Goal: Transaction & Acquisition: Subscribe to service/newsletter

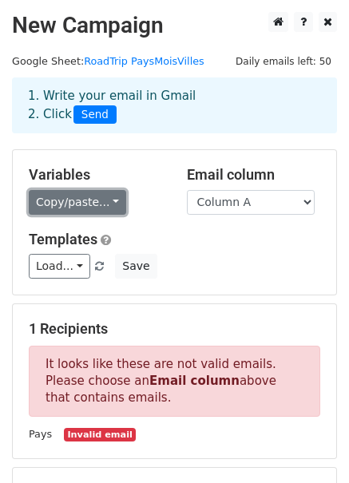
click at [97, 203] on link "Copy/paste..." at bounding box center [77, 202] width 97 height 25
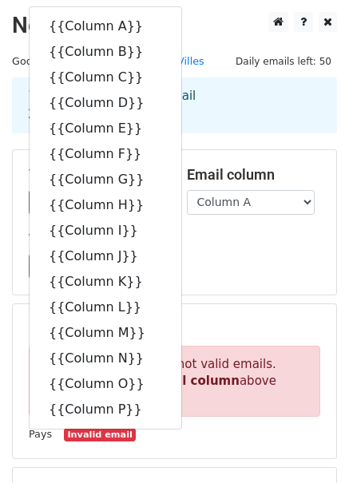
click at [258, 228] on div "Variables Copy/paste... {{Column A}} {{Column B}} {{Column C}} {{Column D}} {{C…" at bounding box center [174, 222] width 323 height 144
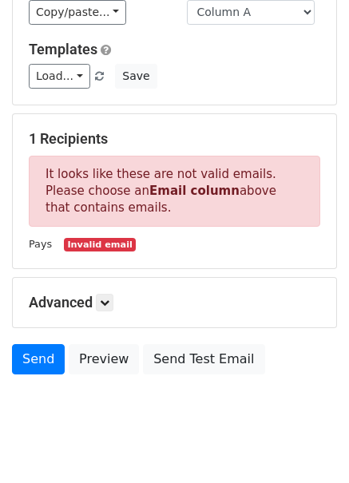
scroll to position [193, 0]
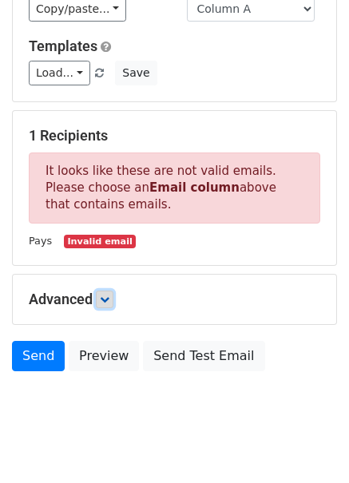
click at [107, 299] on icon at bounding box center [105, 299] width 10 height 10
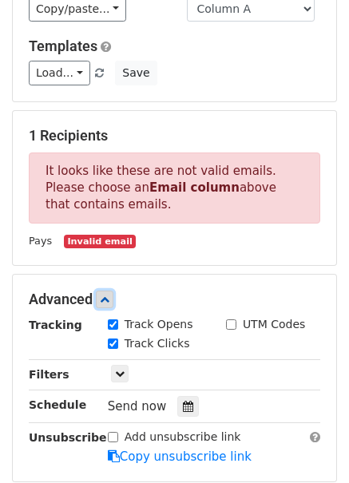
click at [107, 299] on icon at bounding box center [105, 299] width 10 height 10
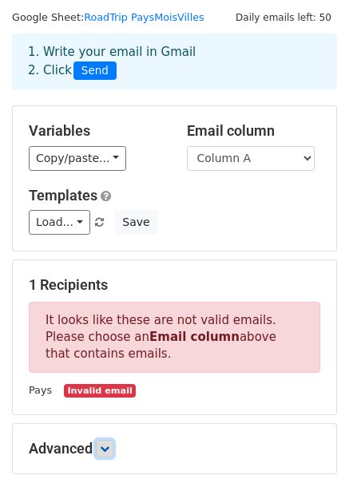
scroll to position [21, 0]
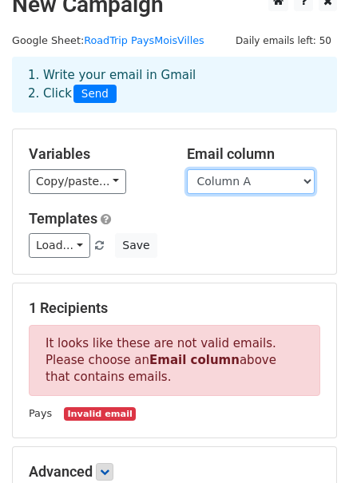
click at [223, 174] on select "Column A Column B Column C Column D Column E Column F Column G Column H Column …" at bounding box center [251, 181] width 128 height 25
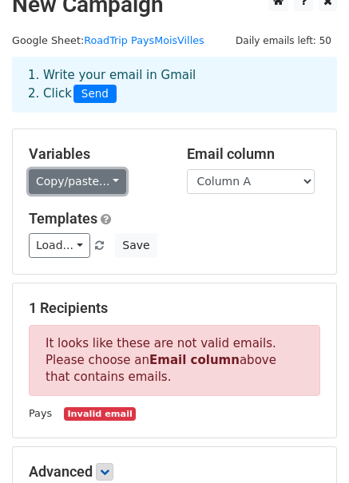
click at [99, 183] on link "Copy/paste..." at bounding box center [77, 181] width 97 height 25
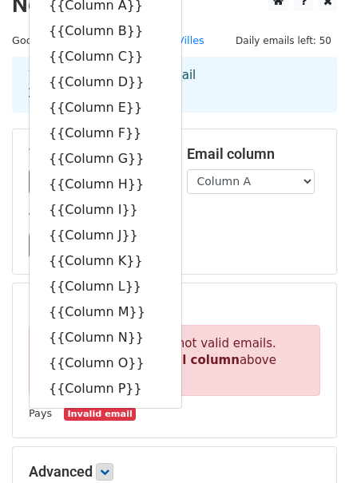
click at [246, 222] on h5 "Templates" at bounding box center [174, 219] width 291 height 18
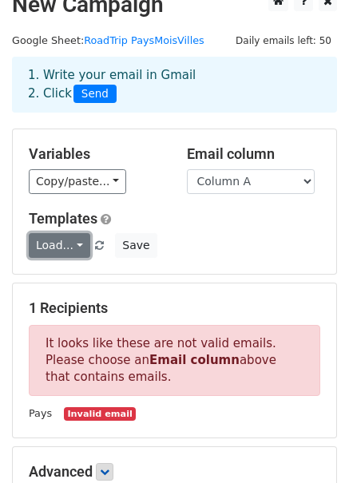
click at [73, 243] on link "Load..." at bounding box center [59, 245] width 61 height 25
click at [136, 226] on div "Templates Load... EN Long JA 2025 Save" at bounding box center [174, 234] width 315 height 49
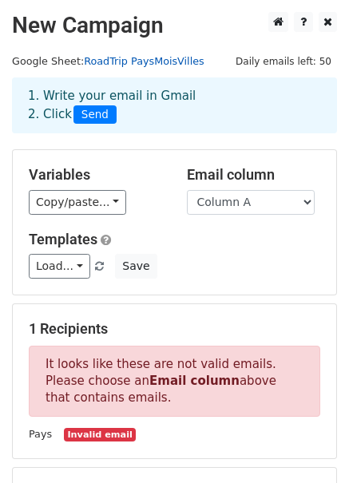
click at [141, 64] on link "RoadTrip PaysMoisVilles" at bounding box center [144, 61] width 120 height 12
click at [240, 255] on div "Load... EN Long JA 2025 Save" at bounding box center [174, 266] width 315 height 25
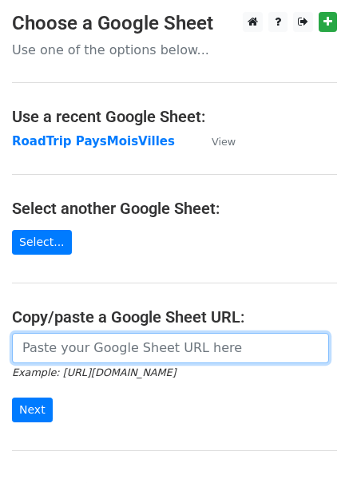
click at [84, 342] on input "url" at bounding box center [170, 348] width 317 height 30
paste input "Lorem Ipsumd Sitamet Cons adip@elitseddoeiusmodt.inc @utlabor_etdo_magn Aliqua …"
type input "Lorem Ipsumd Sitamet Cons adip@elitseddoeiusmodt.inc @utlabor_etdo_magn Aliqua …"
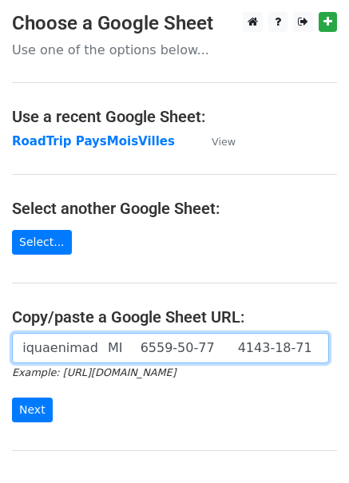
click at [116, 353] on input "url" at bounding box center [170, 348] width 317 height 30
drag, startPoint x: 136, startPoint y: 348, endPoint x: 2, endPoint y: 349, distance: 134.0
click at [2, 349] on div "Example: https://docs.google.com/spreadsheets/d/abc/edit Next" at bounding box center [174, 385] width 349 height 105
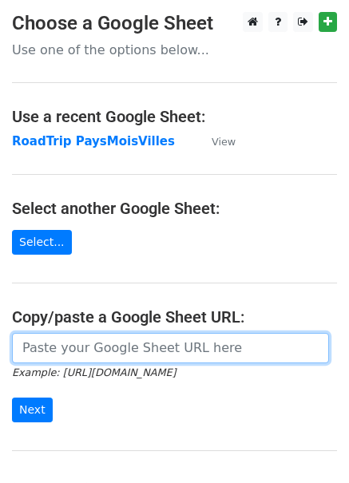
scroll to position [0, 0]
paste input "https://docs.google.com/spreadsheets/d/15zkNYipgFDkKrIqbl5YSf9OH7McoVWLhEkUvhZL…"
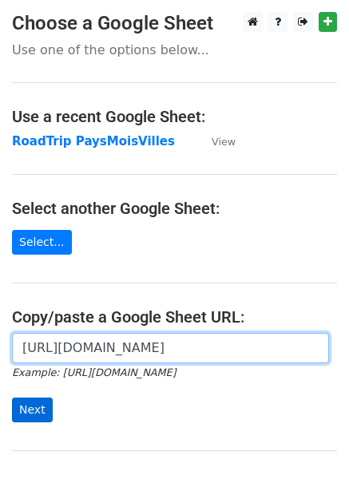
type input "https://docs.google.com/spreadsheets/d/15zkNYipgFDkKrIqbl5YSf9OH7McoVWLhEkUvhZL…"
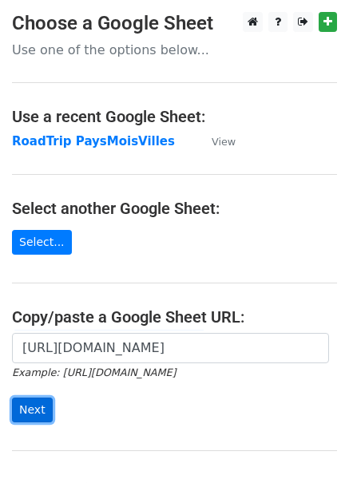
scroll to position [0, 0]
drag, startPoint x: 36, startPoint y: 410, endPoint x: 57, endPoint y: 404, distance: 22.5
click at [54, 405] on form "https://docs.google.com/spreadsheets/d/15zkNYipgFDkKrIqbl5YSf9OH7McoVWLhEkUvhZL…" at bounding box center [174, 377] width 325 height 89
click at [36, 410] on input "Next" at bounding box center [32, 409] width 41 height 25
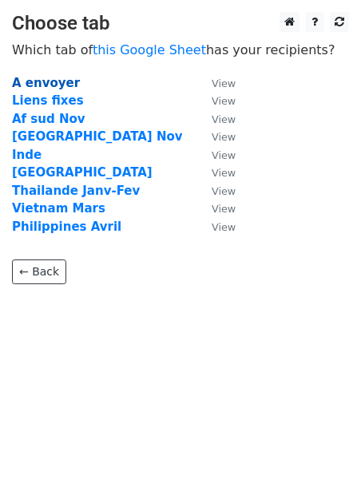
click at [51, 84] on strong "A envoyer" at bounding box center [46, 83] width 68 height 14
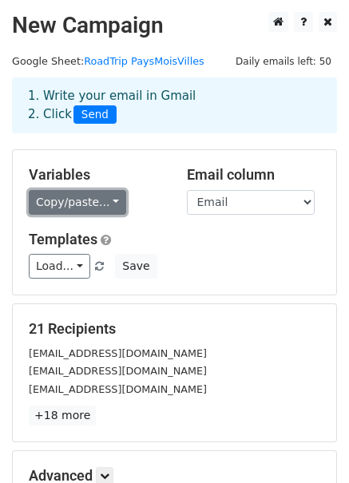
click at [93, 203] on link "Copy/paste..." at bounding box center [77, 202] width 97 height 25
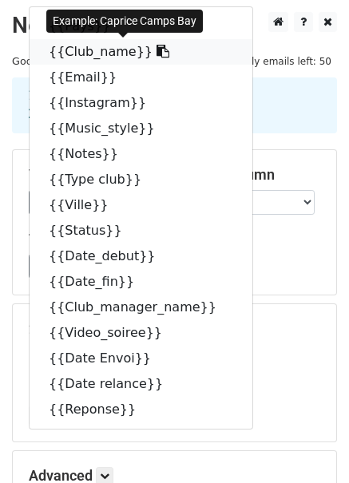
click at [109, 52] on link "{{Club_name}}" at bounding box center [141, 52] width 223 height 26
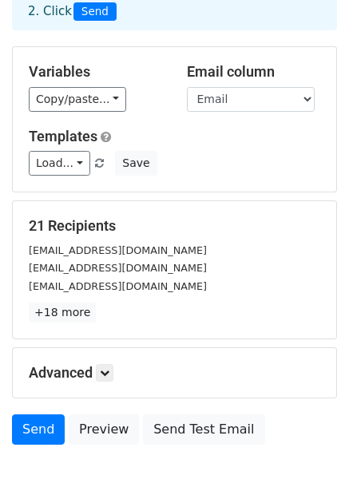
scroll to position [94, 0]
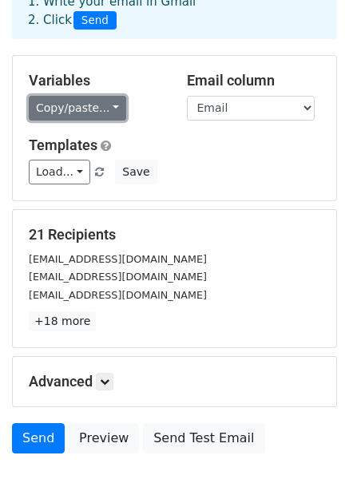
click at [70, 106] on link "Copy/paste..." at bounding box center [77, 108] width 97 height 25
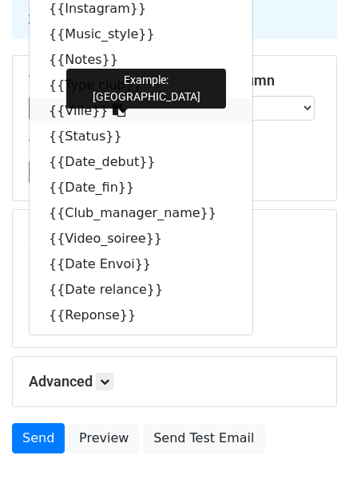
click at [76, 106] on link "{{Ville}}" at bounding box center [141, 111] width 223 height 26
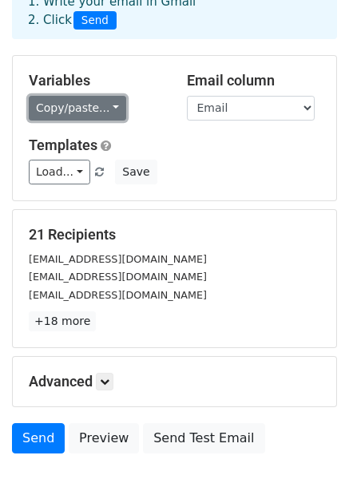
click at [79, 109] on link "Copy/paste..." at bounding box center [77, 108] width 97 height 25
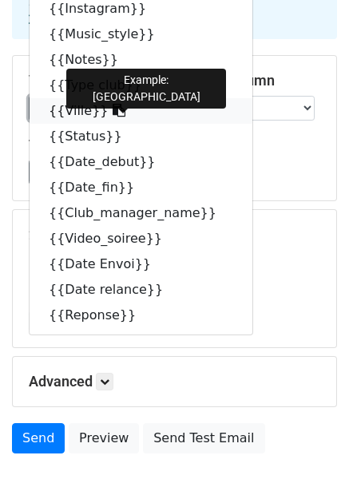
scroll to position [0, 0]
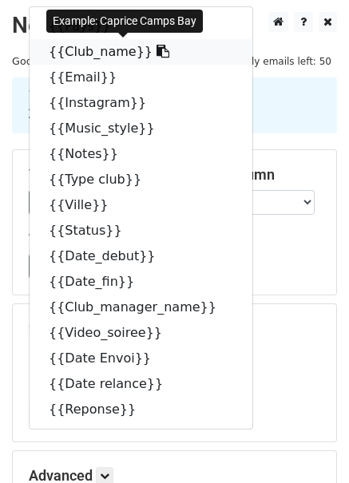
click at [98, 53] on link "{{Club_name}}" at bounding box center [141, 52] width 223 height 26
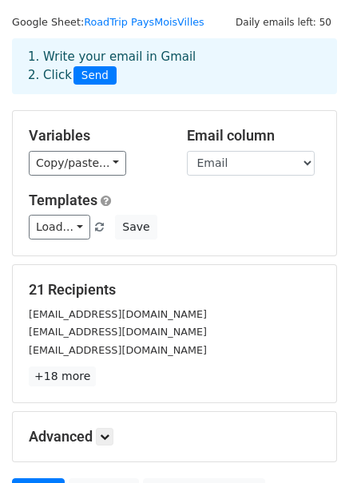
scroll to position [40, 0]
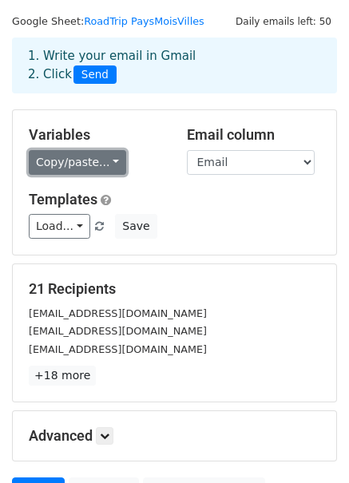
click at [97, 165] on link "Copy/paste..." at bounding box center [77, 162] width 97 height 25
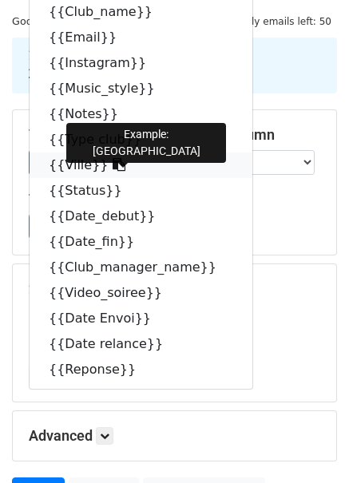
click at [77, 165] on link "{{Ville}}" at bounding box center [141, 165] width 223 height 26
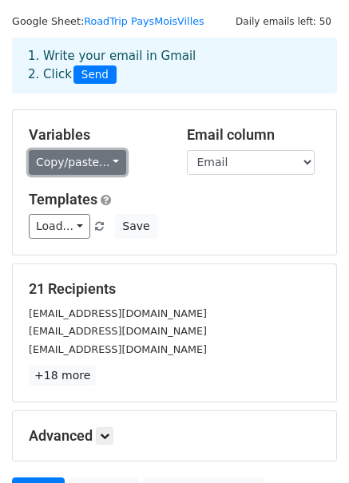
click at [100, 160] on link "Copy/paste..." at bounding box center [77, 162] width 97 height 25
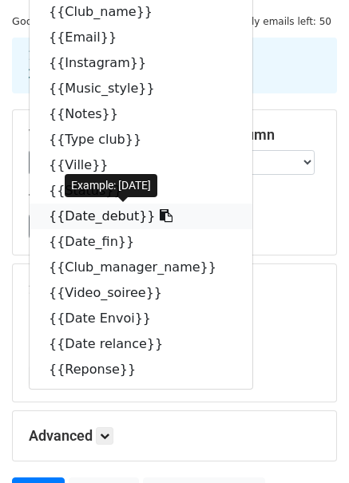
click at [105, 220] on link "{{Date_debut}}" at bounding box center [141, 216] width 223 height 26
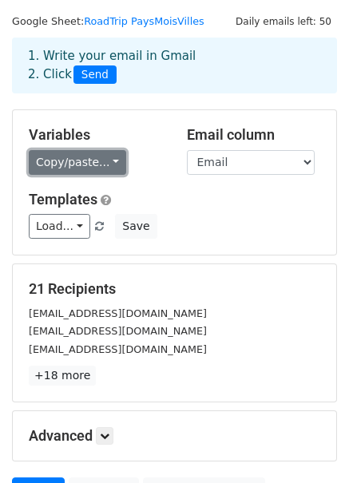
click at [89, 170] on link "Copy/paste..." at bounding box center [77, 162] width 97 height 25
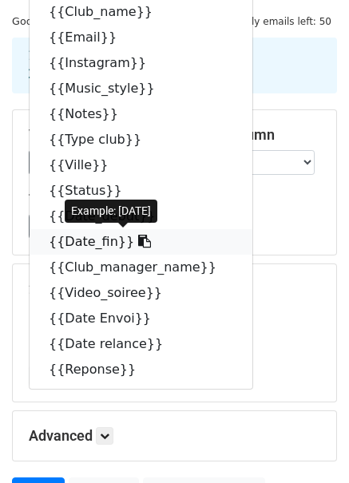
click at [83, 236] on link "{{Date_fin}}" at bounding box center [141, 242] width 223 height 26
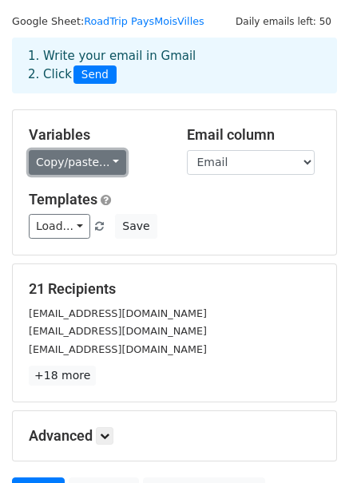
click at [70, 165] on link "Copy/paste..." at bounding box center [77, 162] width 97 height 25
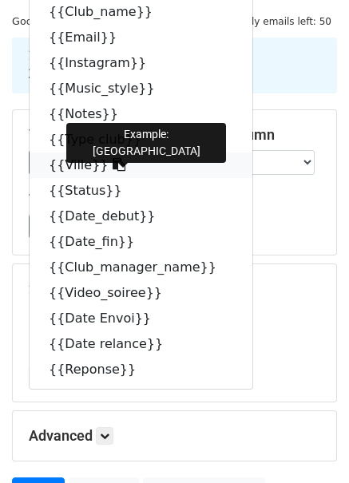
click at [112, 166] on icon at bounding box center [118, 164] width 13 height 13
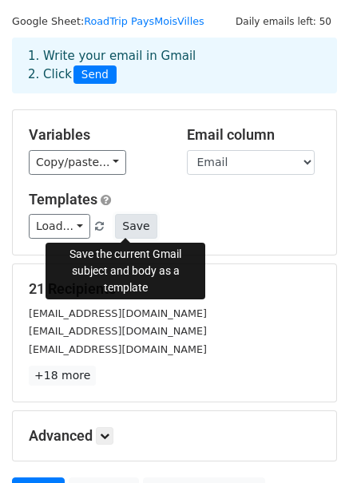
click at [126, 228] on button "Save" at bounding box center [135, 226] width 41 height 25
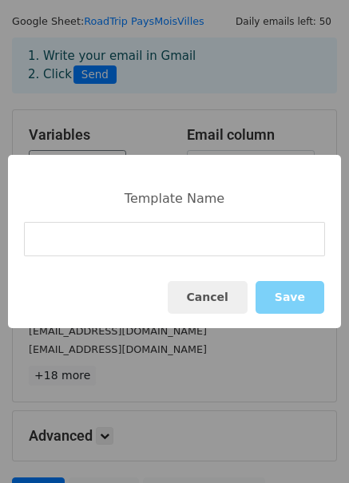
click at [102, 238] on input at bounding box center [174, 239] width 301 height 34
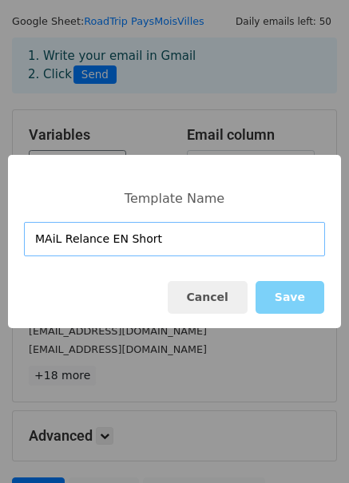
click at [35, 241] on input "MAiL Relance EN Short" at bounding box center [174, 239] width 301 height 34
type input "AF sud MAiL Relance EN Short"
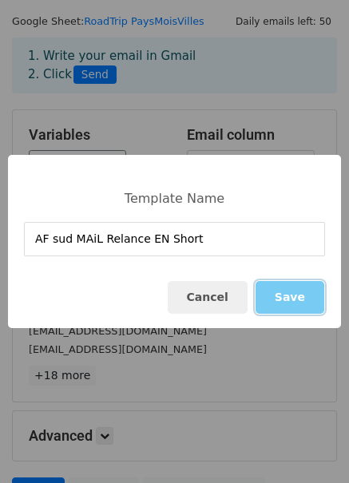
click at [299, 293] on button "Save" at bounding box center [289, 297] width 69 height 33
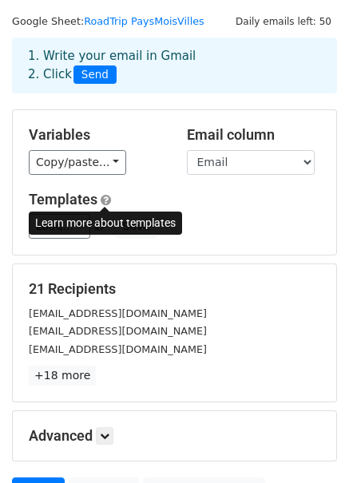
click at [106, 199] on span at bounding box center [106, 200] width 10 height 12
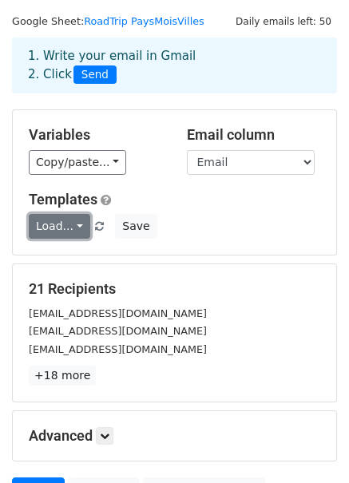
click at [73, 227] on link "Load..." at bounding box center [59, 226] width 61 height 25
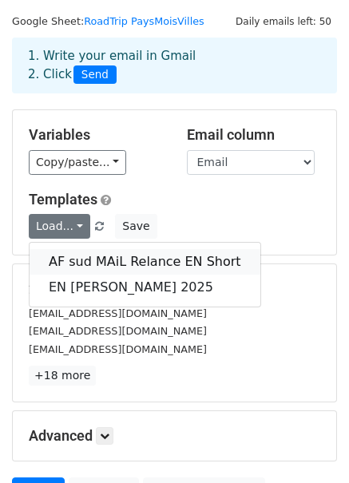
click at [69, 259] on link "AF sud MAiL Relance EN Short" at bounding box center [145, 262] width 231 height 26
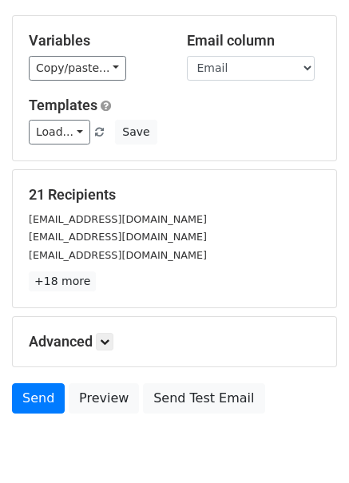
scroll to position [166, 0]
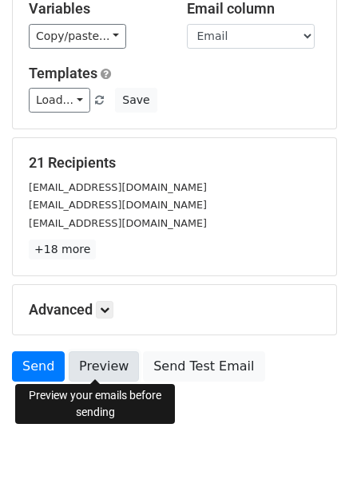
click at [103, 369] on link "Preview" at bounding box center [104, 366] width 70 height 30
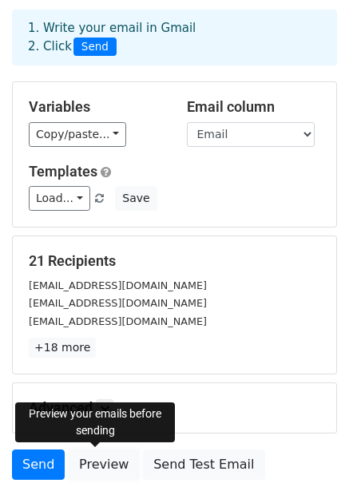
scroll to position [60, 0]
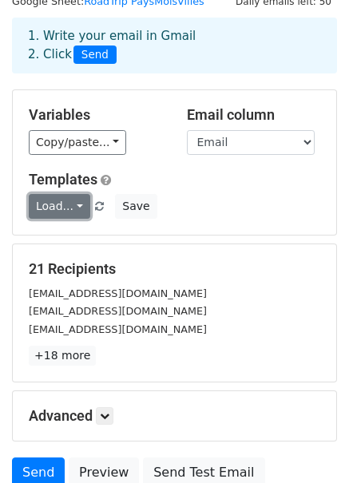
click at [71, 211] on link "Load..." at bounding box center [59, 206] width 61 height 25
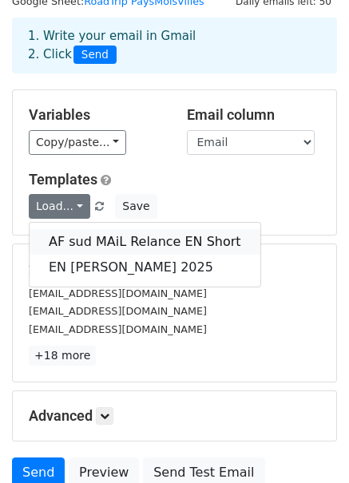
click at [84, 241] on link "AF sud MAiL Relance EN Short" at bounding box center [145, 242] width 231 height 26
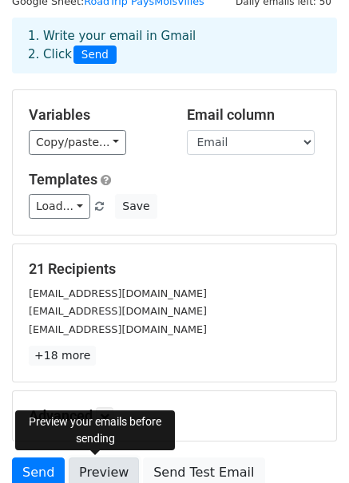
click at [105, 468] on link "Preview" at bounding box center [104, 472] width 70 height 30
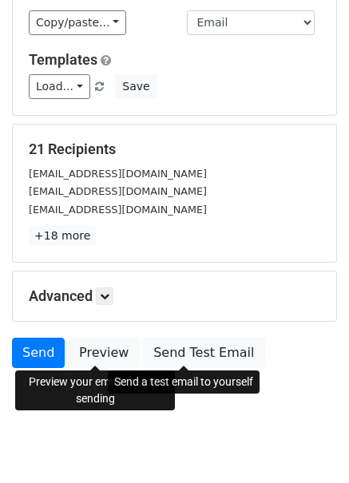
scroll to position [198, 0]
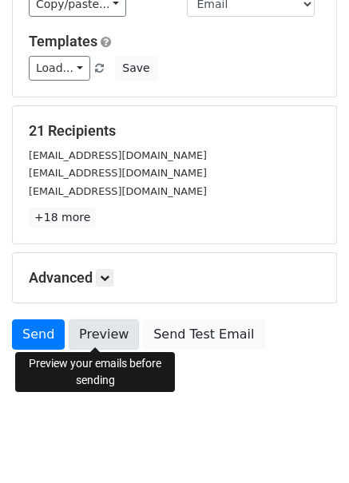
click at [103, 338] on link "Preview" at bounding box center [104, 334] width 70 height 30
click at [93, 329] on link "Preview" at bounding box center [104, 334] width 70 height 30
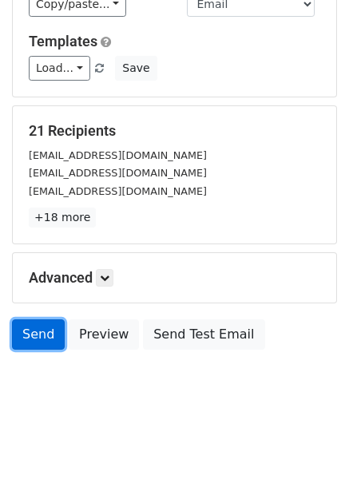
click at [41, 329] on link "Send" at bounding box center [38, 334] width 53 height 30
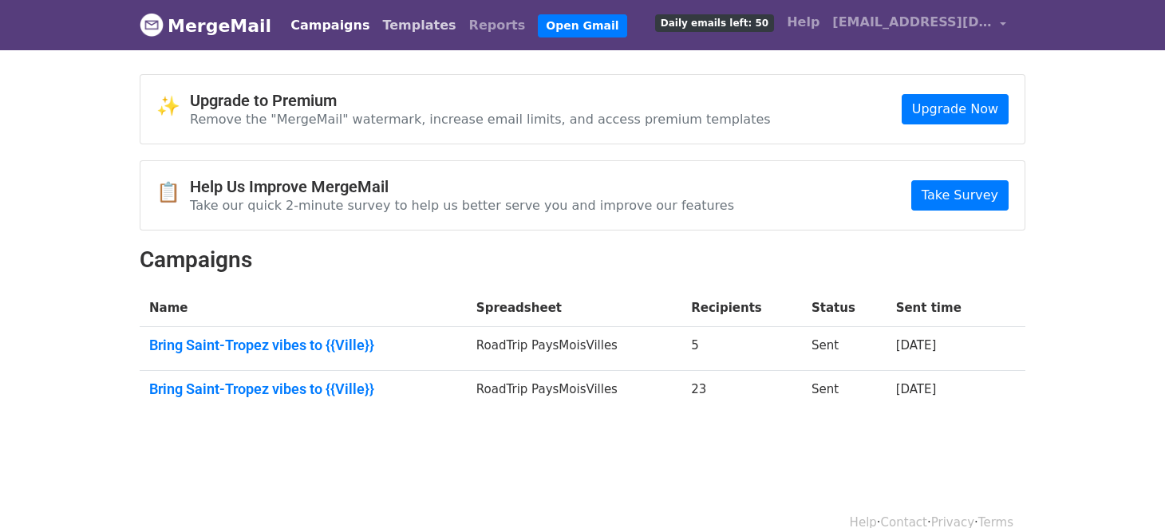
click at [385, 17] on link "Templates" at bounding box center [419, 26] width 86 height 32
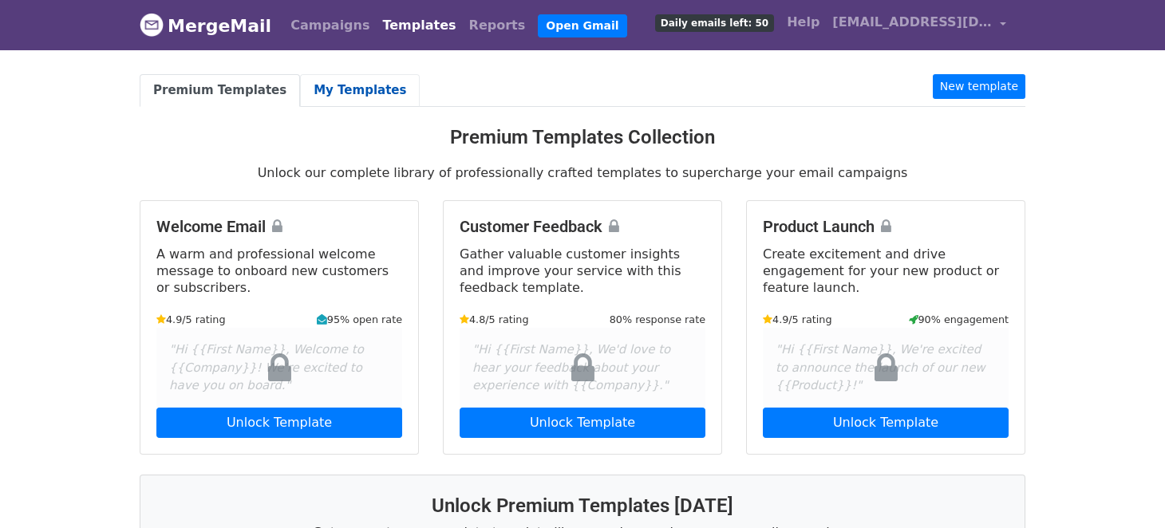
click at [321, 89] on link "My Templates" at bounding box center [360, 90] width 120 height 33
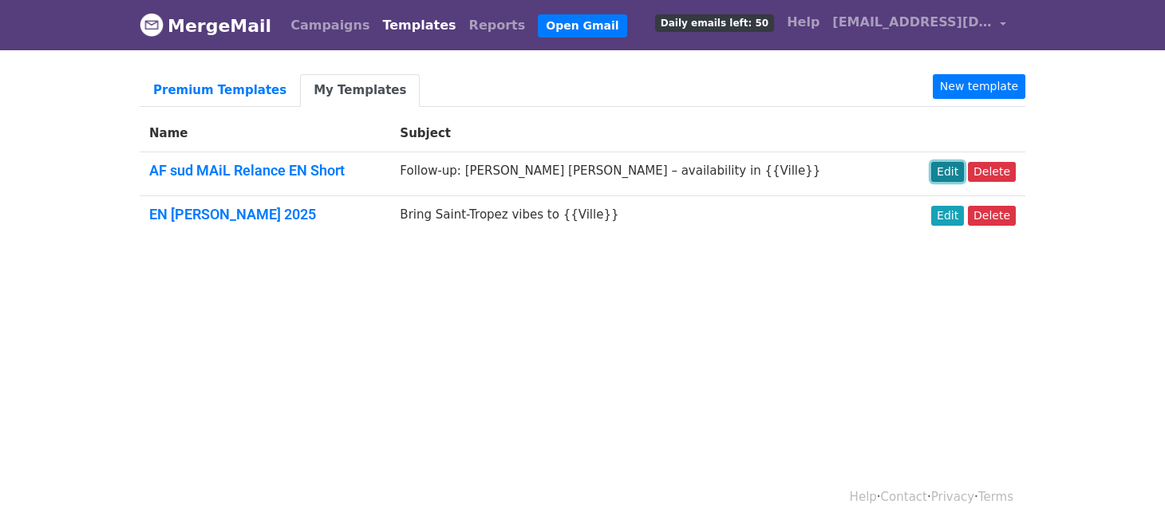
click at [952, 167] on link "Edit" at bounding box center [947, 172] width 33 height 20
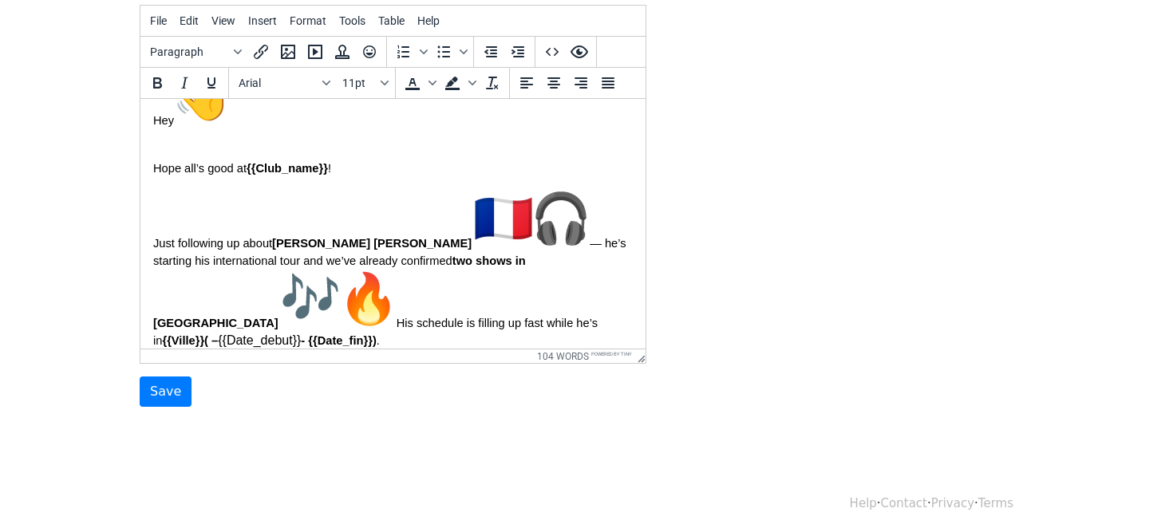
scroll to position [235, 0]
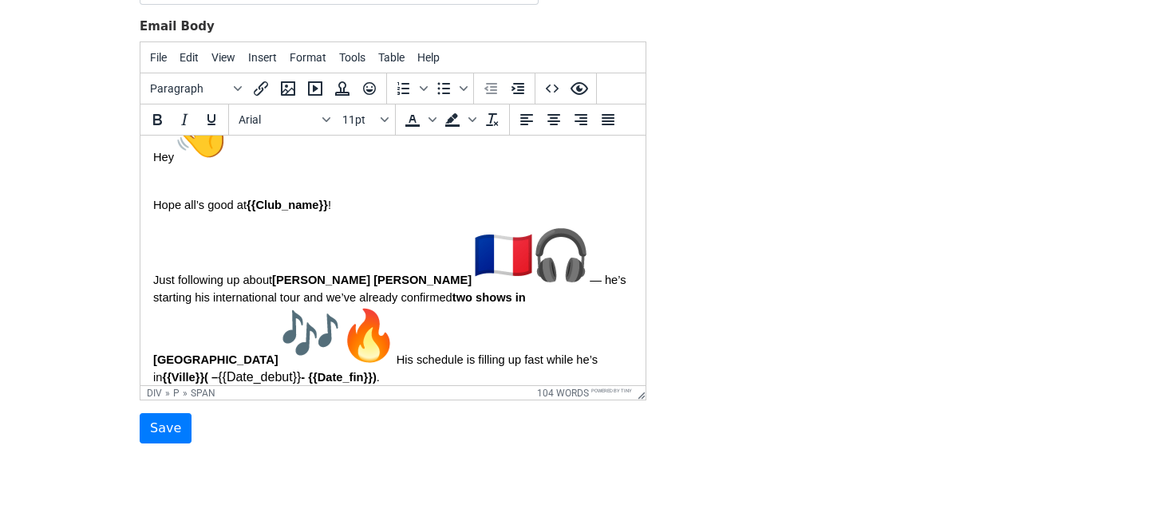
click at [210, 204] on span "Hope all’s good at" at bounding box center [199, 205] width 93 height 13
drag, startPoint x: 248, startPoint y: 205, endPoint x: 323, endPoint y: 202, distance: 75.1
click at [323, 202] on p "Hope all’s good at {{Club_name}} !" at bounding box center [392, 196] width 479 height 35
drag, startPoint x: 330, startPoint y: 207, endPoint x: 251, endPoint y: 209, distance: 79.8
click at [251, 209] on p "Hope all’s good at {{Club_name}} !" at bounding box center [392, 196] width 479 height 35
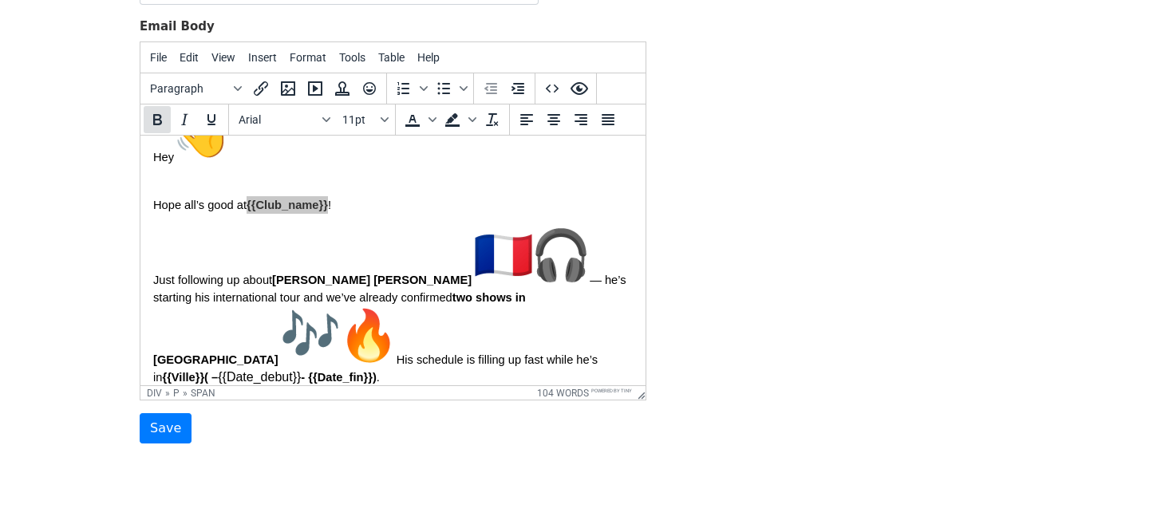
click at [158, 124] on icon "Bold" at bounding box center [157, 119] width 19 height 19
click at [323, 309] on p "Just following up about DJ Jett Arton — he’s starting his international tour an…" at bounding box center [392, 307] width 479 height 160
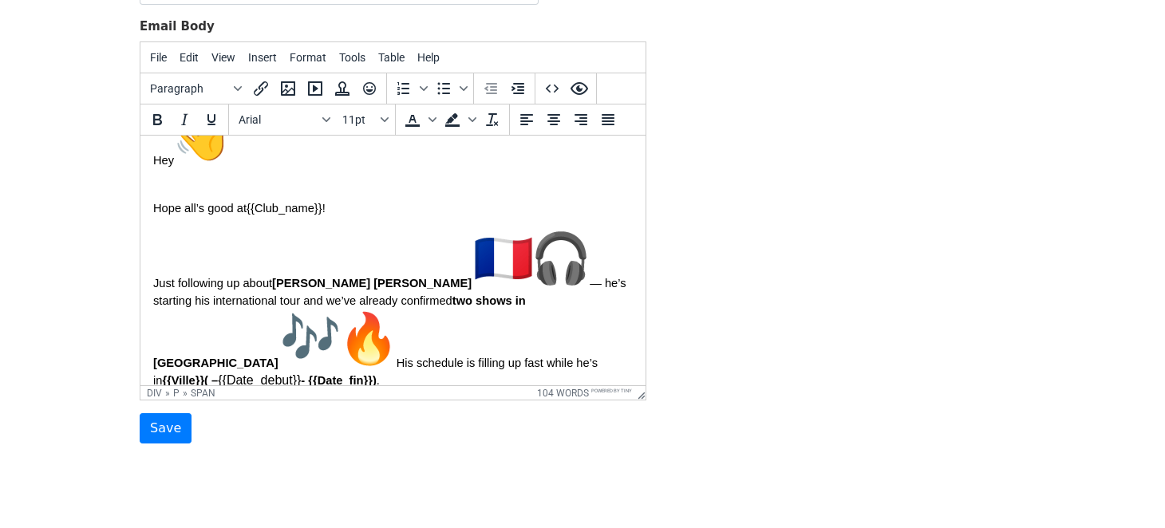
scroll to position [39, 0]
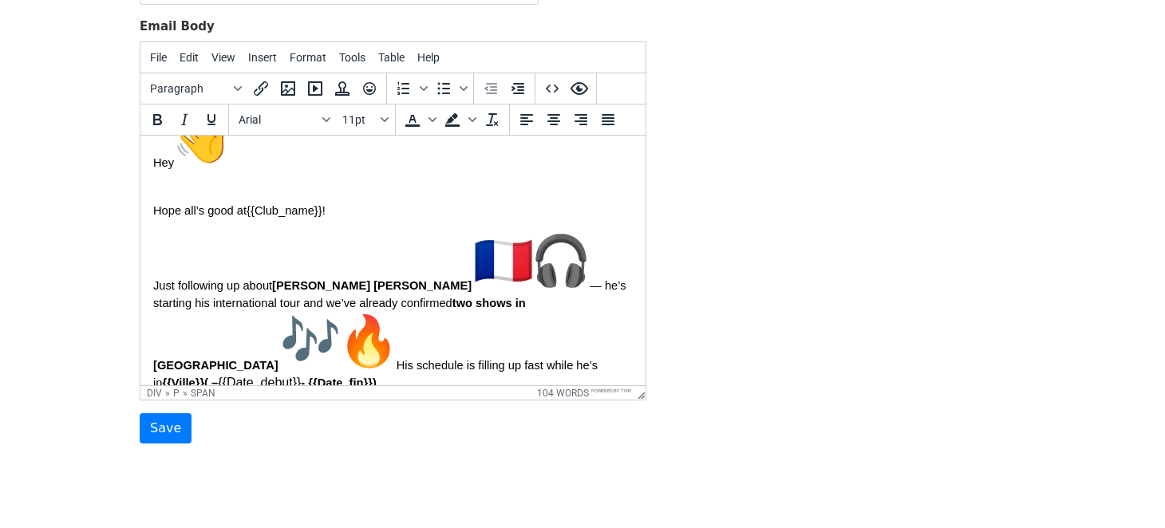
click at [475, 279] on img "🇫🇷" at bounding box center [503, 260] width 57 height 57
click at [532, 272] on img "🎧" at bounding box center [560, 260] width 57 height 57
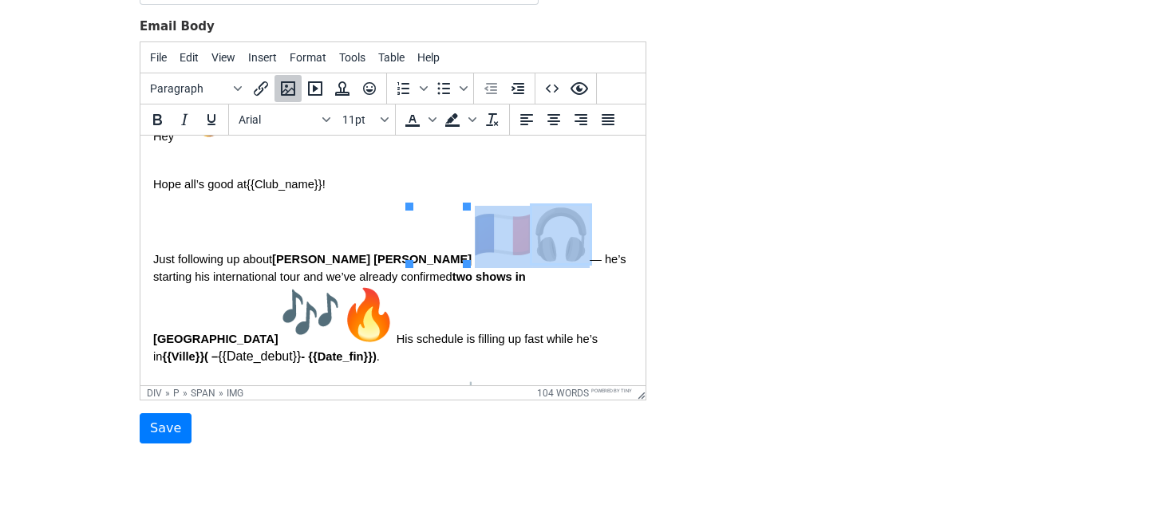
scroll to position [66, 0]
drag, startPoint x: 516, startPoint y: 321, endPoint x: 417, endPoint y: 318, distance: 99.0
click at [417, 318] on p "Just following up about DJ Jett Arton — he’s starting his international tour an…" at bounding box center [392, 285] width 479 height 160
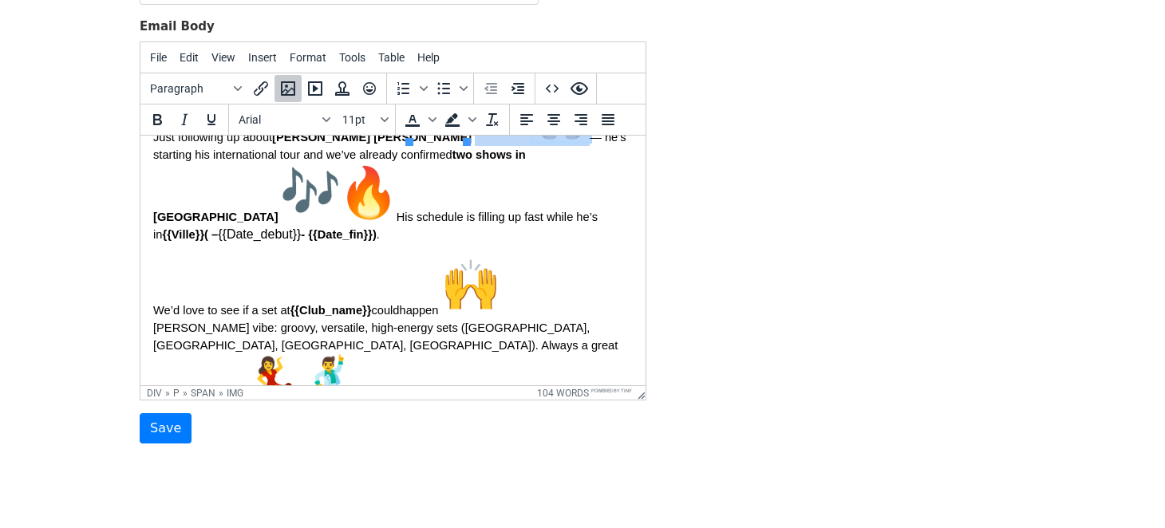
scroll to position [195, 0]
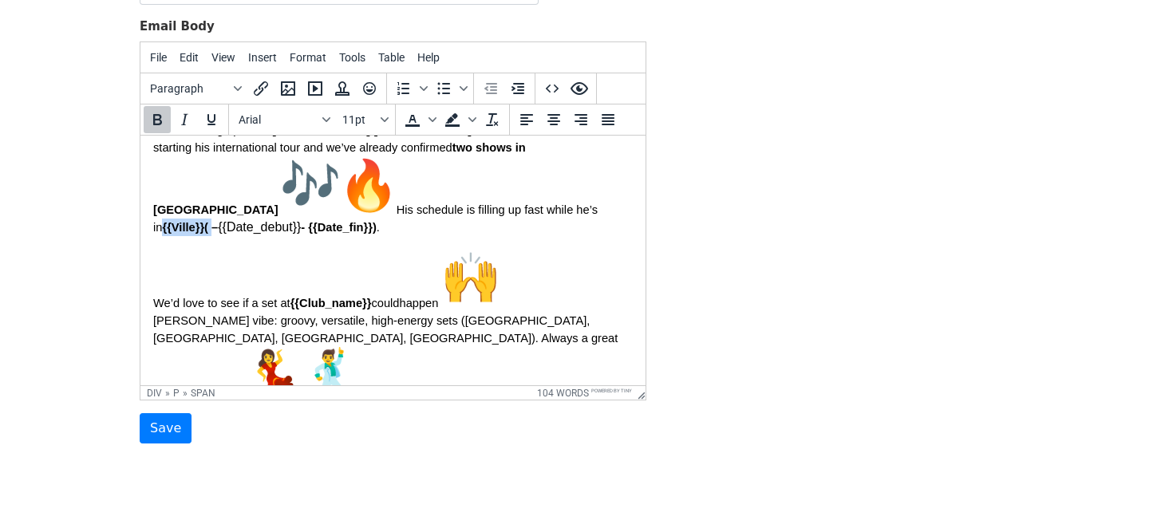
drag, startPoint x: 432, startPoint y: 254, endPoint x: 479, endPoint y: 252, distance: 46.3
click at [218, 234] on span "{{Ville}}( –" at bounding box center [190, 227] width 56 height 13
click at [490, 236] on p "Just following up about DJ Jett Arton — he’s starting his international tour an…" at bounding box center [392, 157] width 479 height 160
click at [218, 234] on span "{{Ville}}( –" at bounding box center [190, 227] width 56 height 13
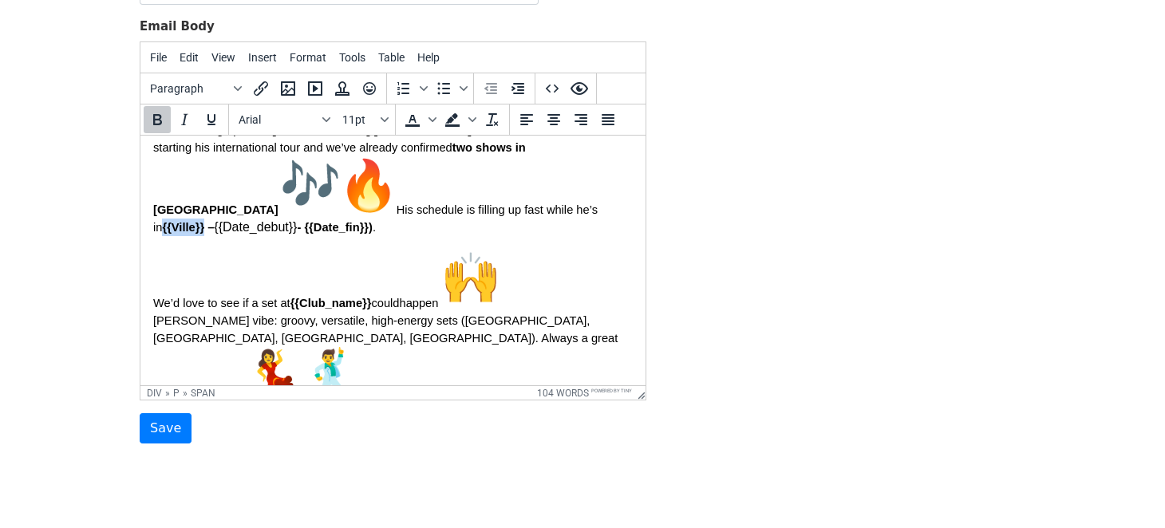
drag, startPoint x: 430, startPoint y: 254, endPoint x: 473, endPoint y: 253, distance: 43.1
click at [214, 234] on span "{{Ville}} –" at bounding box center [188, 227] width 52 height 13
click at [159, 114] on icon "Bold" at bounding box center [157, 119] width 9 height 11
click at [290, 234] on span "- {{Date_fin}})" at bounding box center [327, 227] width 75 height 13
click at [199, 234] on span "{{Ville}}" at bounding box center [180, 227] width 37 height 13
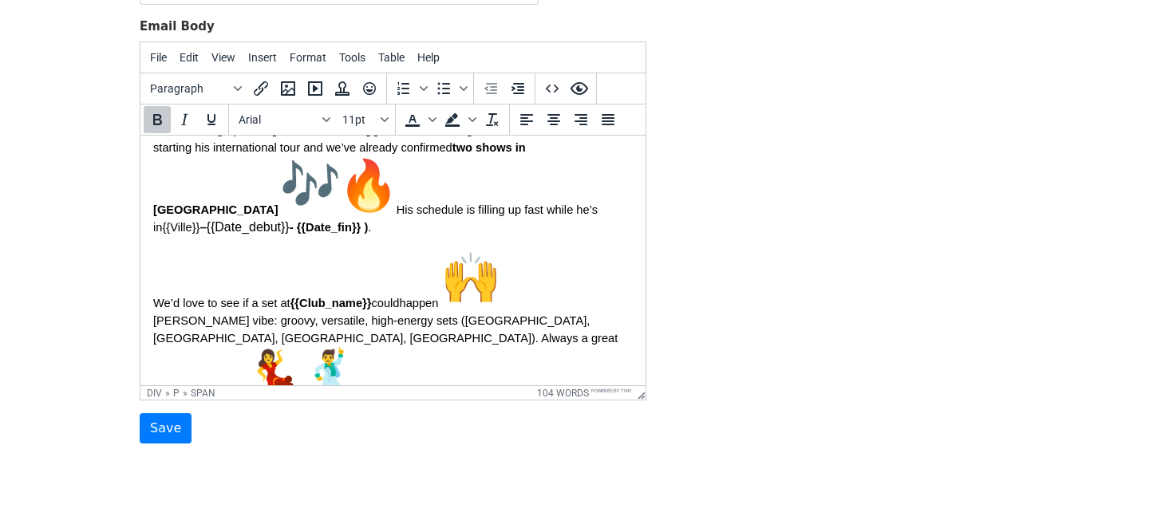
click at [368, 234] on span "." at bounding box center [369, 227] width 3 height 13
click at [158, 116] on icon "Bold" at bounding box center [157, 119] width 9 height 11
click at [327, 299] on p "We’d love to see if a set at {{Club_name}} could happen Jett’s vibe: groovy, ve…" at bounding box center [392, 330] width 479 height 160
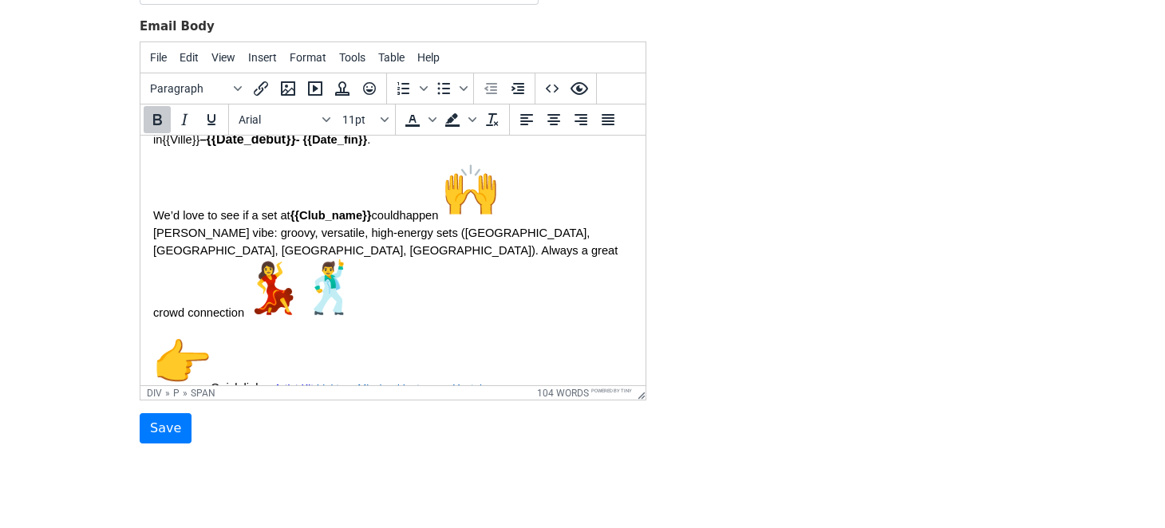
scroll to position [285, 0]
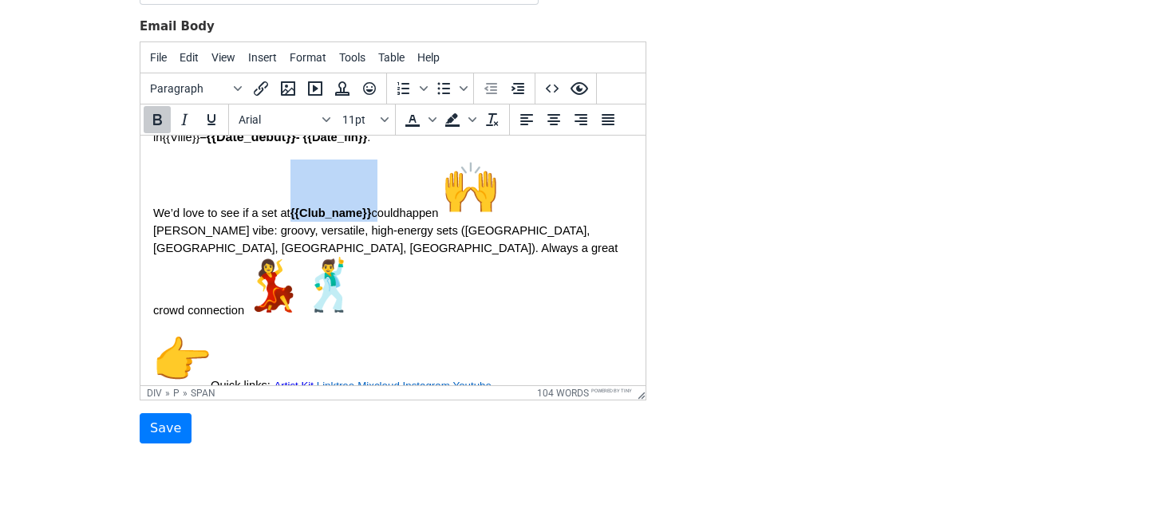
drag, startPoint x: 377, startPoint y: 258, endPoint x: 295, endPoint y: 251, distance: 82.5
click at [295, 251] on p "We’d love to see if a set at {{Club_name}} could happen Jett’s vibe: groovy, ve…" at bounding box center [392, 240] width 479 height 160
click at [151, 117] on icon "Bold" at bounding box center [157, 119] width 19 height 19
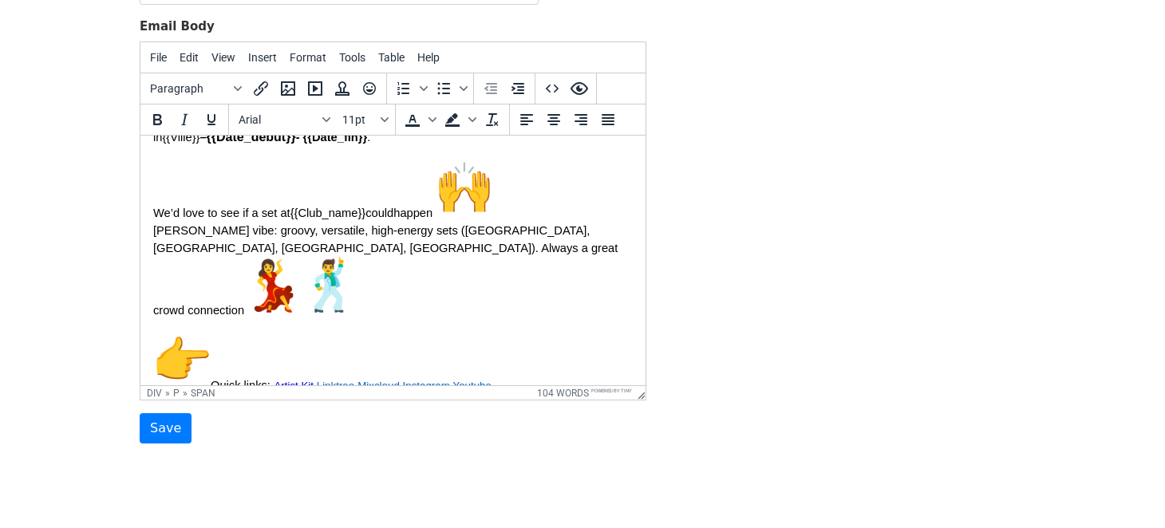
click at [463, 313] on p "We’d love to see if a set at {{Club_name}} could happen Jett’s vibe: groovy, ve…" at bounding box center [392, 240] width 479 height 160
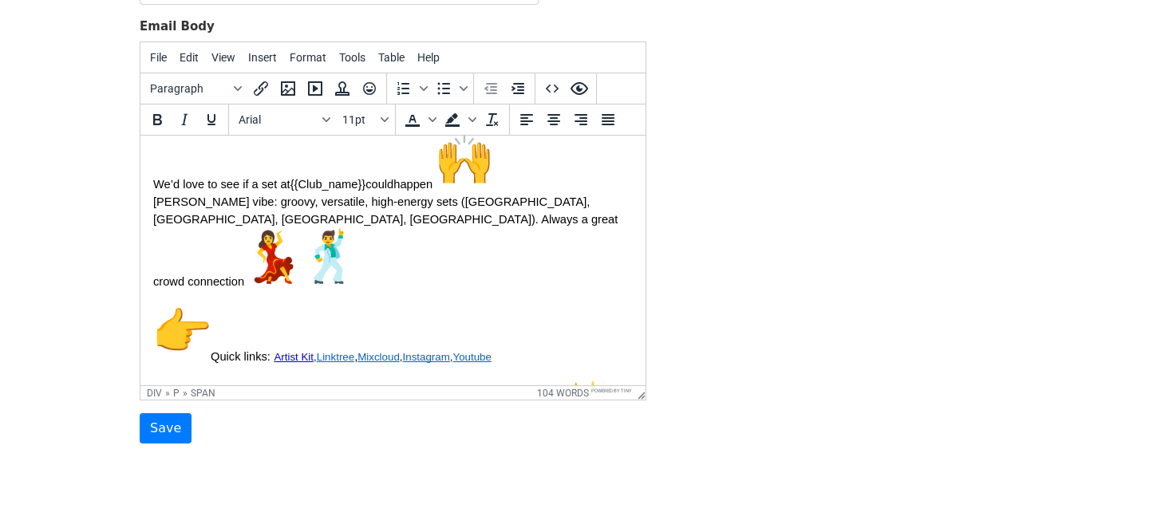
click at [600, 245] on span "Jett’s vibe: groovy, versatile, high-energy sets (Ibiza, Saint-Tropez, Montreux…" at bounding box center [387, 241] width 468 height 93
click at [140, 413] on input "Save" at bounding box center [166, 428] width 52 height 30
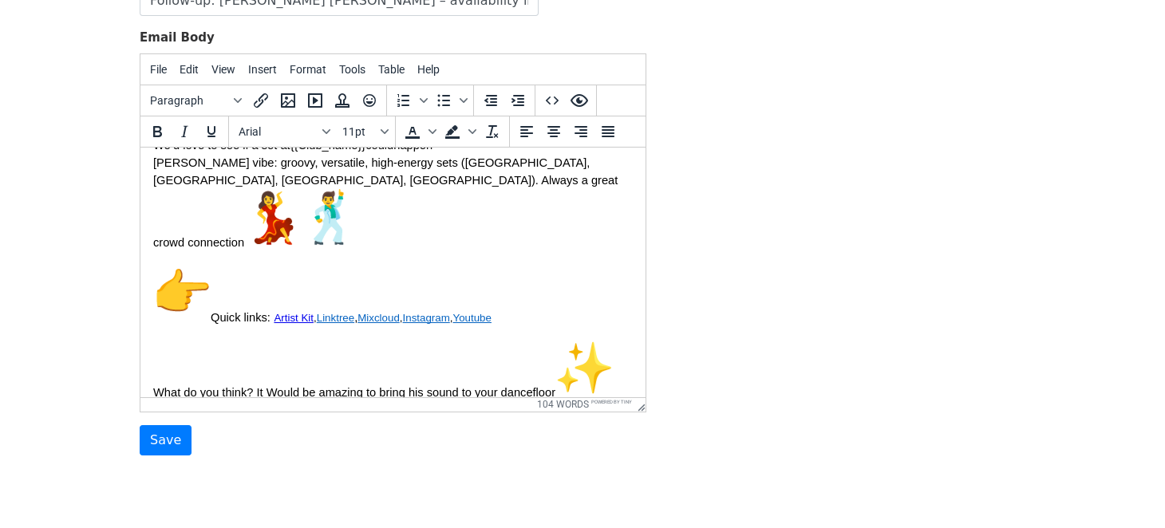
scroll to position [367, 0]
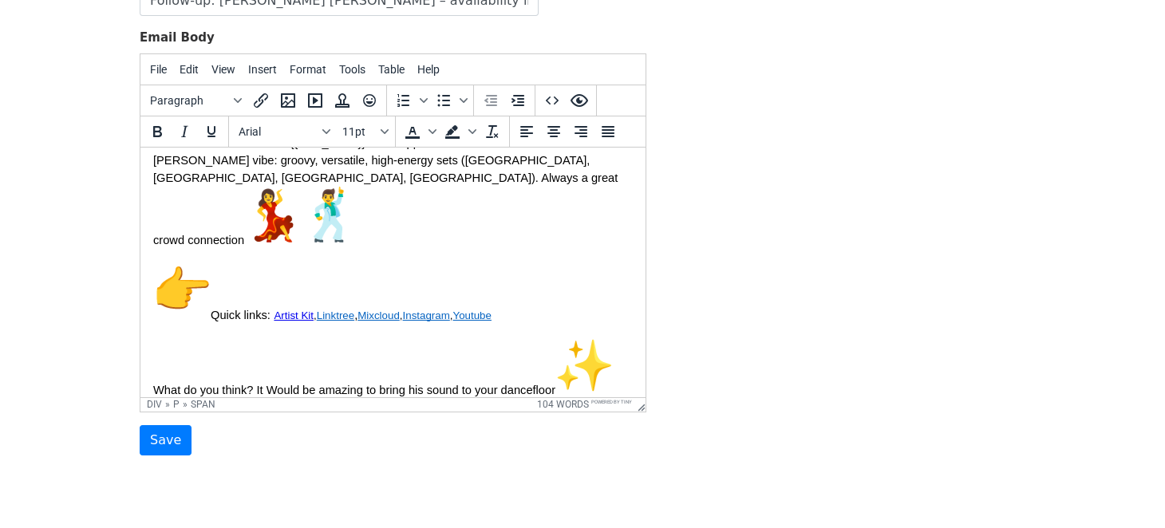
click at [604, 203] on span "Jett’s vibe: groovy, versatile, high-energy sets (Ibiza, Saint-Tropez, Montreux…" at bounding box center [387, 199] width 468 height 93
click at [601, 203] on span "Jett’s vibe: groovy, versatile, high-energy sets (Ibiza, Saint-Tropez, Montreux…" at bounding box center [387, 199] width 468 height 93
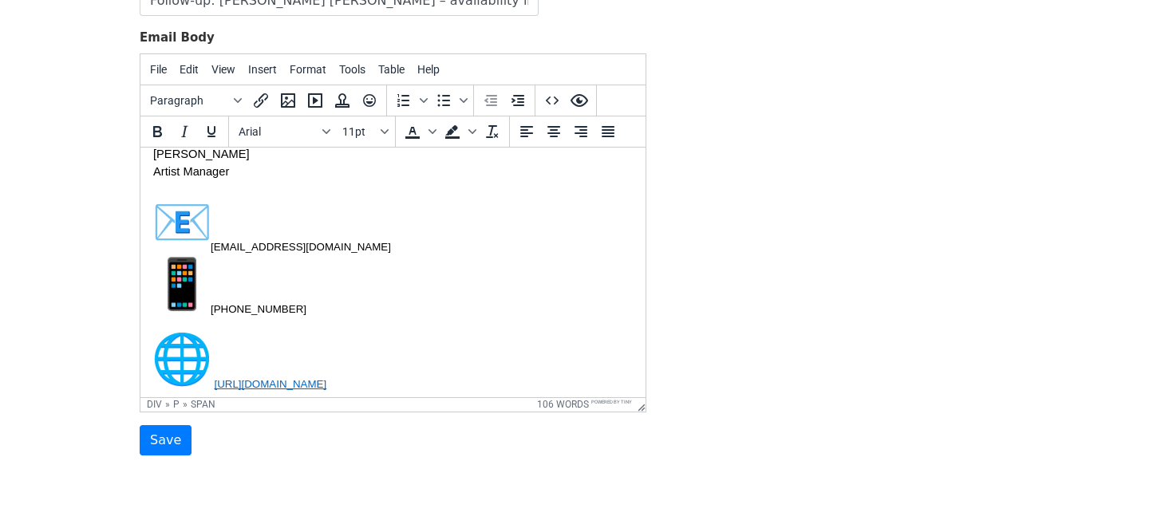
scroll to position [683, 0]
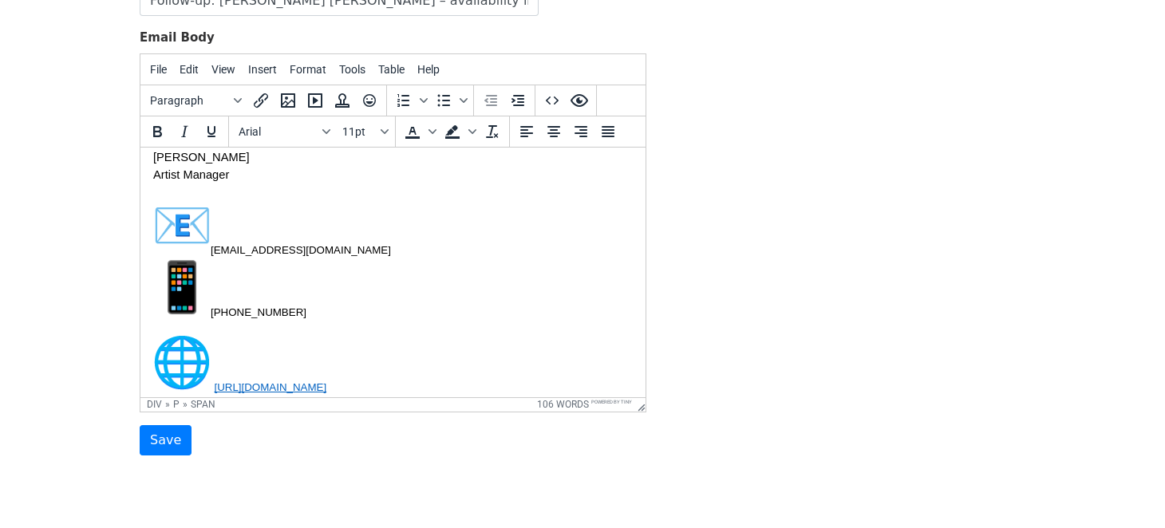
click at [196, 389] on img "🌐" at bounding box center [181, 361] width 57 height 57
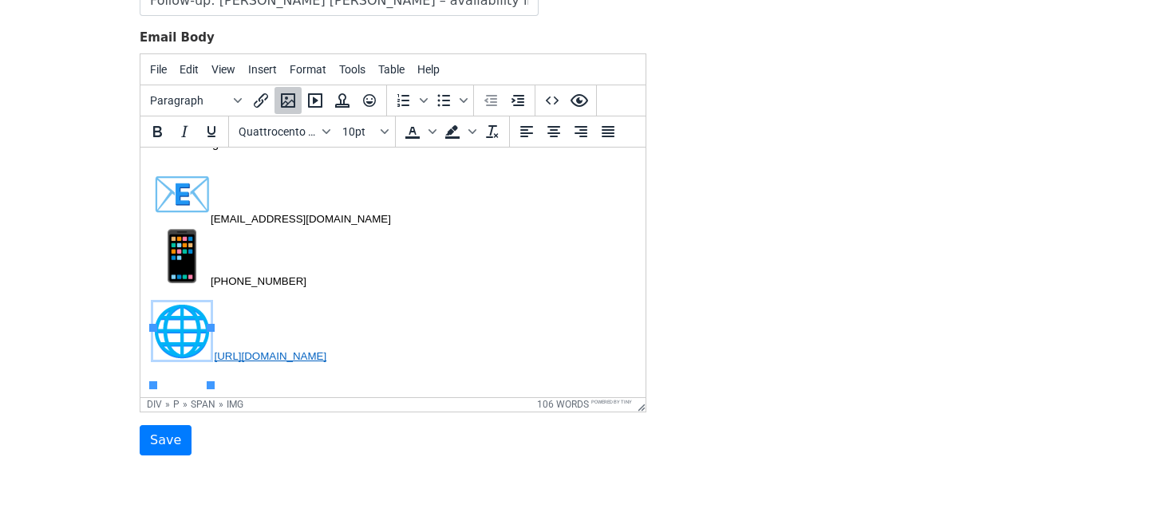
scroll to position [785, 0]
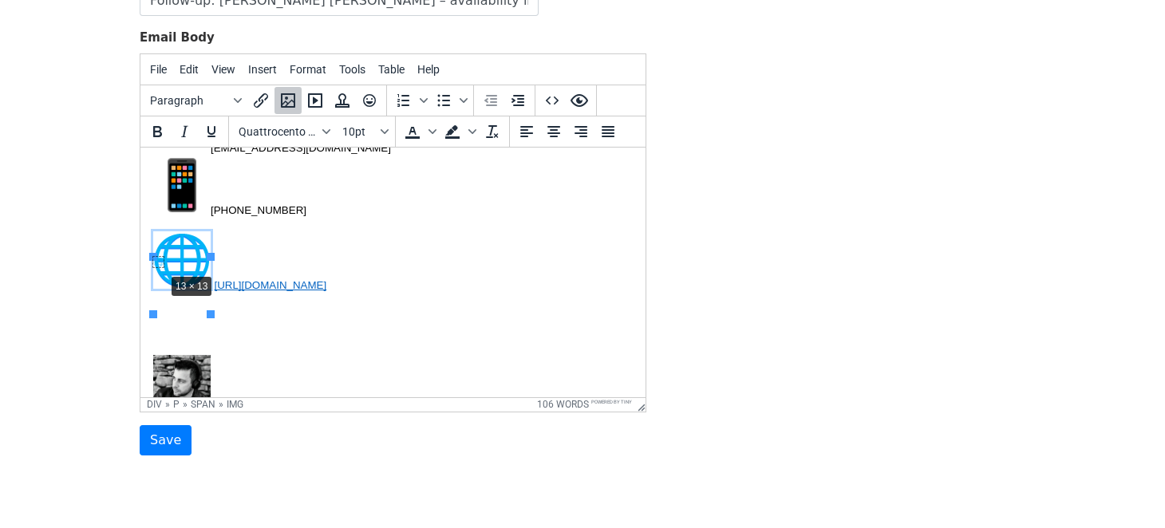
drag, startPoint x: 211, startPoint y: 314, endPoint x: 164, endPoint y: 272, distance: 62.7
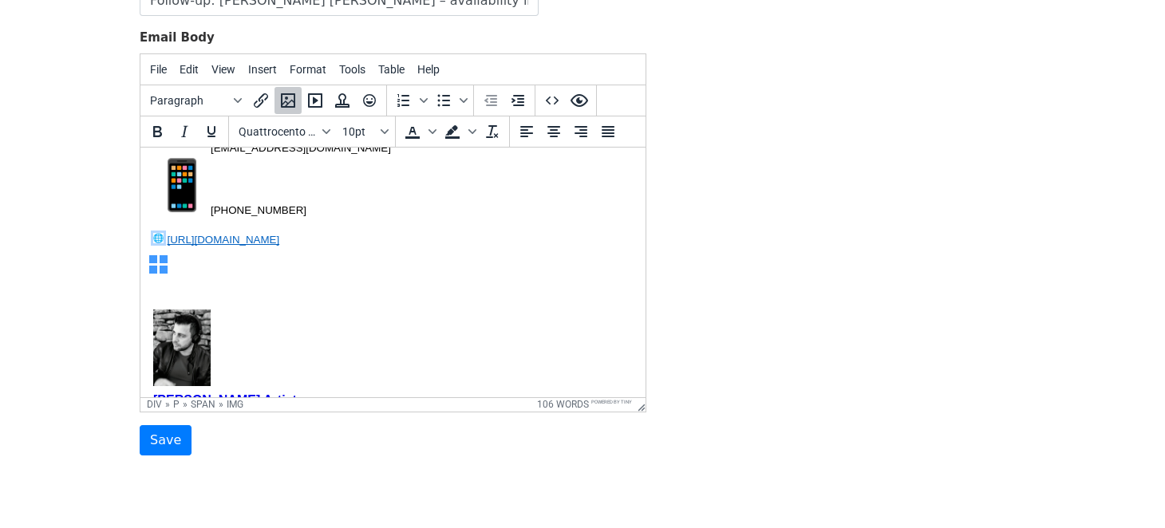
click at [223, 273] on div at bounding box center [392, 264] width 479 height 18
click at [181, 213] on img "📱" at bounding box center [181, 184] width 57 height 57
drag, startPoint x: 211, startPoint y: 239, endPoint x: 170, endPoint y: 196, distance: 59.3
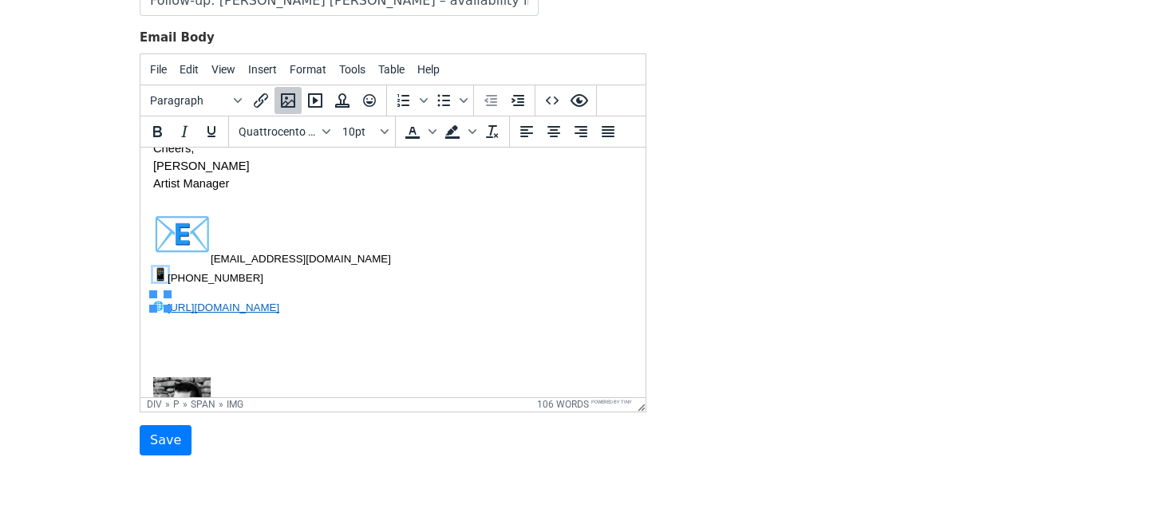
scroll to position [669, 0]
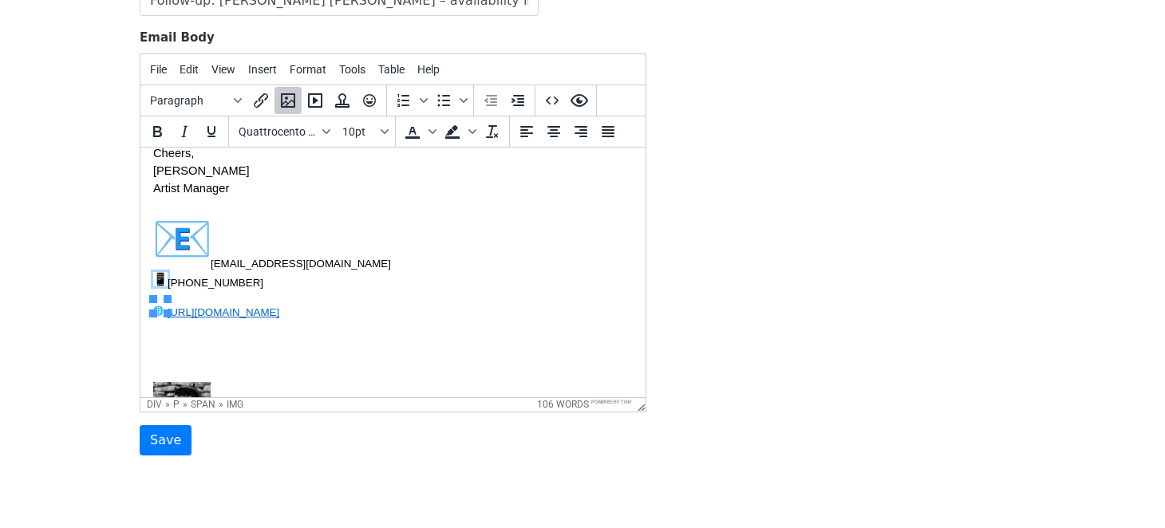
click at [195, 265] on img "📧" at bounding box center [181, 237] width 57 height 57
drag, startPoint x: 211, startPoint y: 294, endPoint x: 170, endPoint y: 255, distance: 56.4
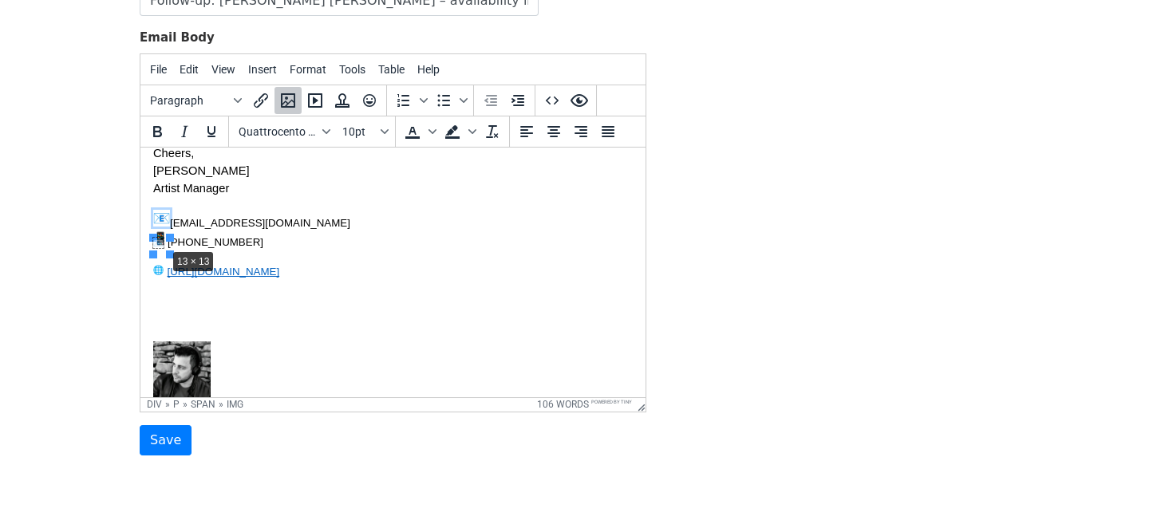
drag, startPoint x: 168, startPoint y: 252, endPoint x: 164, endPoint y: 245, distance: 8.6
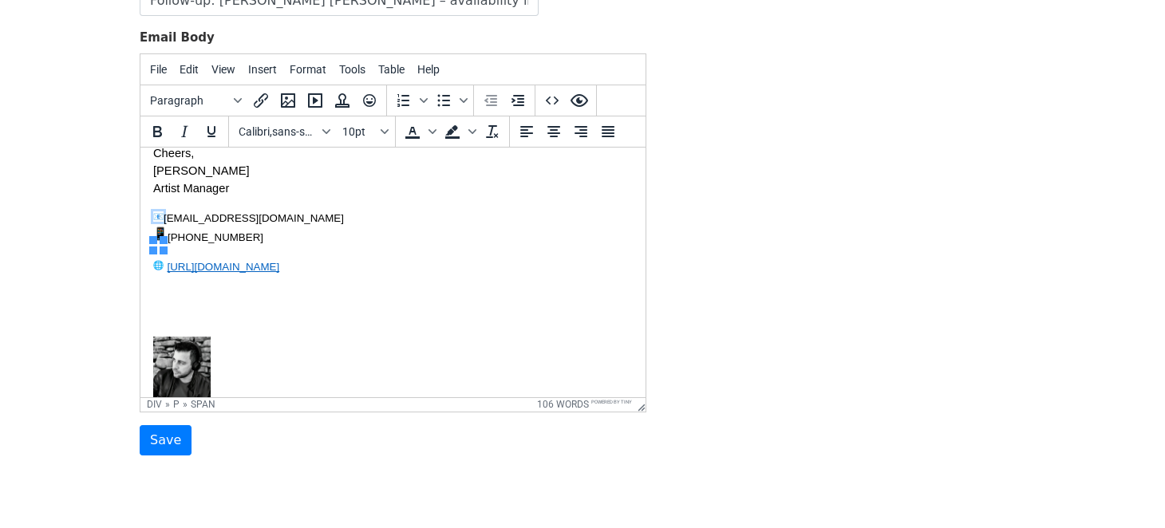
click at [271, 244] on p "booking@jettarton.com +33 6 21 17 59 56" at bounding box center [392, 226] width 479 height 35
click at [161, 221] on img "📧" at bounding box center [158, 216] width 10 height 10
click at [301, 239] on p "booking@jettarton.com +33 6 21 17 59 56" at bounding box center [392, 227] width 479 height 37
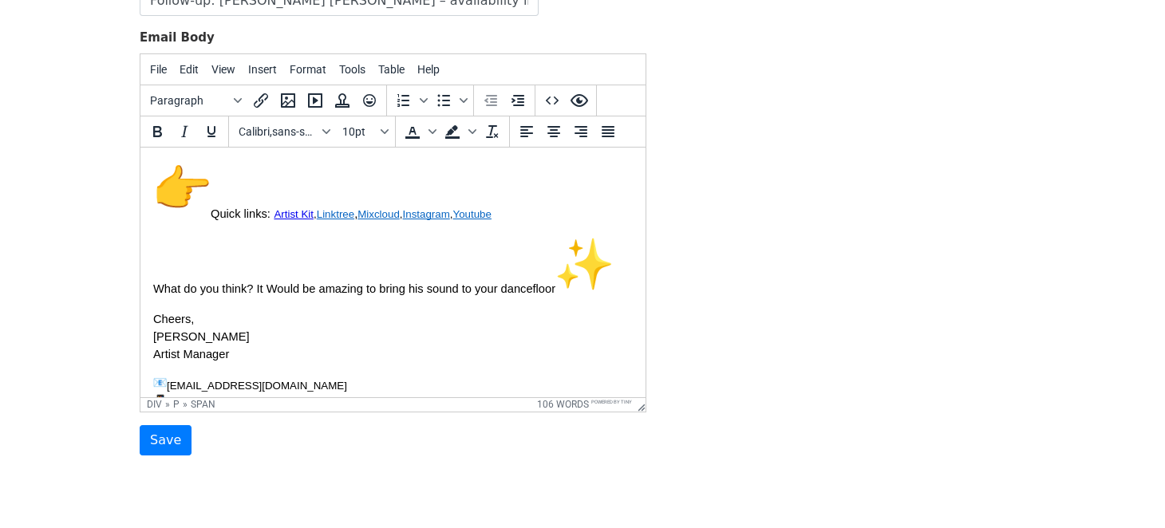
scroll to position [501, 0]
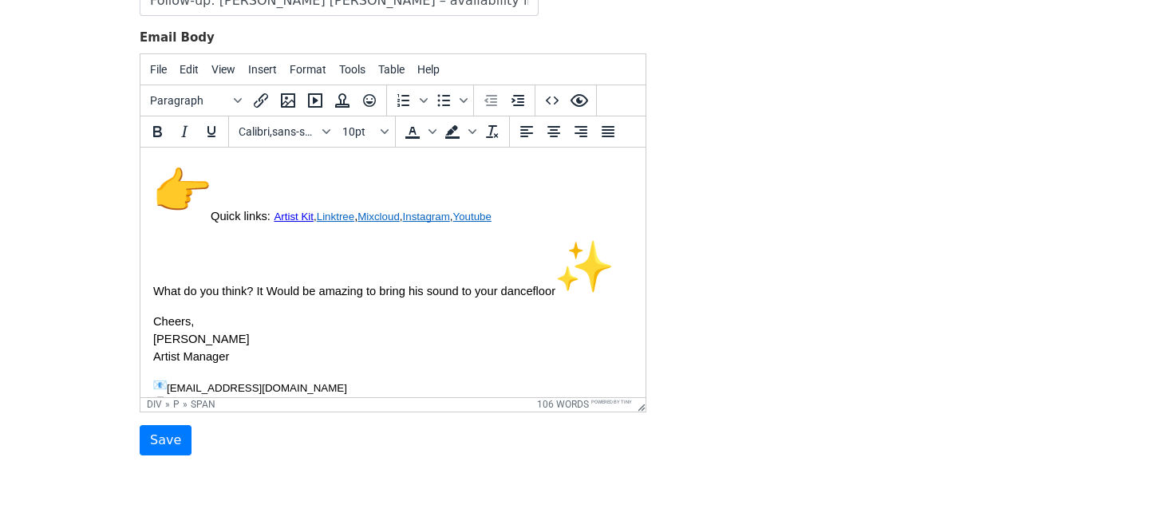
click at [599, 294] on img "✨" at bounding box center [583, 265] width 57 height 57
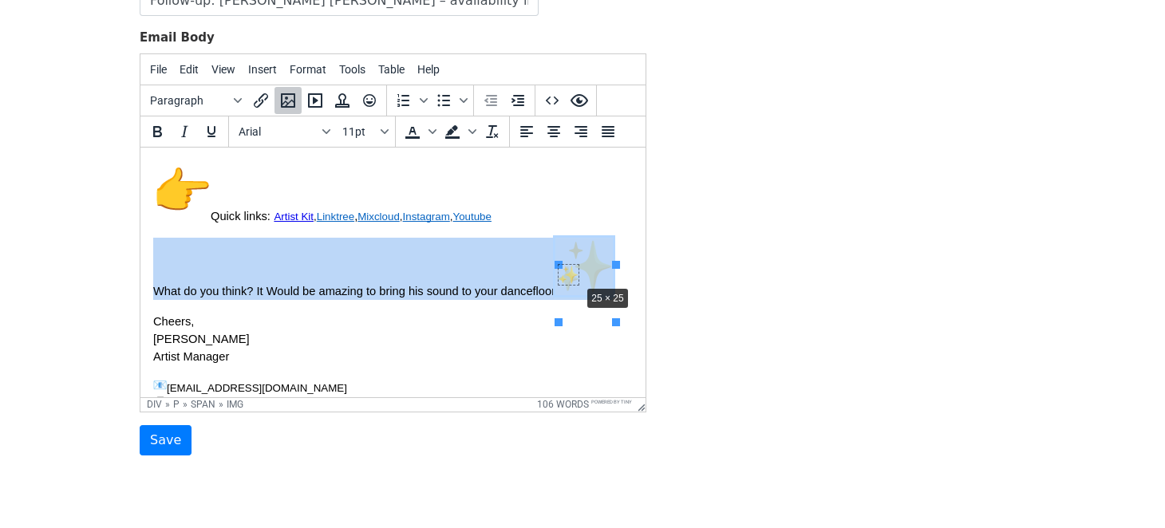
drag, startPoint x: 616, startPoint y: 319, endPoint x: 579, endPoint y: 282, distance: 52.5
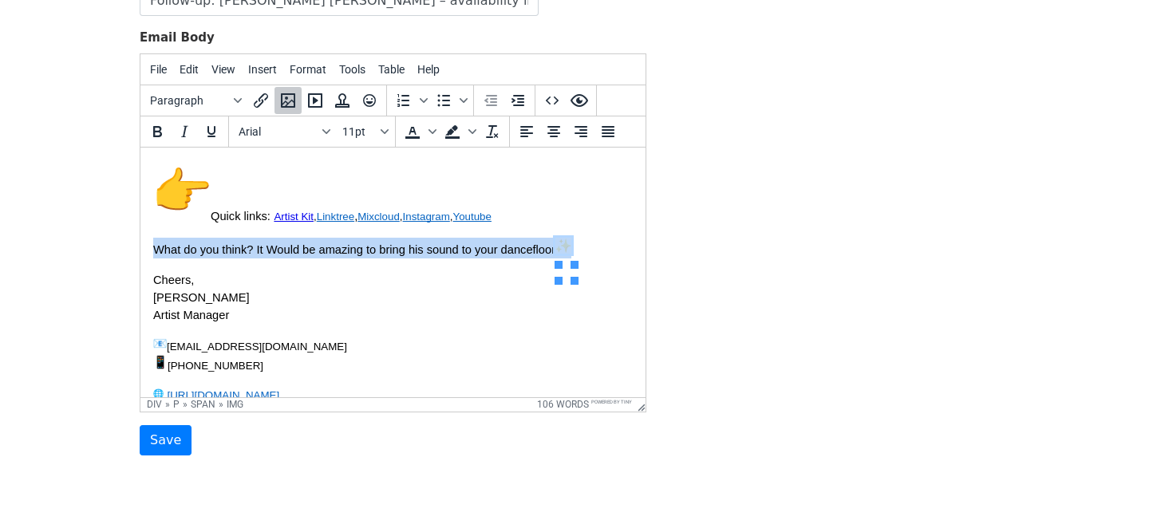
click at [191, 219] on img "👉" at bounding box center [181, 190] width 57 height 57
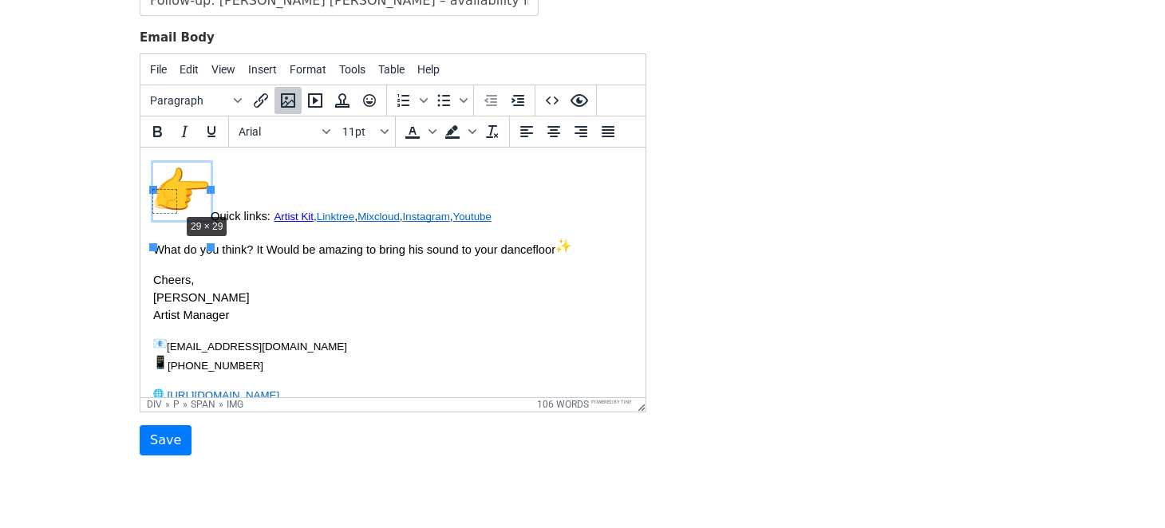
drag, startPoint x: 213, startPoint y: 248, endPoint x: 181, endPoint y: 214, distance: 46.9
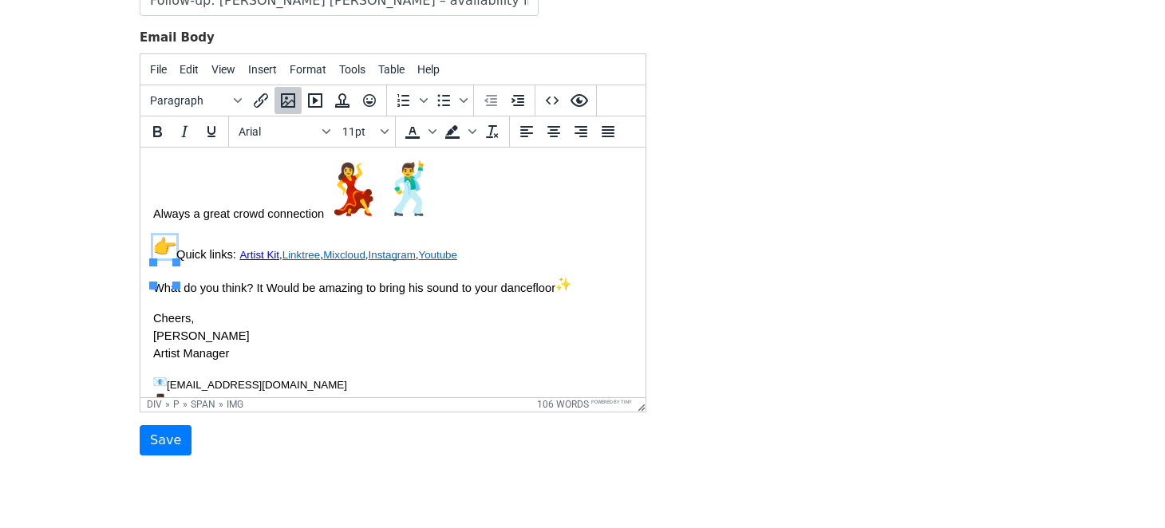
scroll to position [428, 0]
drag, startPoint x: 467, startPoint y: 279, endPoint x: 244, endPoint y: 281, distance: 222.6
click at [244, 263] on p "Quick links: Artist Kit , Linktree , Mixcloud , Instagram , Youtube﻿" at bounding box center [392, 249] width 479 height 28
click at [382, 134] on button "10pt" at bounding box center [364, 131] width 56 height 27
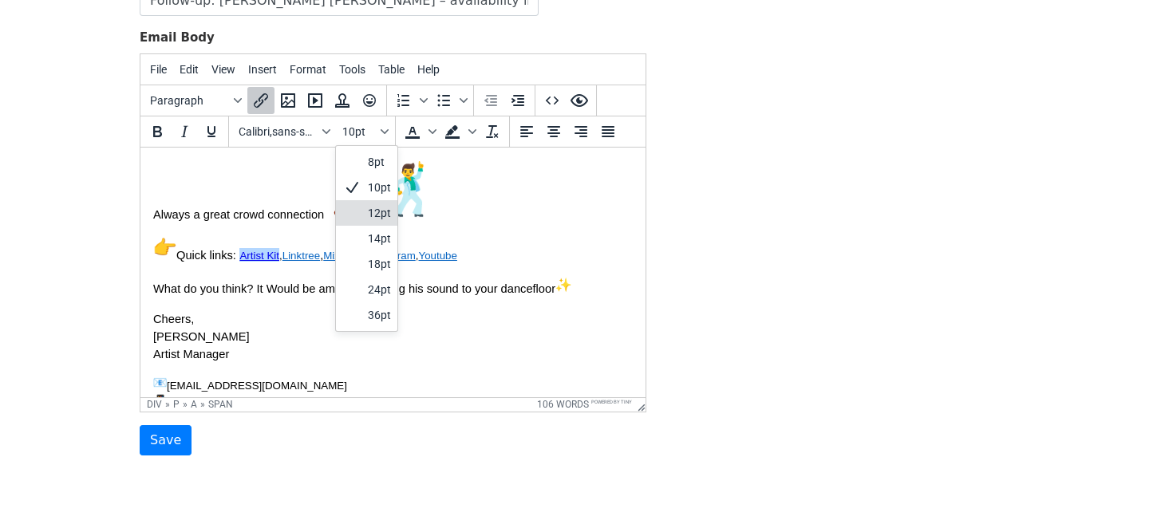
click at [374, 209] on div "12pt" at bounding box center [379, 212] width 23 height 19
click at [508, 263] on p "Quick links: Artist Kit , Linktree , Mixcloud , Instagram , Youtube﻿" at bounding box center [392, 249] width 479 height 28
click at [299, 294] on span "What do you think? It Would be amazing to bring his sound to your dancefloor" at bounding box center [362, 288] width 418 height 13
drag, startPoint x: 461, startPoint y: 285, endPoint x: 242, endPoint y: 286, distance: 219.4
click at [242, 263] on p "Quick links: Artist Kit , Linktree , Mixcloud , Instagram , Youtube﻿" at bounding box center [392, 249] width 479 height 28
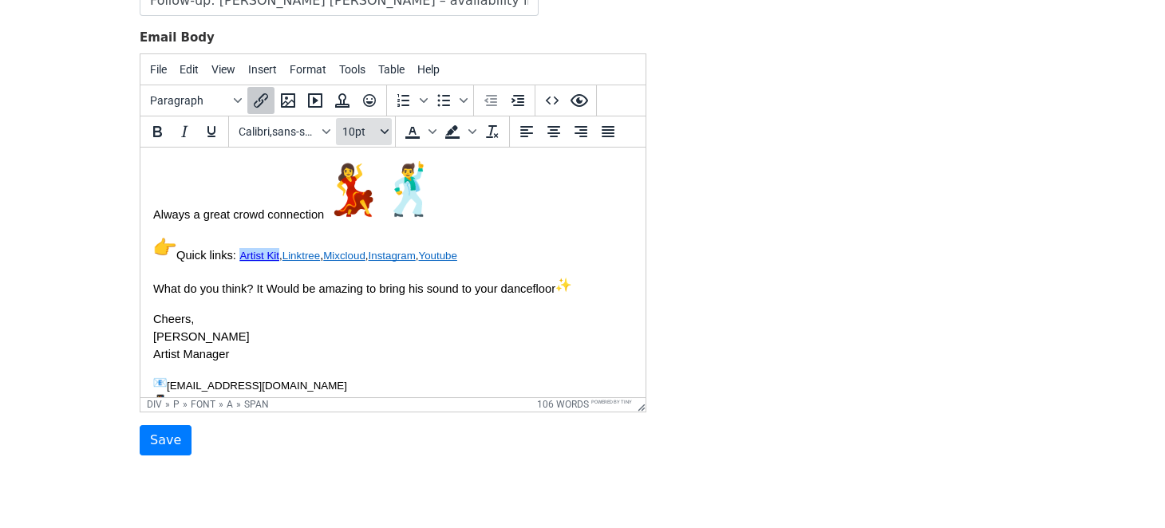
click at [385, 128] on icon "Font sizes" at bounding box center [385, 132] width 8 height 8
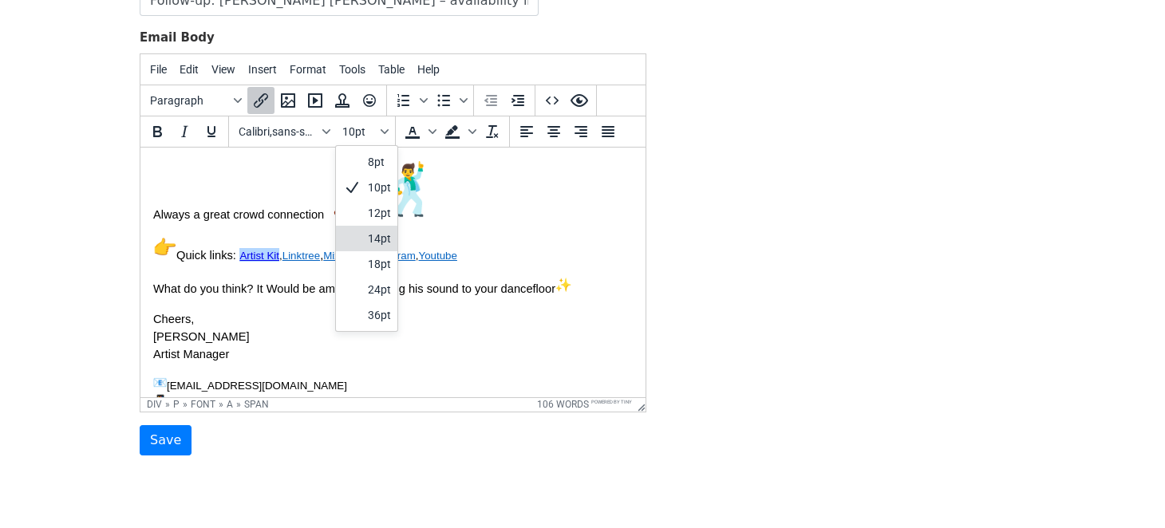
click at [377, 229] on div "14pt" at bounding box center [379, 238] width 23 height 19
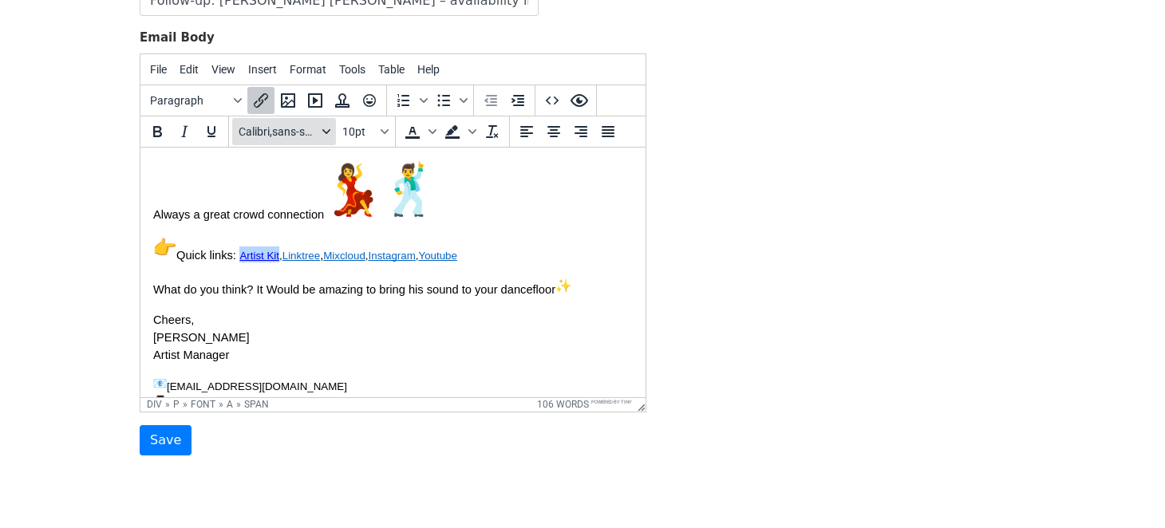
click at [311, 132] on span "Calibri,sans-serif" at bounding box center [278, 131] width 78 height 13
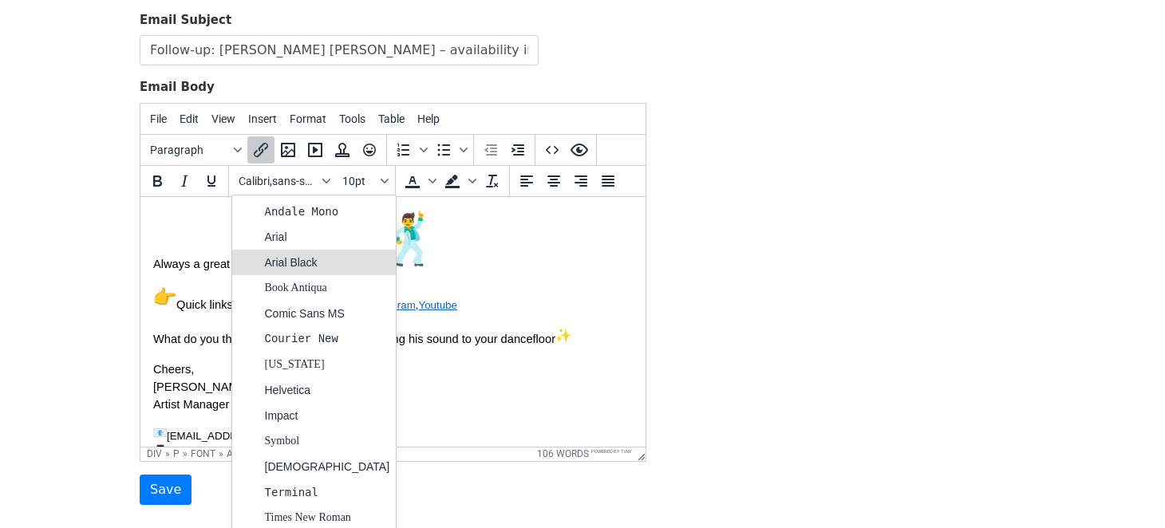
scroll to position [227, 0]
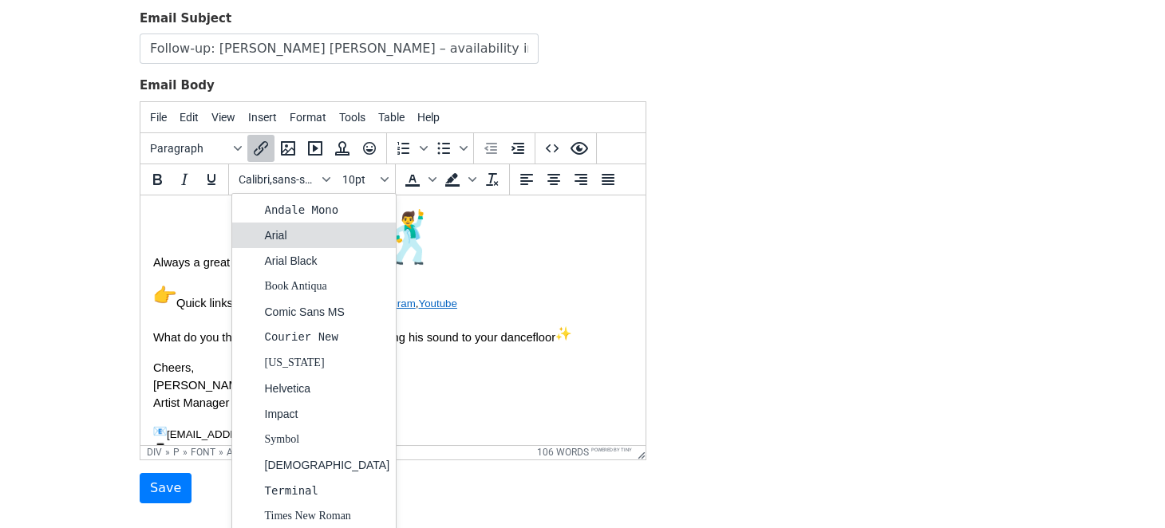
click at [299, 233] on div "Arial" at bounding box center [326, 235] width 125 height 19
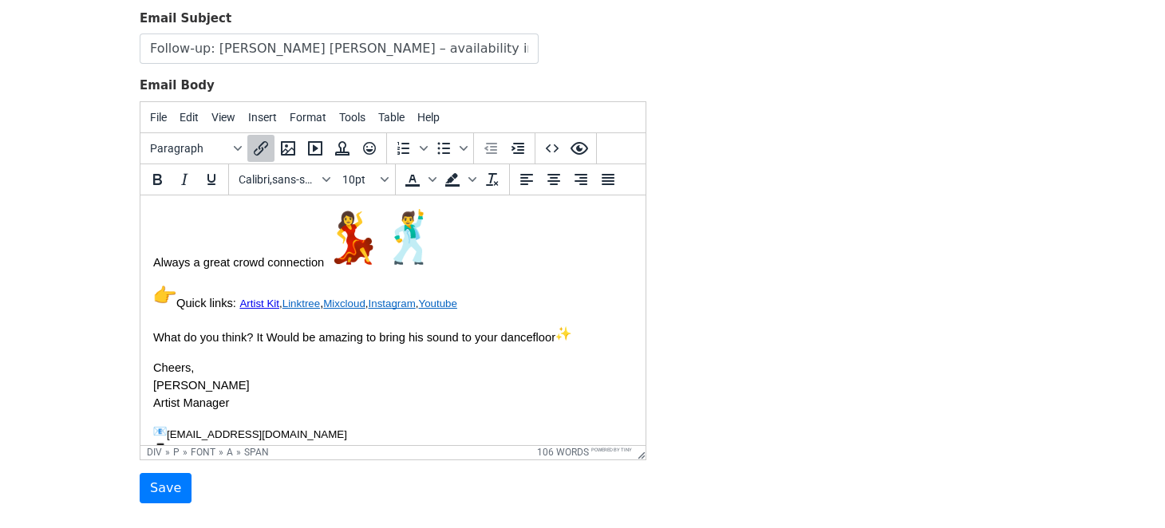
click at [486, 340] on div "Hey [PERSON_NAME] all’s good at {{Club_name}} ! Just following up about [PERSON…" at bounding box center [392, 135] width 479 height 710
drag, startPoint x: 471, startPoint y: 330, endPoint x: 246, endPoint y: 326, distance: 225.0
click at [246, 312] on p "Quick links: Artist Kit , Linktree , Mixcloud , Instagram , Youtube﻿" at bounding box center [392, 297] width 479 height 29
click at [370, 178] on span "10pt" at bounding box center [359, 179] width 35 height 13
click at [367, 274] on div "14pt" at bounding box center [366, 287] width 61 height 26
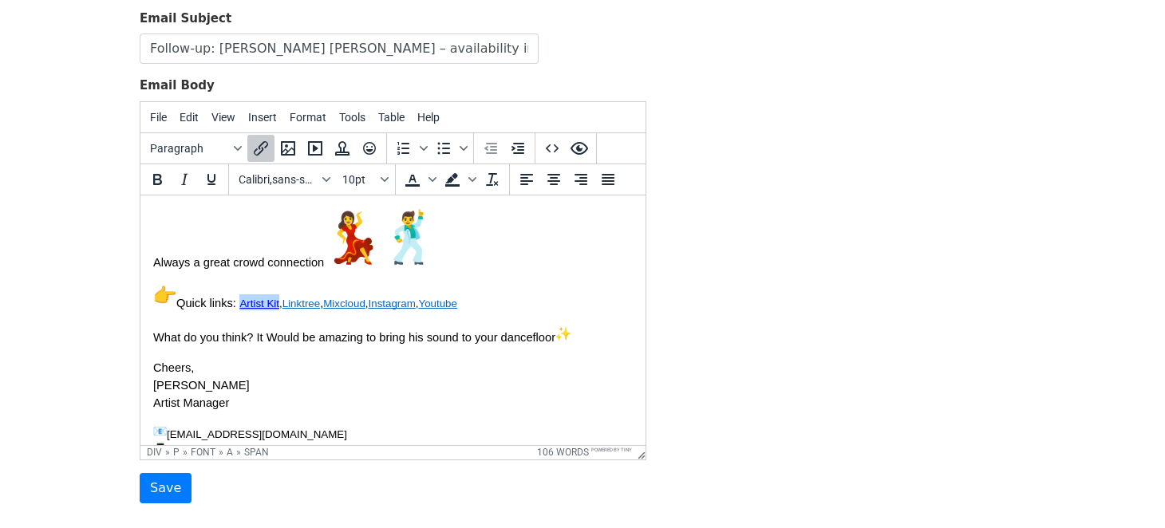
click at [460, 312] on p "Quick links: Artist Kit , Linktree , Mixcloud , Instagram , Youtube" at bounding box center [392, 297] width 479 height 29
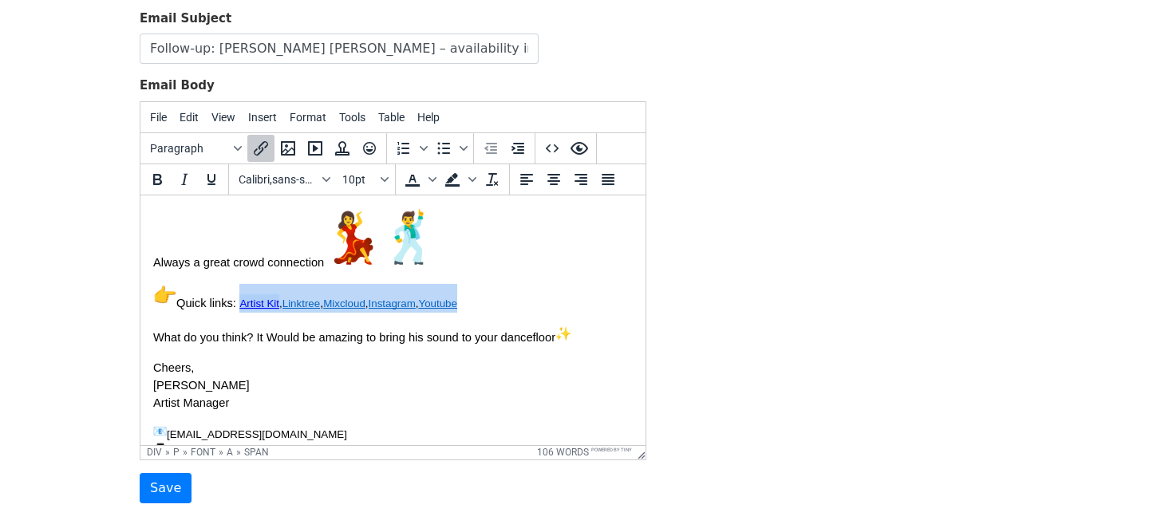
drag, startPoint x: 452, startPoint y: 328, endPoint x: 243, endPoint y: 329, distance: 209.0
click at [243, 310] on font "Artist Kit , Linktree , Mixcloud , Instagram , Youtube﻿" at bounding box center [348, 302] width 218 height 16
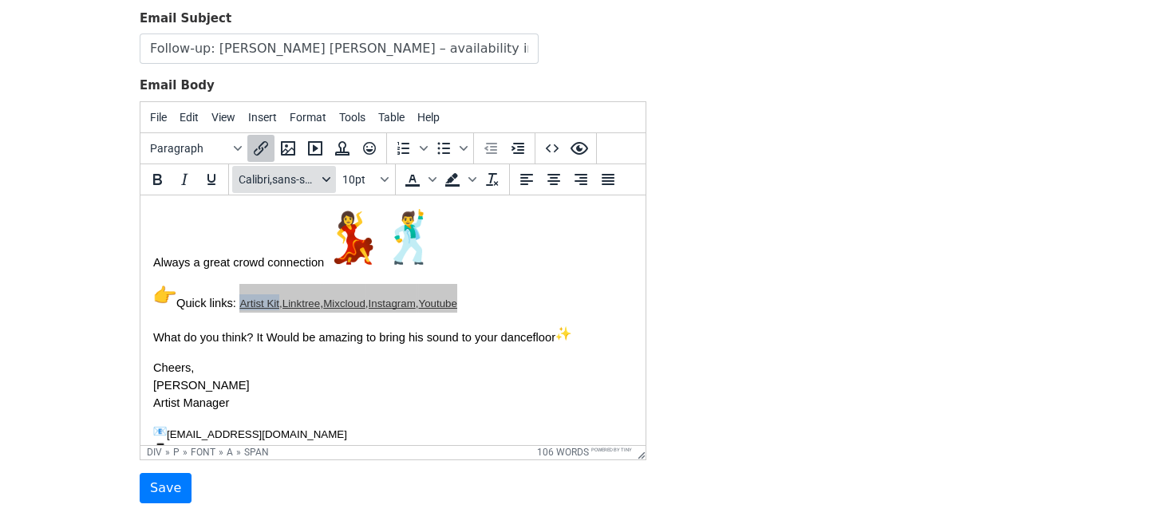
click at [322, 178] on icon "Fonts" at bounding box center [326, 180] width 8 height 8
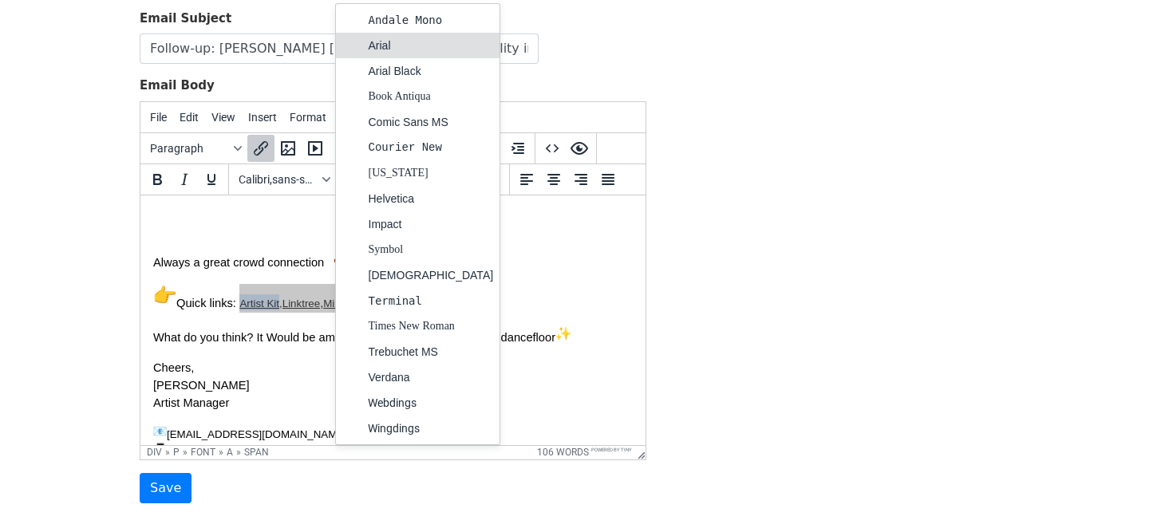
click at [395, 42] on div "Arial" at bounding box center [430, 45] width 125 height 19
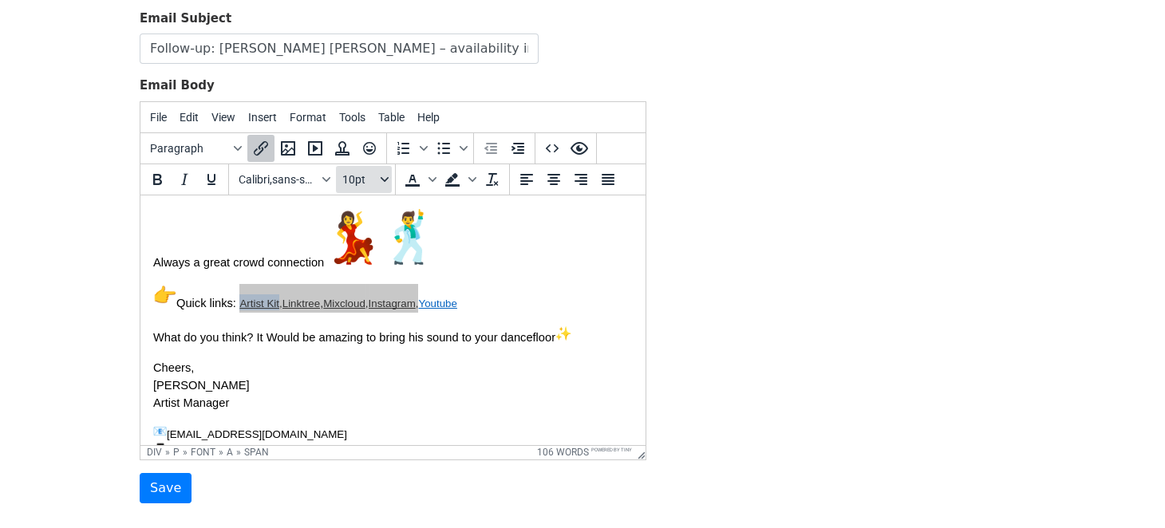
click at [355, 180] on span "10pt" at bounding box center [359, 179] width 35 height 13
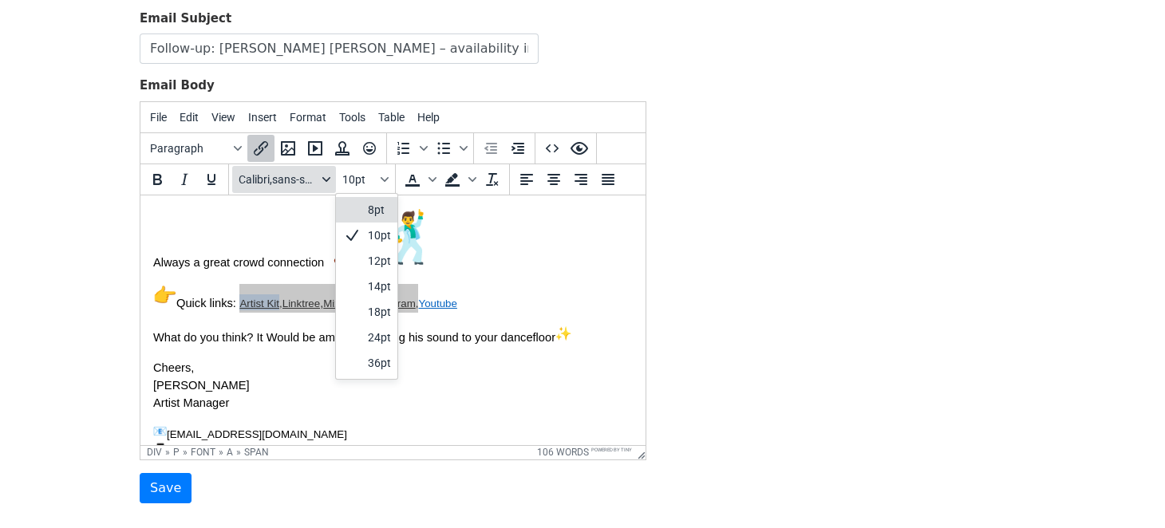
click at [317, 177] on button "Calibri,sans-serif" at bounding box center [284, 179] width 104 height 27
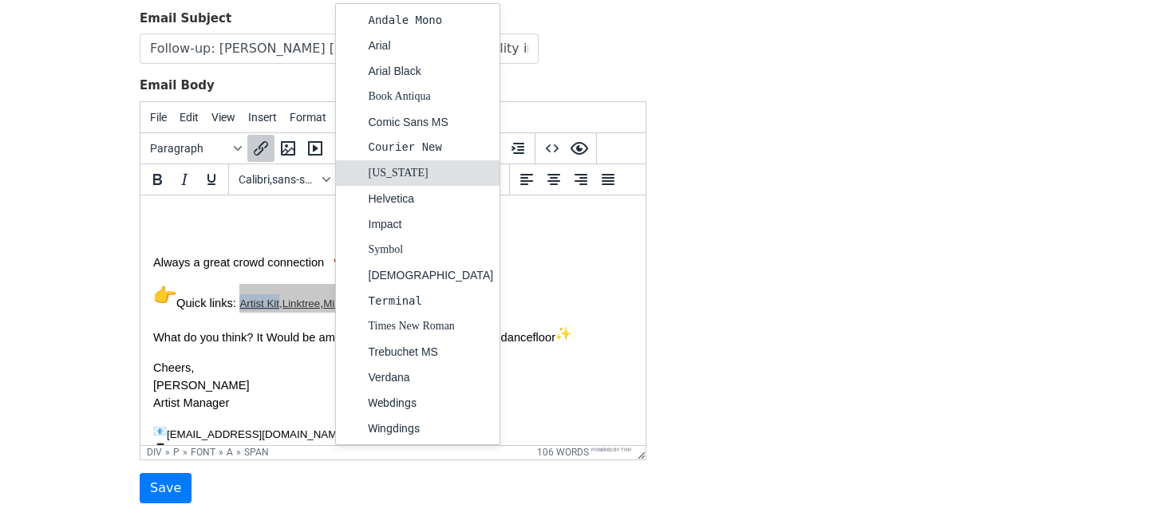
click at [415, 170] on div "Georgia" at bounding box center [430, 173] width 125 height 19
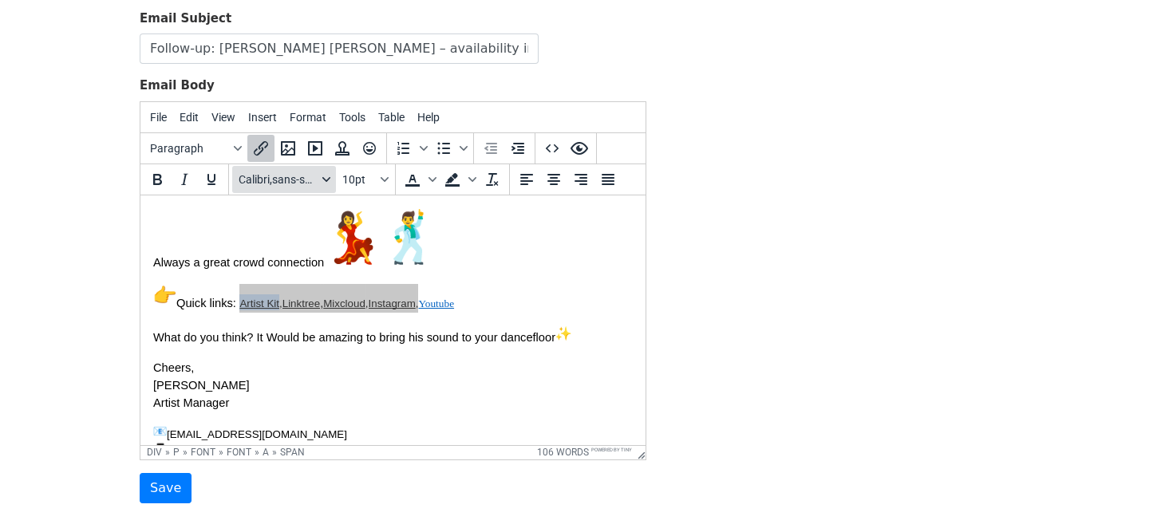
click at [306, 174] on span "Calibri,sans-serif" at bounding box center [278, 179] width 78 height 13
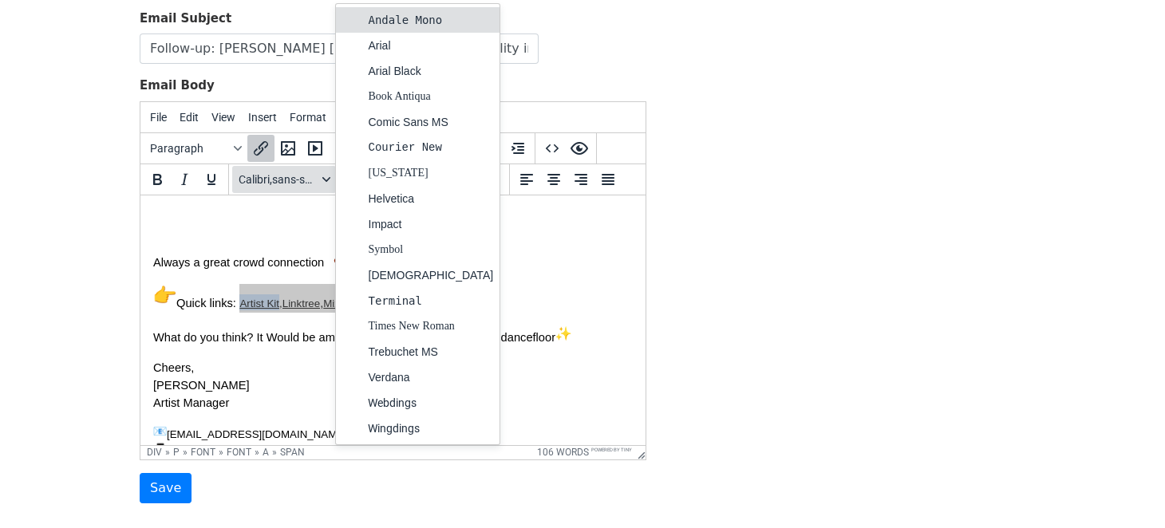
click at [306, 174] on span "Calibri,sans-serif" at bounding box center [278, 179] width 78 height 13
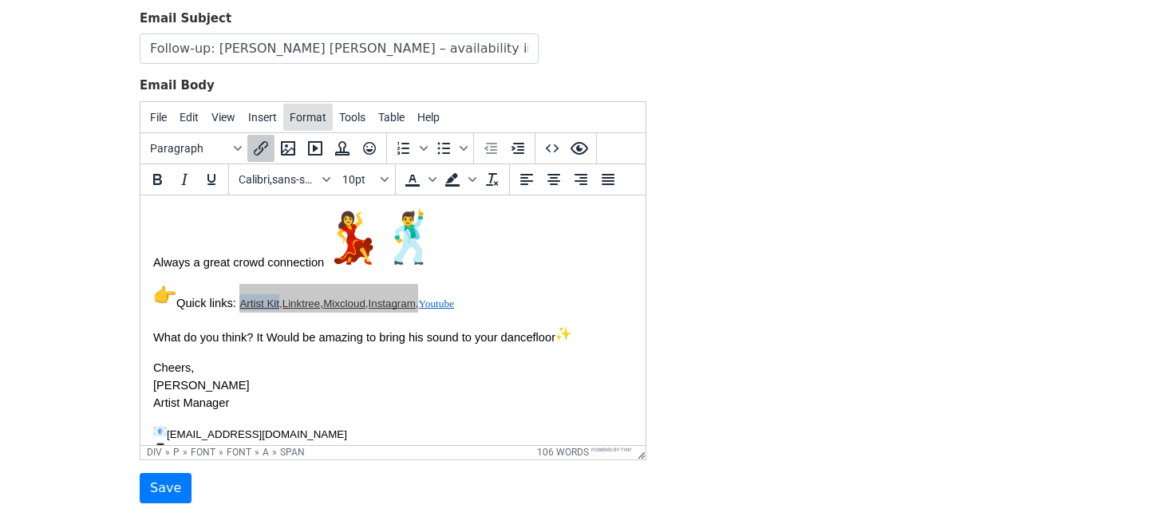
click at [306, 120] on span "Format" at bounding box center [308, 117] width 37 height 13
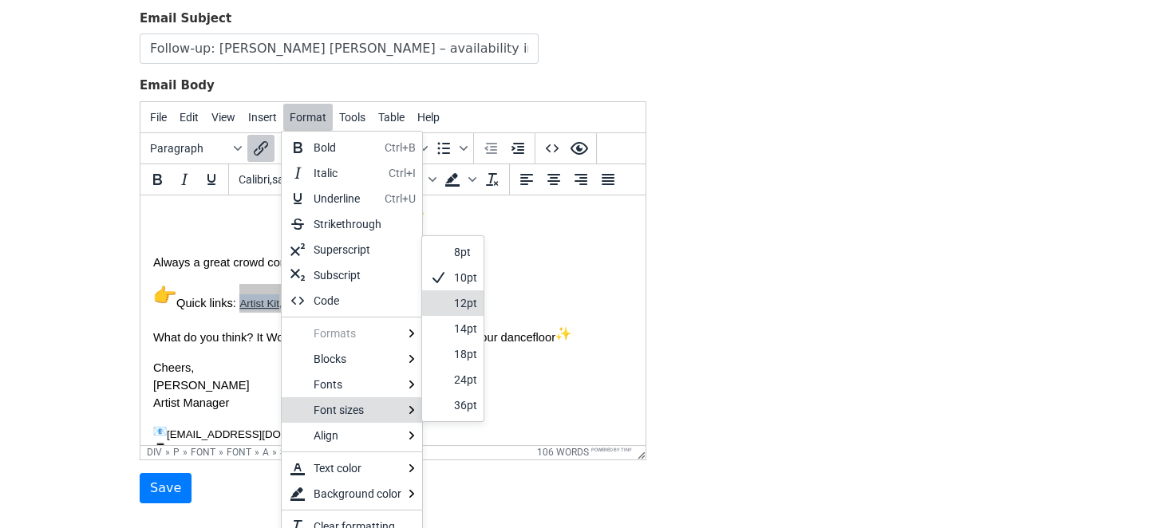
click at [472, 302] on div "12pt" at bounding box center [465, 303] width 23 height 19
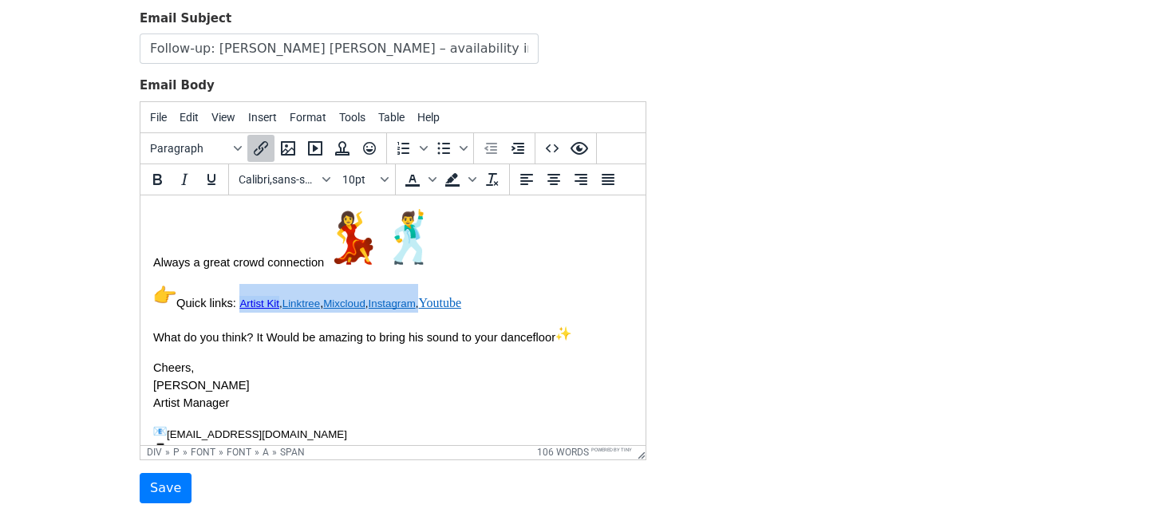
click at [503, 312] on p "Quick links: Artist Kit , Linktree , Mixcloud , Instagram , Youtube ﻿" at bounding box center [392, 297] width 479 height 29
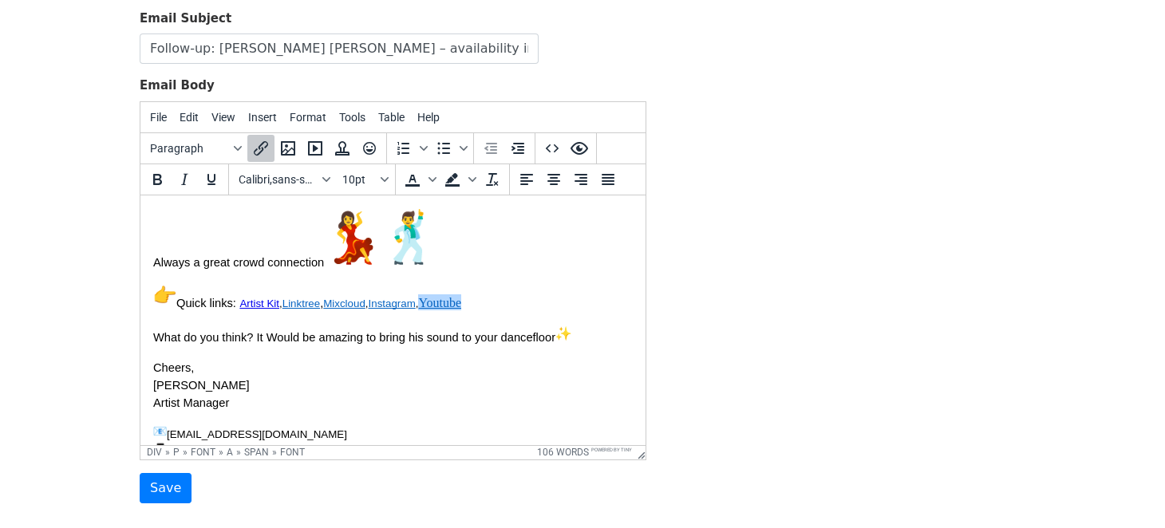
click at [484, 312] on p "Quick links: Artist Kit , Linktree , Mixcloud , Instagram , Youtube﻿ ﻿" at bounding box center [392, 297] width 479 height 29
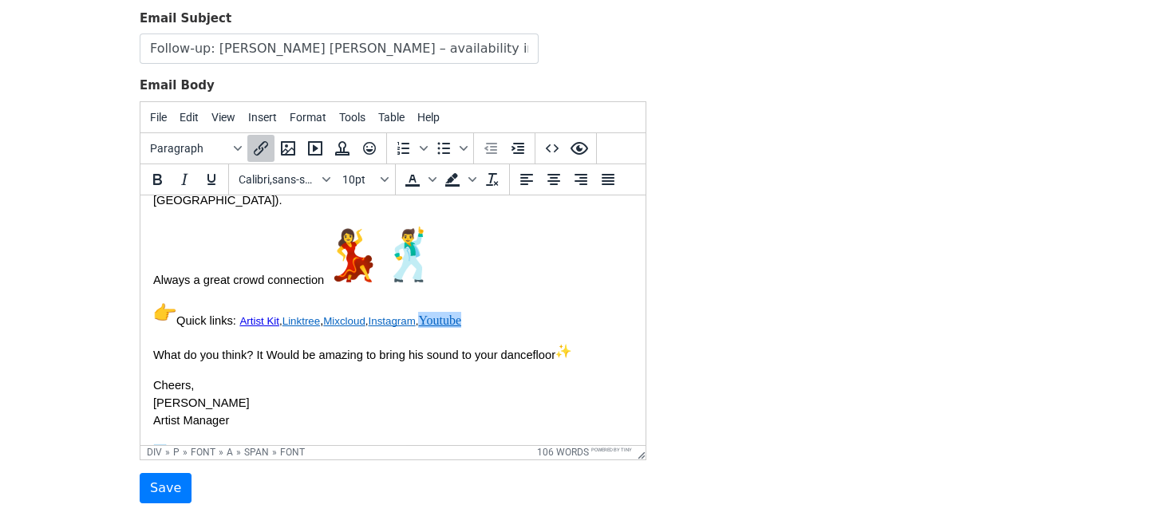
click at [484, 330] on p "Quick links: Artist Kit , Linktree , Mixcloud , Instagram , Youtube﻿ ﻿" at bounding box center [392, 315] width 479 height 29
click at [480, 330] on p "Quick links: Artist Kit , Linktree , Mixcloud , Instagram , Youtube﻿ ﻿" at bounding box center [392, 315] width 479 height 29
click at [478, 321] on div "Hey Hope all’s good at {{Club_name}} ! Just following up about DJ Jett Arton — …" at bounding box center [392, 152] width 479 height 710
click at [434, 326] on font "Youtube﻿" at bounding box center [439, 320] width 43 height 14
click at [415, 327] on font "Artist Kit , Linktree , Mixcloud , Instagram , Youtube ﻿" at bounding box center [350, 319] width 222 height 16
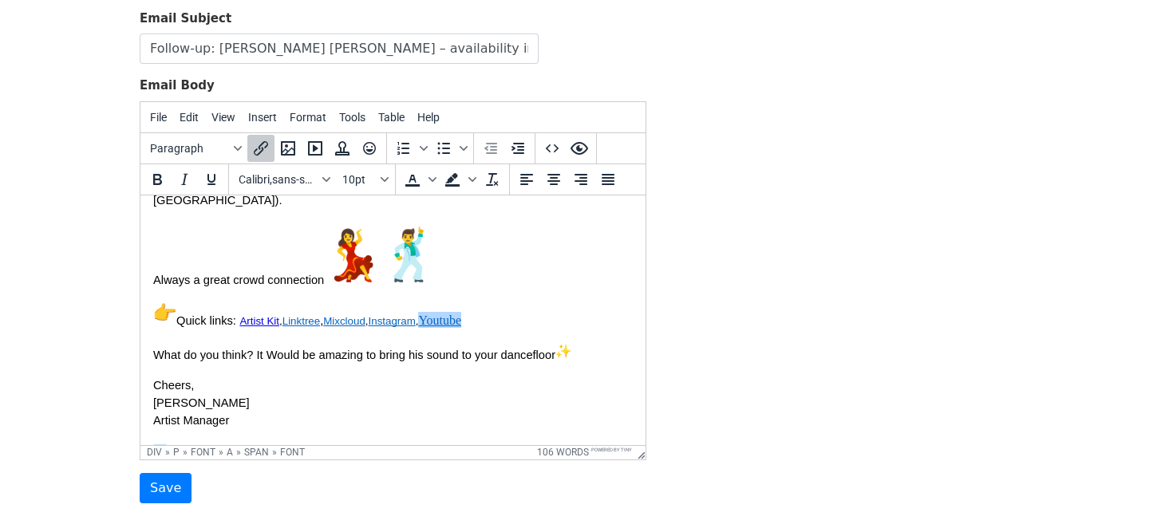
drag, startPoint x: 468, startPoint y: 345, endPoint x: 420, endPoint y: 339, distance: 48.3
click at [420, 330] on p "Quick links: Artist Kit , Linktree , Mixcloud , Instagram , Youtube﻿ ﻿" at bounding box center [392, 315] width 479 height 29
click at [388, 176] on icon "Font sizes" at bounding box center [385, 180] width 8 height 8
click at [372, 255] on div "12pt" at bounding box center [379, 260] width 23 height 19
click at [319, 120] on span "Format" at bounding box center [308, 117] width 37 height 13
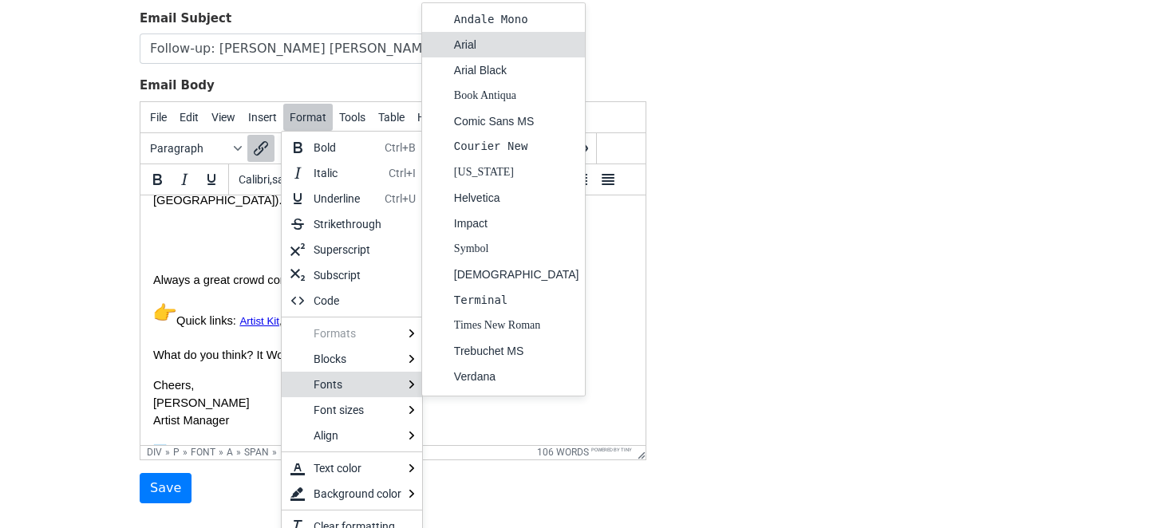
click at [469, 49] on div "Arial" at bounding box center [516, 44] width 125 height 19
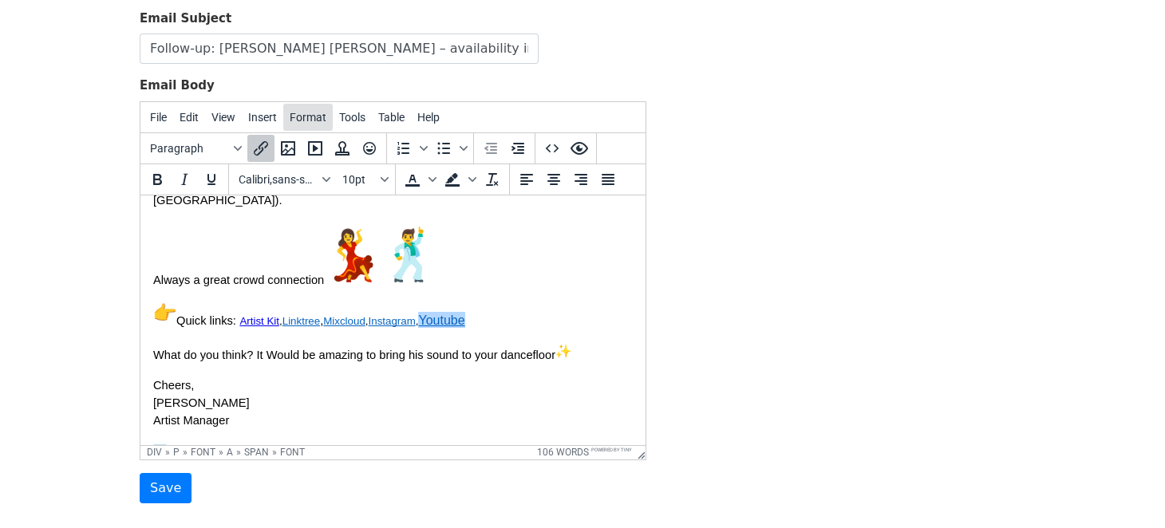
click at [304, 111] on span "Format" at bounding box center [308, 117] width 37 height 13
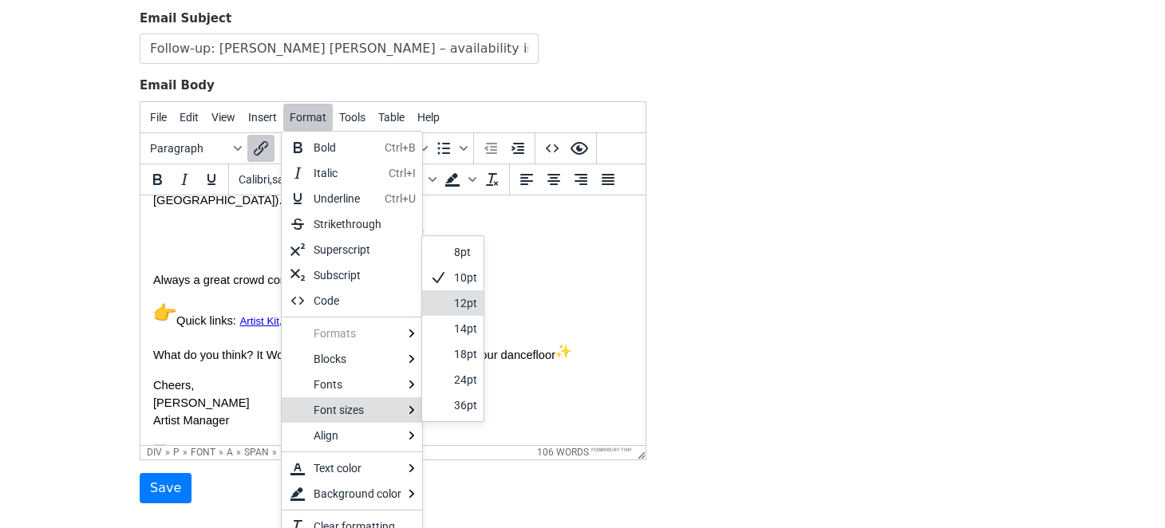
click at [456, 303] on div "12pt" at bounding box center [465, 303] width 23 height 19
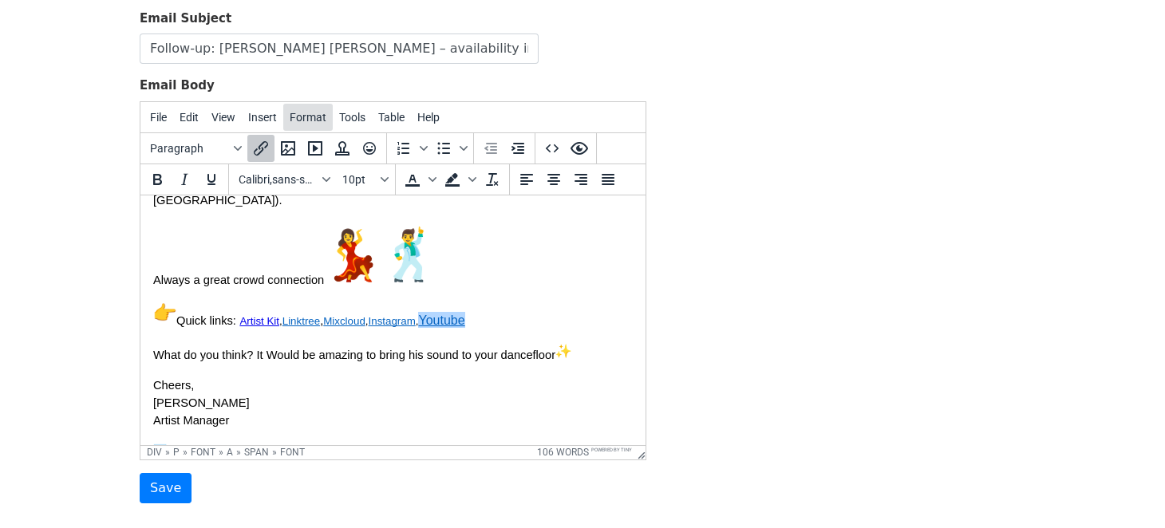
click at [298, 116] on span "Format" at bounding box center [308, 117] width 37 height 13
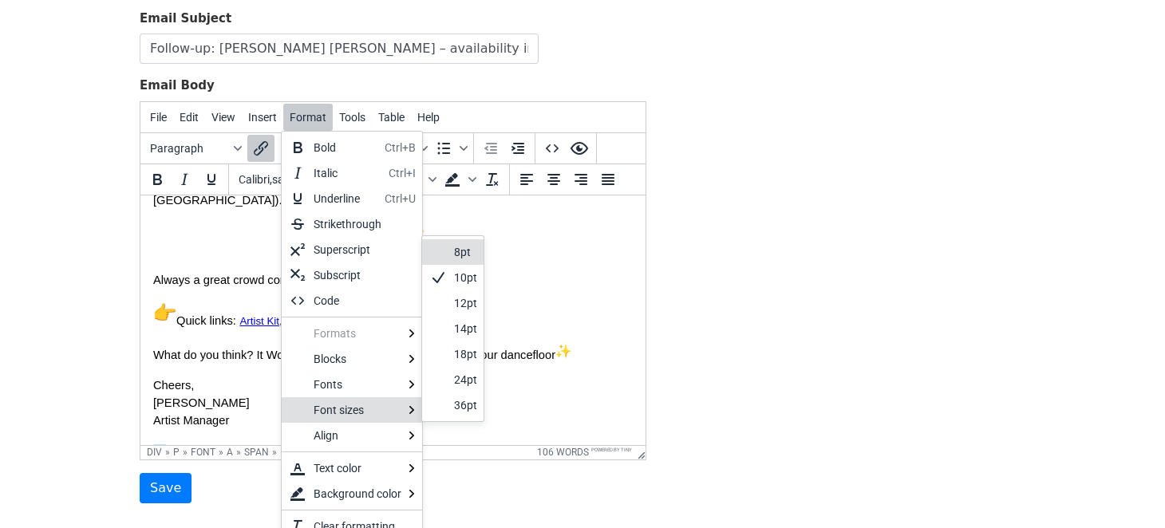
click at [462, 255] on div "8pt" at bounding box center [465, 252] width 23 height 19
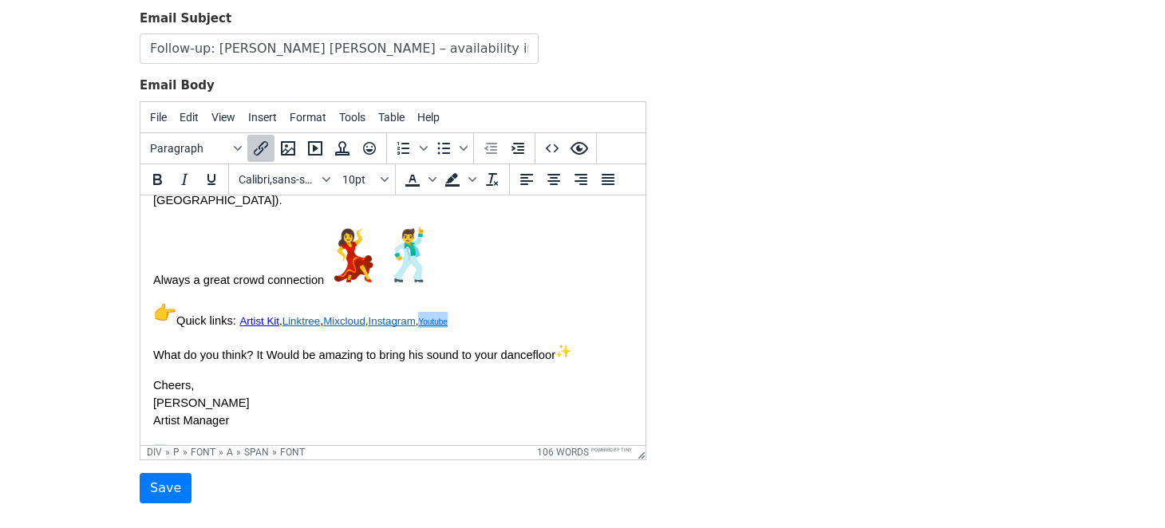
click at [492, 330] on p "Quick links: Artist Kit , Linktree , Mixcloud , Instagram , Youtube﻿ ﻿" at bounding box center [392, 315] width 479 height 29
click at [457, 330] on p "Quick links: Artist Kit , Linktree , Mixcloud , Instagram , Youtube﻿ ﻿" at bounding box center [392, 315] width 479 height 29
drag, startPoint x: 464, startPoint y: 344, endPoint x: 243, endPoint y: 349, distance: 221.9
click at [243, 330] on p "Quick links: Artist Kit , Linktree , Mixcloud , Instagram , Youtube﻿ ﻿" at bounding box center [392, 315] width 479 height 29
click at [310, 120] on span "Format" at bounding box center [308, 117] width 37 height 13
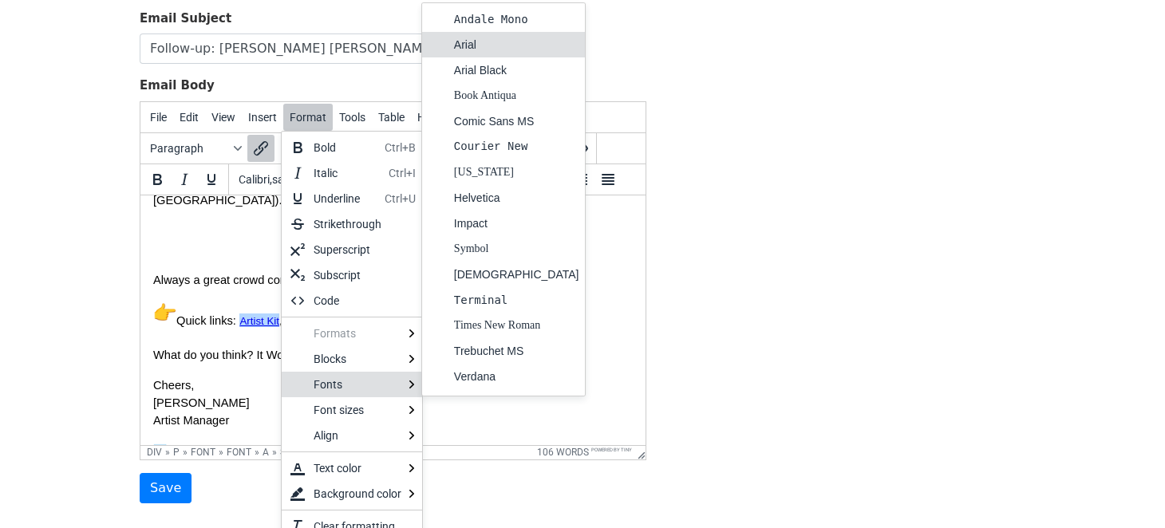
click at [493, 43] on div "Arial" at bounding box center [516, 44] width 125 height 19
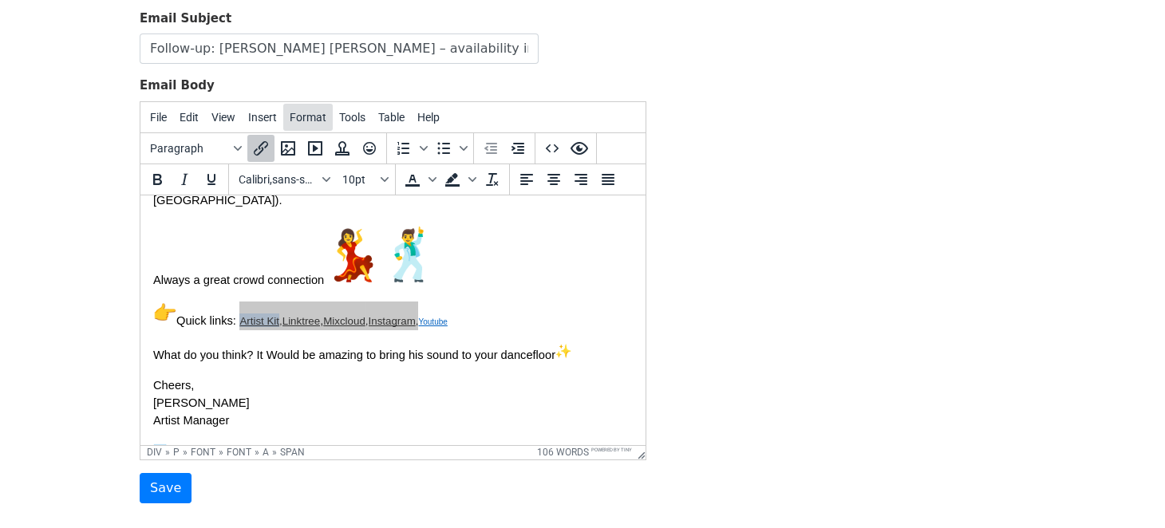
click at [300, 112] on span "Format" at bounding box center [308, 117] width 37 height 13
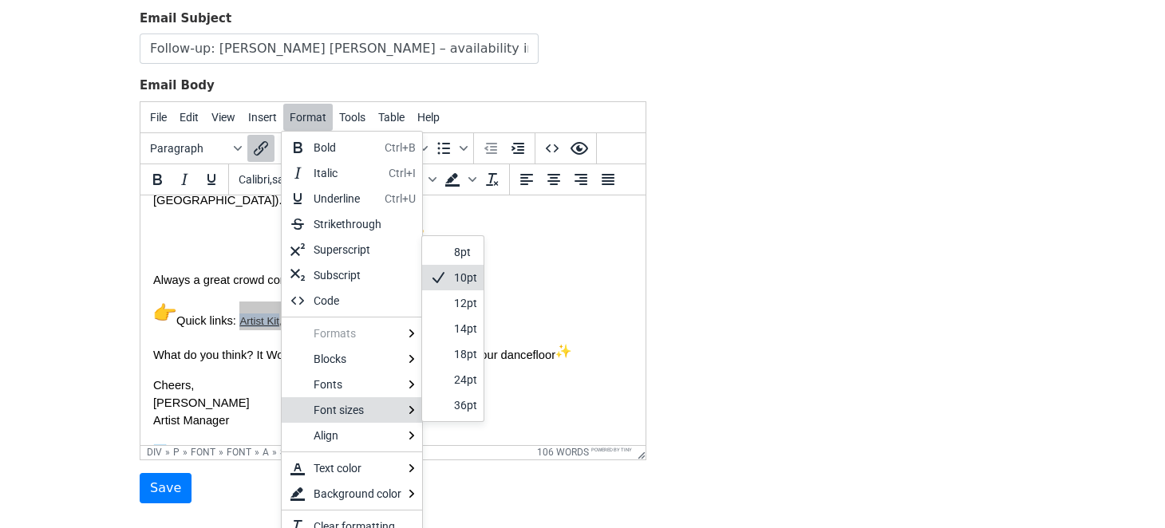
click at [467, 282] on div "10pt" at bounding box center [465, 277] width 23 height 19
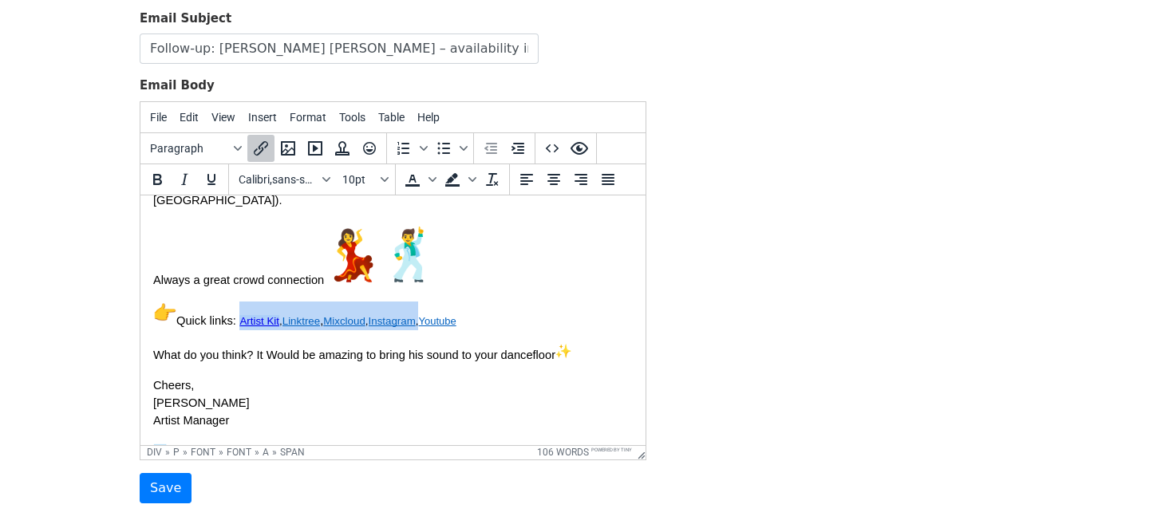
click at [347, 283] on img "💃" at bounding box center [352, 254] width 57 height 57
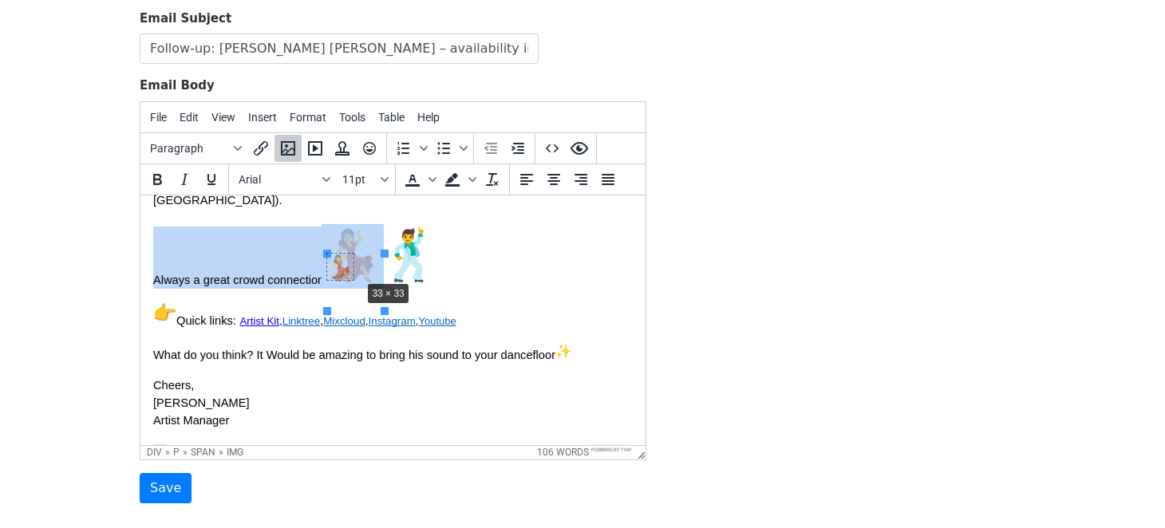
drag, startPoint x: 384, startPoint y: 309, endPoint x: 359, endPoint y: 278, distance: 39.7
click at [386, 283] on img "🕺" at bounding box center [378, 254] width 57 height 57
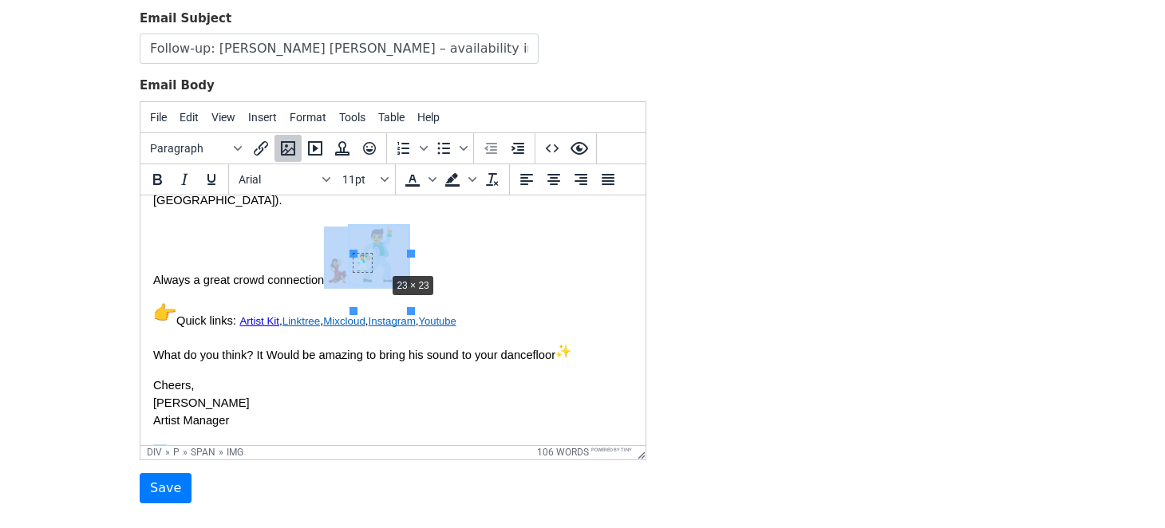
drag, startPoint x: 412, startPoint y: 310, endPoint x: 386, endPoint y: 270, distance: 47.1
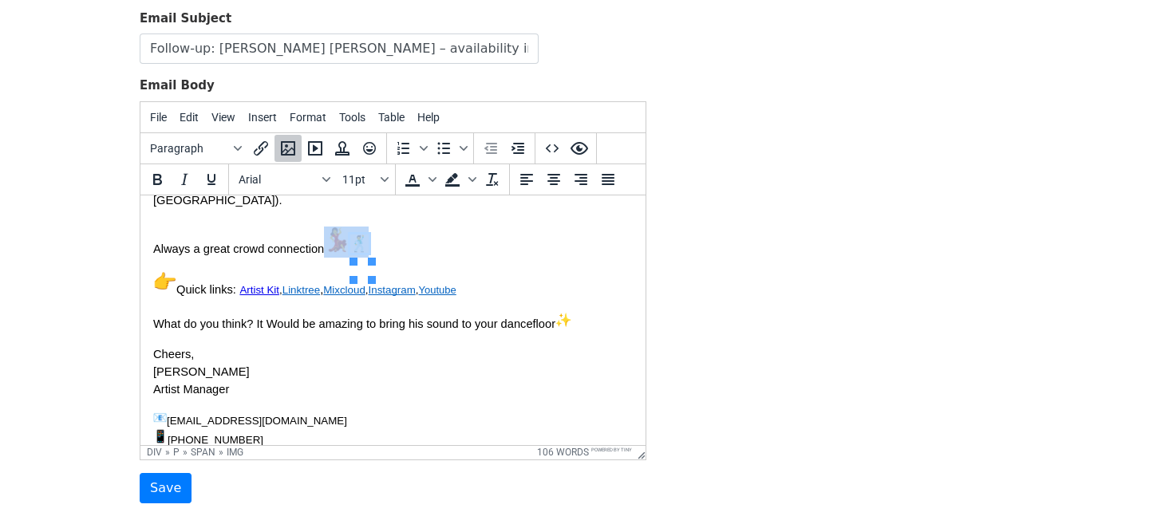
click at [338, 252] on img "💃" at bounding box center [337, 239] width 26 height 26
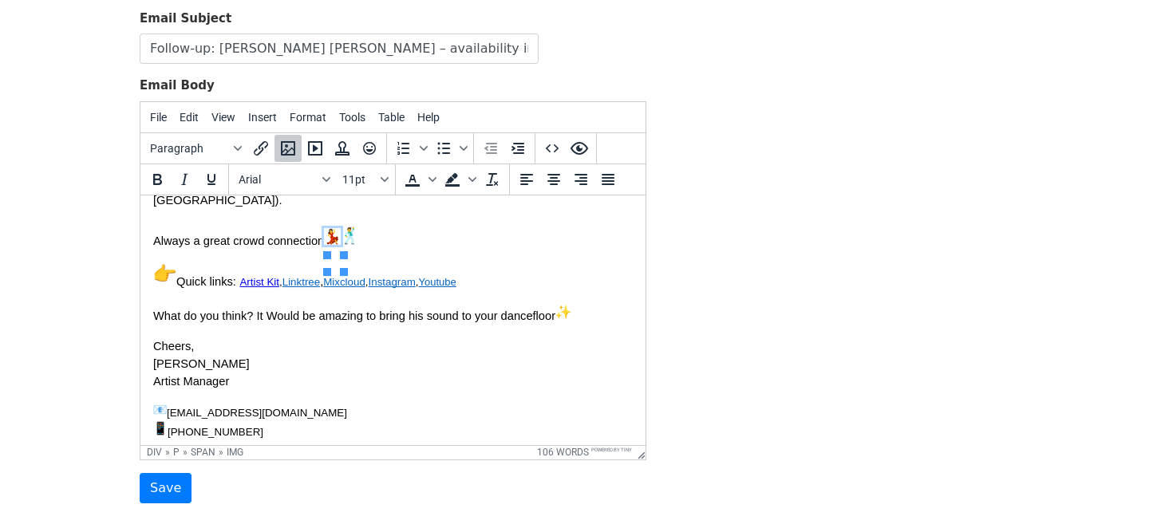
click at [403, 249] on p "We’d love to see if a set at {{Club_name}} could happen Jett’s vibe: groovy, ve…" at bounding box center [392, 171] width 479 height 156
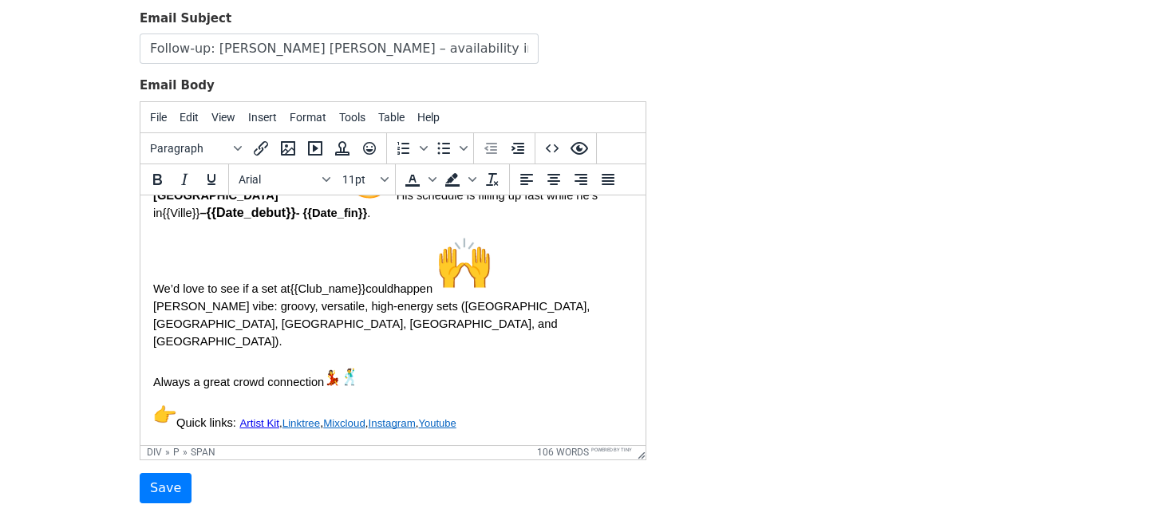
scroll to position [265, 0]
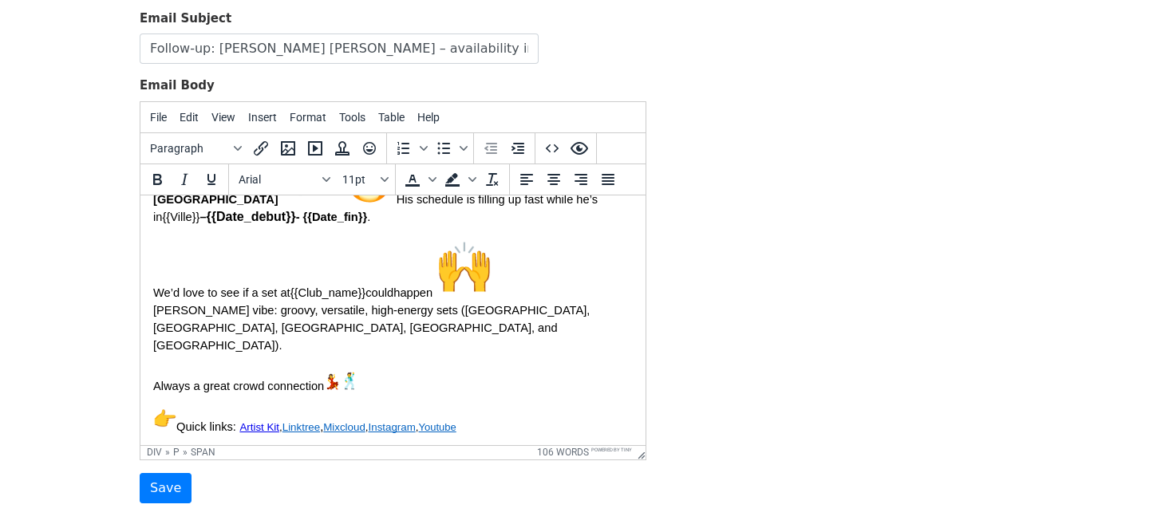
click at [492, 296] on img "🙌" at bounding box center [464, 267] width 57 height 57
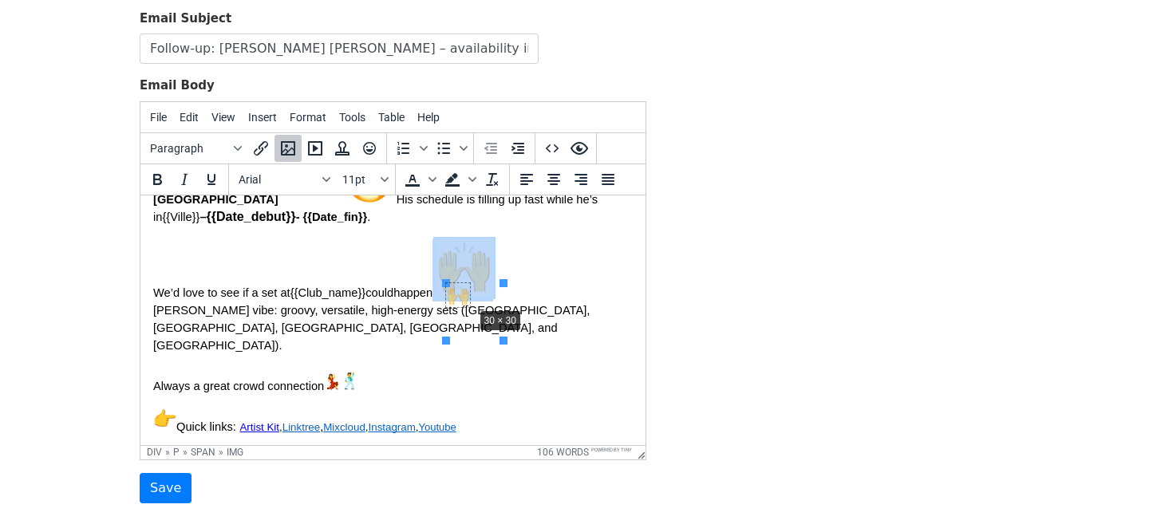
drag, startPoint x: 503, startPoint y: 339, endPoint x: 472, endPoint y: 306, distance: 45.7
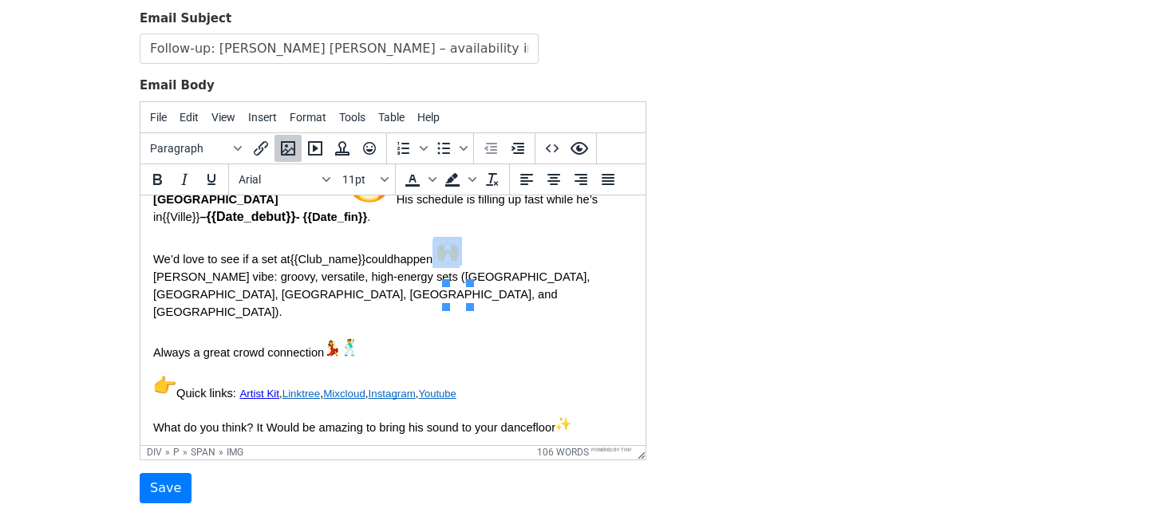
click at [501, 306] on p "We’d love to see if a set at {{Club_name}} could happen Jett’s vibe: groovy, ve…" at bounding box center [392, 300] width 479 height 122
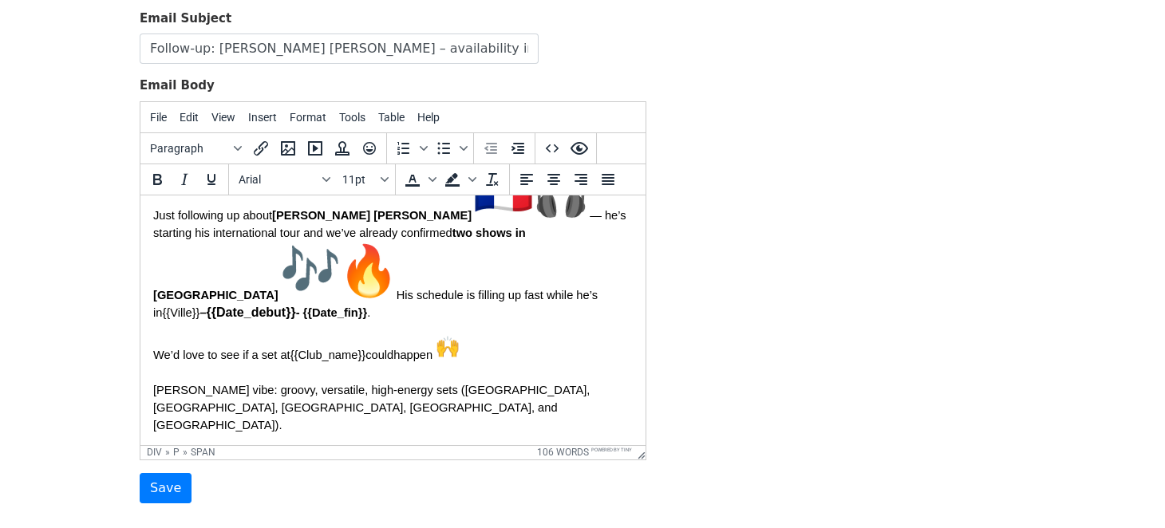
scroll to position [168, 0]
click at [339, 299] on img "🔥" at bounding box center [367, 270] width 57 height 57
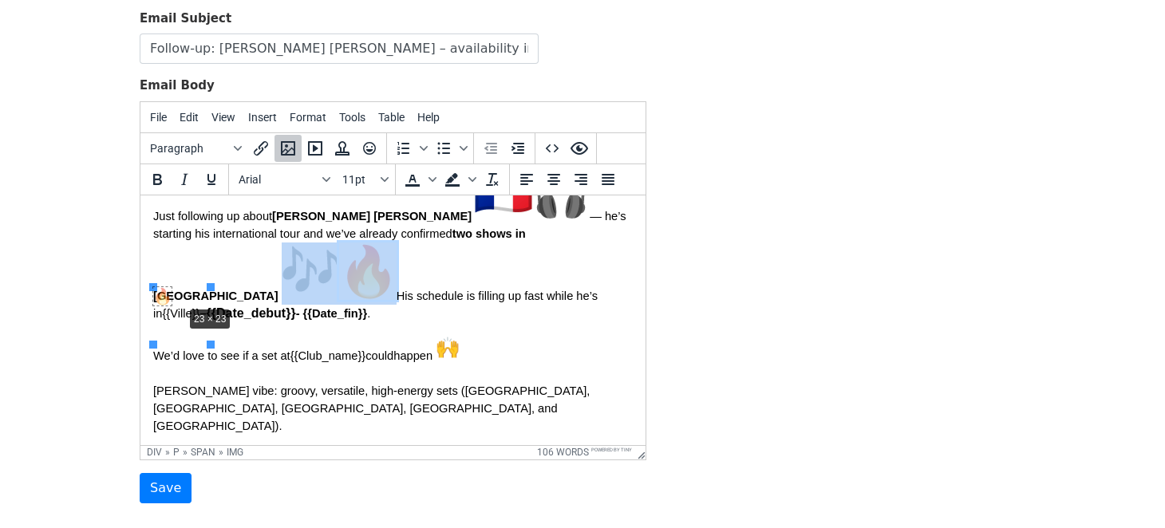
drag, startPoint x: 208, startPoint y: 345, endPoint x: 180, endPoint y: 306, distance: 47.4
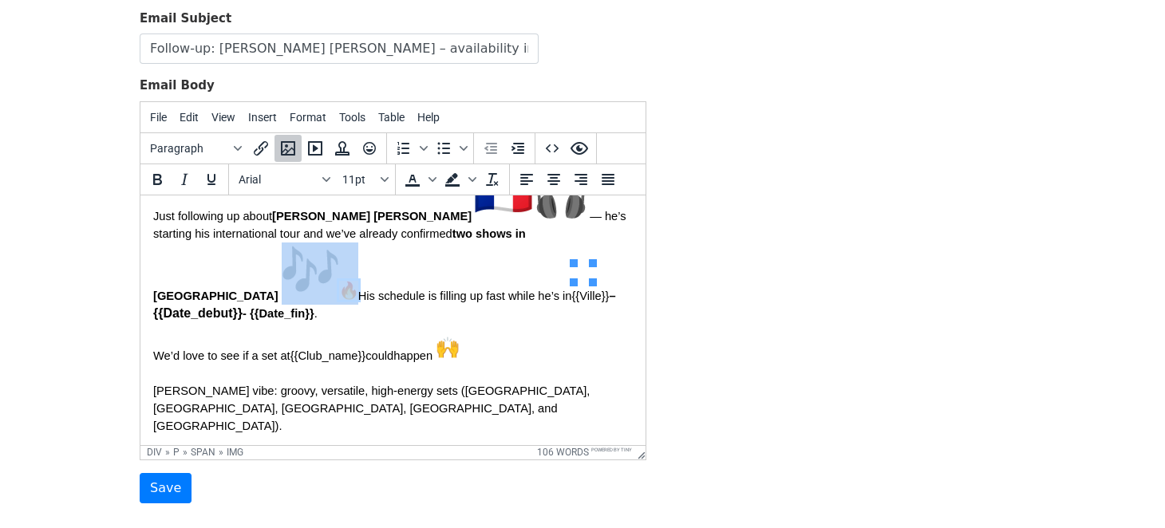
click at [339, 260] on img "🎶" at bounding box center [310, 270] width 57 height 57
drag, startPoint x: 573, startPoint y: 282, endPoint x: 539, endPoint y: 248, distance: 47.4
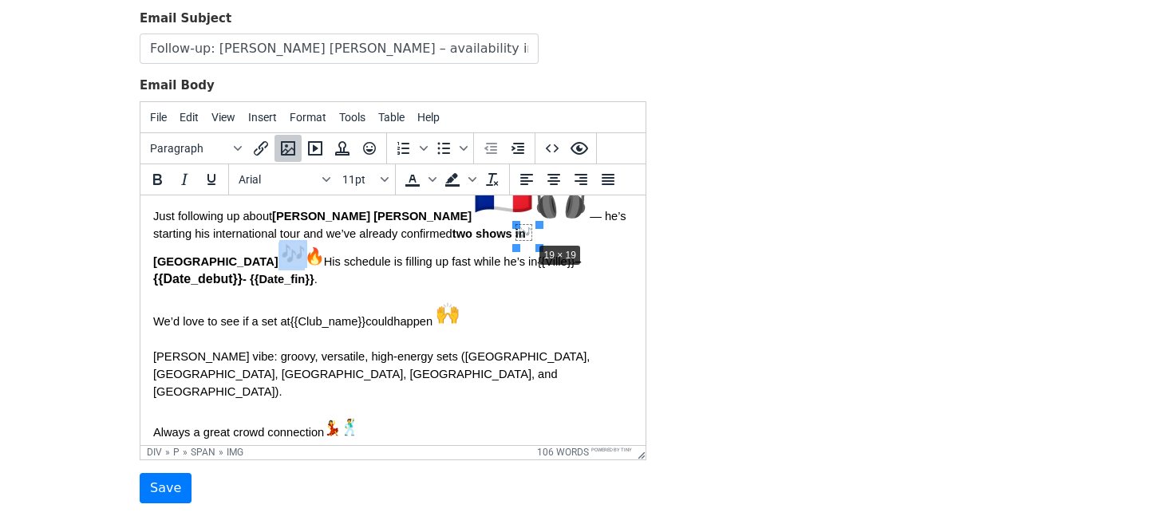
drag, startPoint x: 539, startPoint y: 246, endPoint x: 531, endPoint y: 239, distance: 10.2
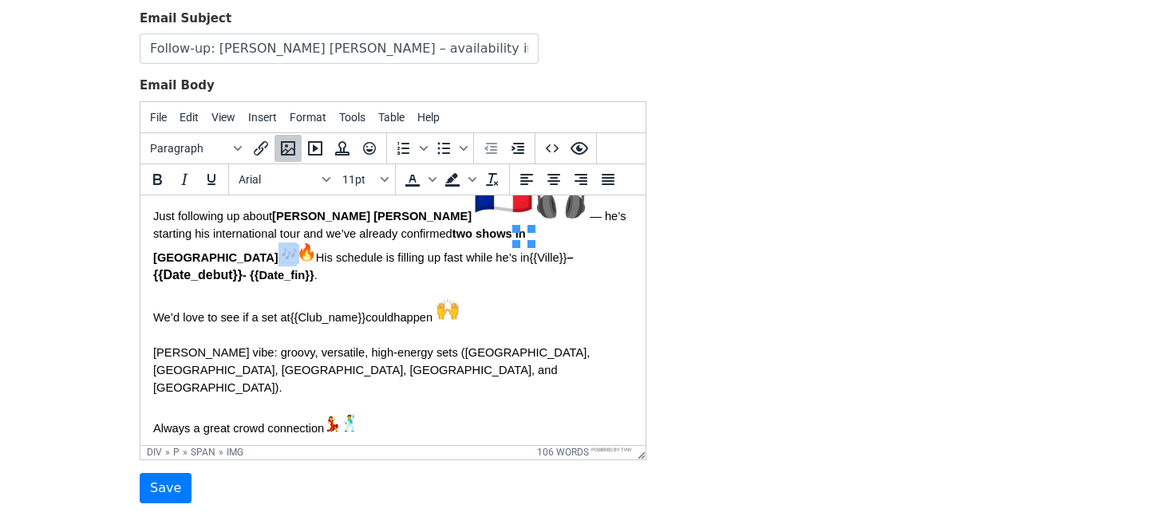
click at [316, 242] on img "🔥" at bounding box center [306, 251] width 19 height 19
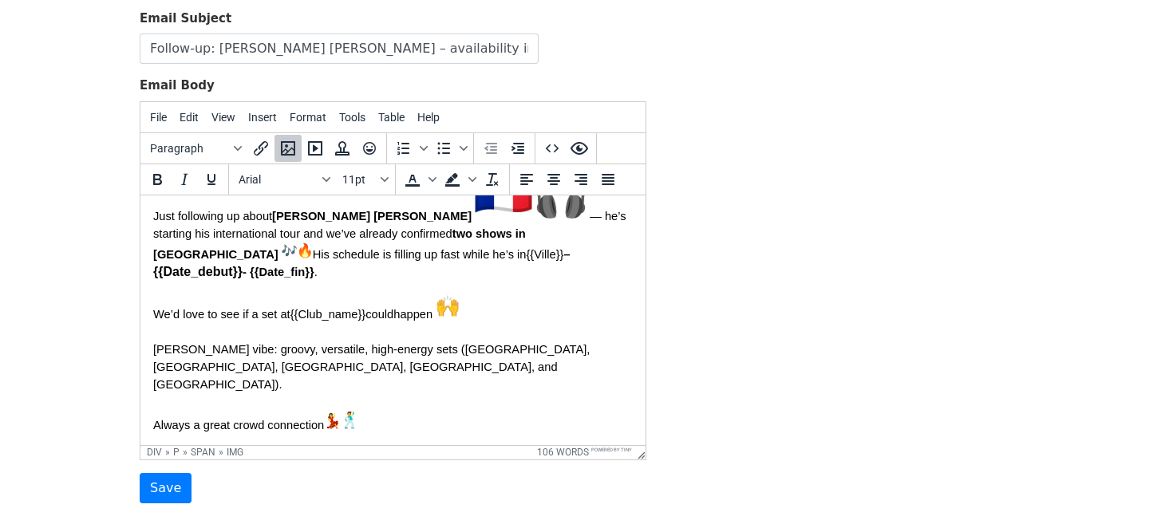
click at [587, 223] on p "Just following up about DJ Jett Arton — he’s starting his international tour an…" at bounding box center [392, 221] width 479 height 118
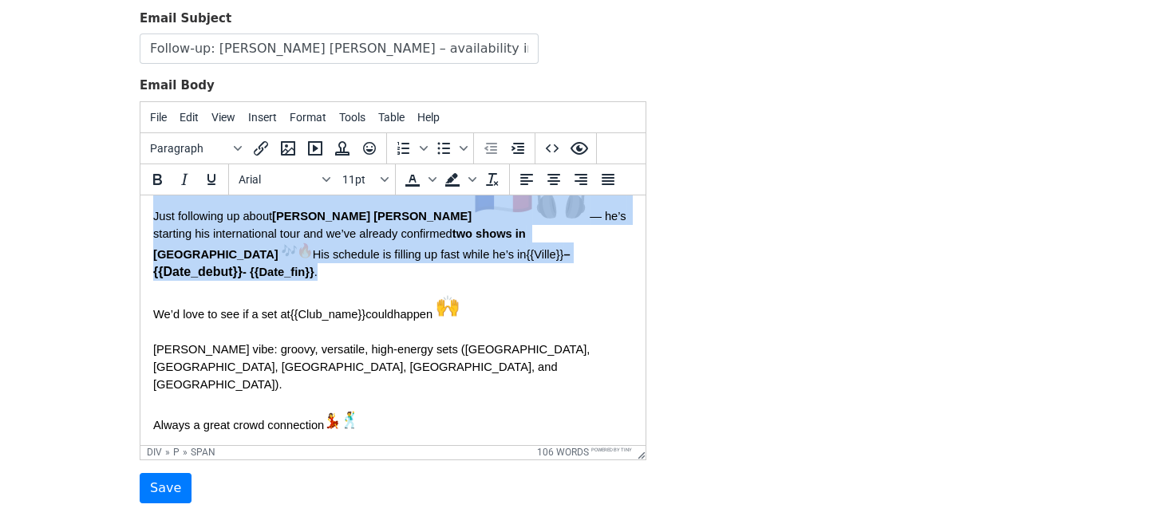
drag, startPoint x: 517, startPoint y: 254, endPoint x: 151, endPoint y: 215, distance: 368.2
click at [151, 215] on html "Hey Hope all’s good at {{Club_name}} ! Just following up about DJ Jett Arton — …" at bounding box center [392, 426] width 505 height 801
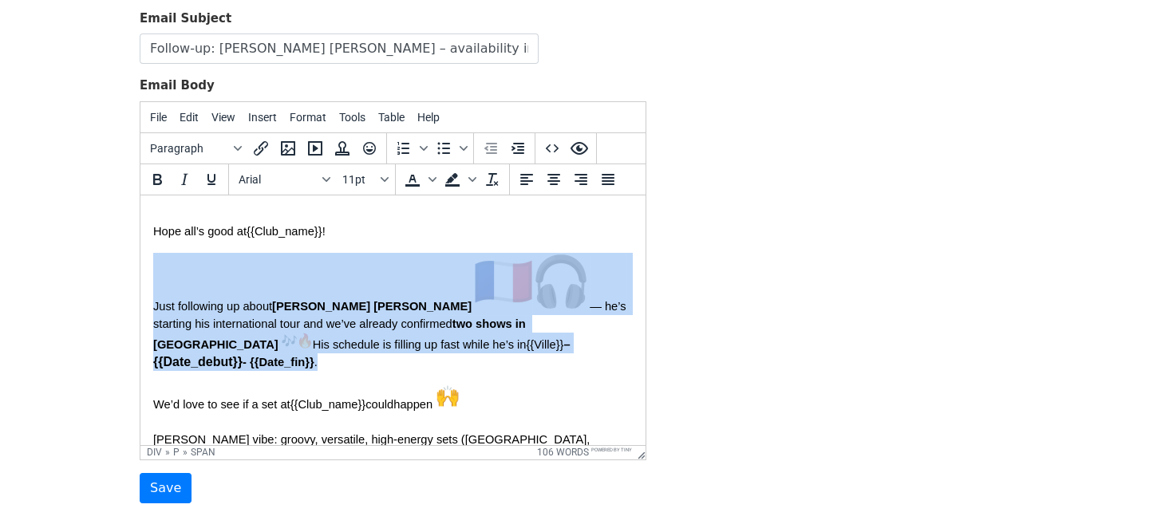
scroll to position [73, 0]
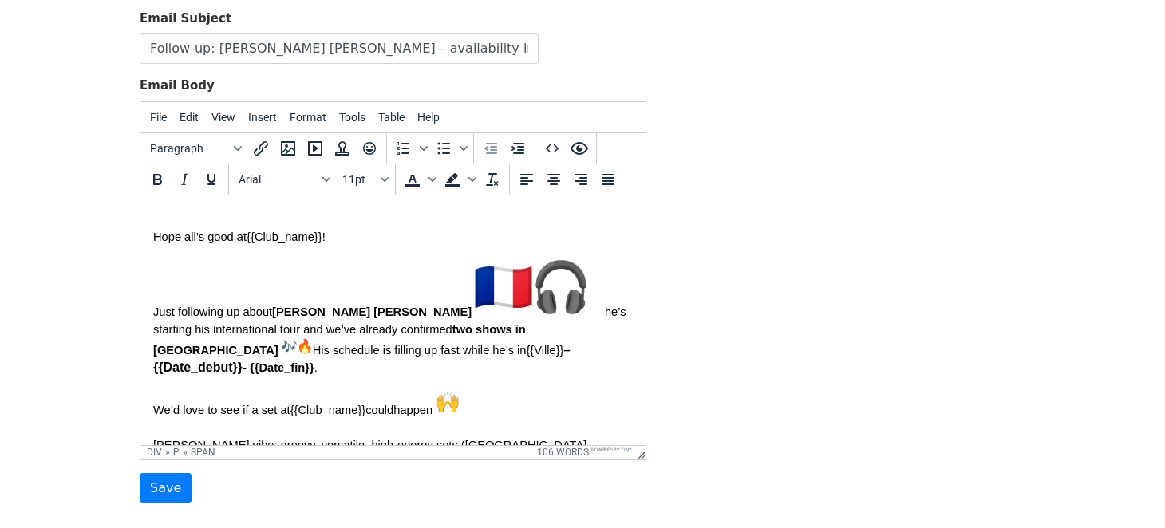
click at [156, 235] on span "Hope all’s good at" at bounding box center [199, 236] width 93 height 13
click at [475, 290] on img "🇫🇷" at bounding box center [503, 286] width 57 height 57
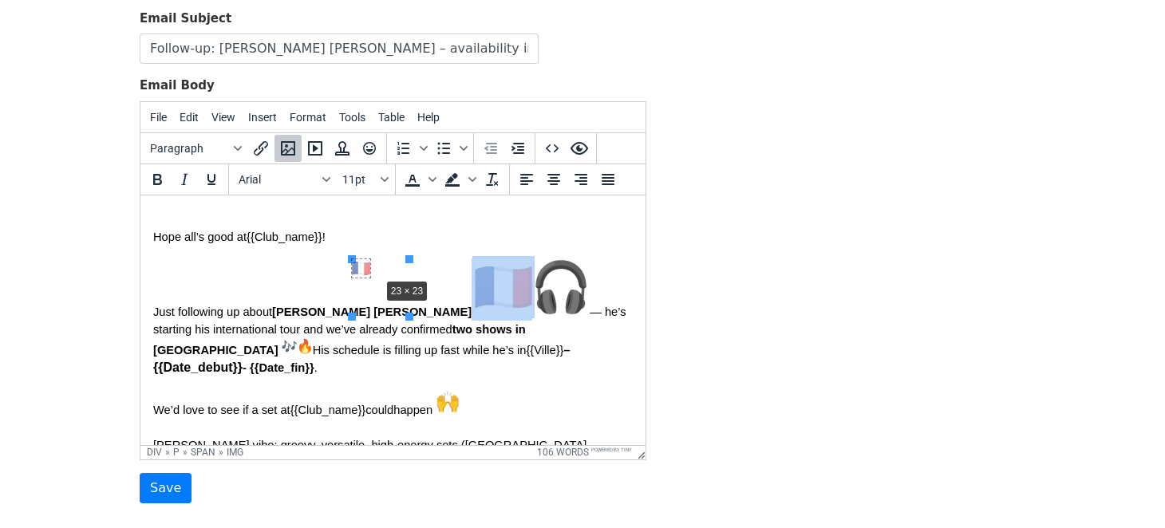
drag, startPoint x: 408, startPoint y: 315, endPoint x: 377, endPoint y: 276, distance: 49.5
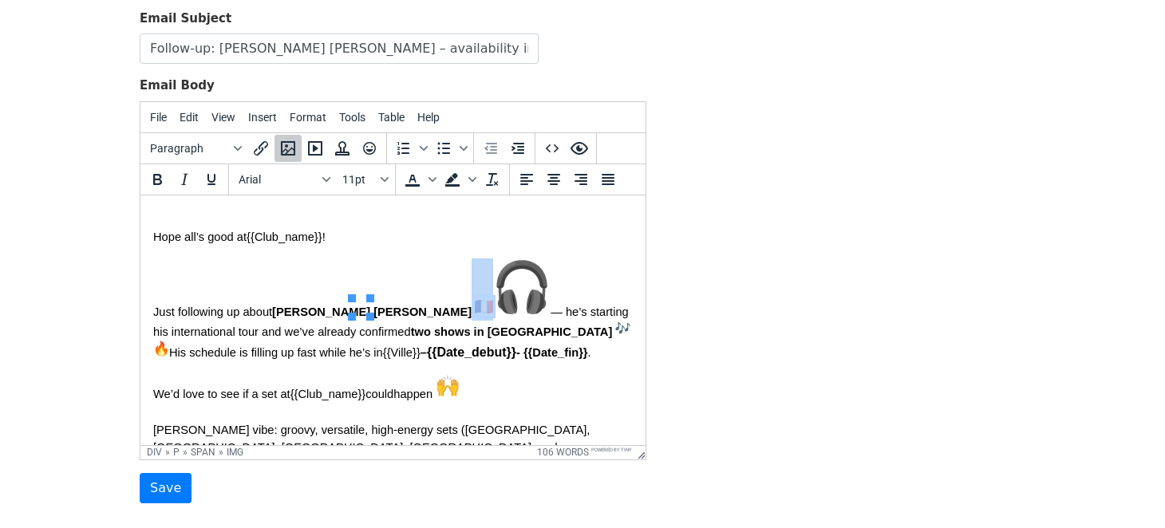
click at [493, 289] on img "🎧" at bounding box center [521, 286] width 57 height 57
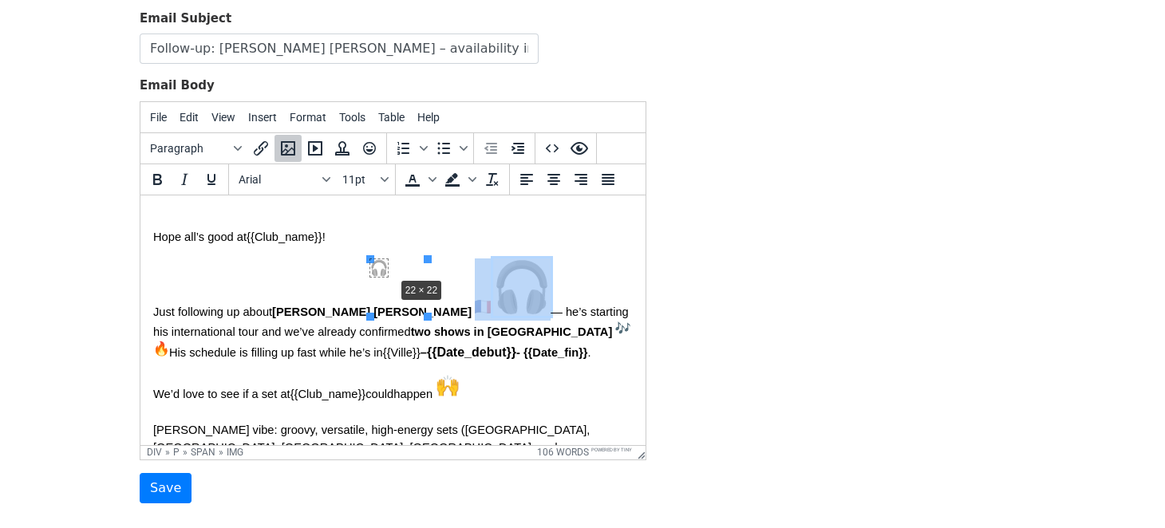
drag, startPoint x: 428, startPoint y: 316, endPoint x: 394, endPoint y: 276, distance: 52.1
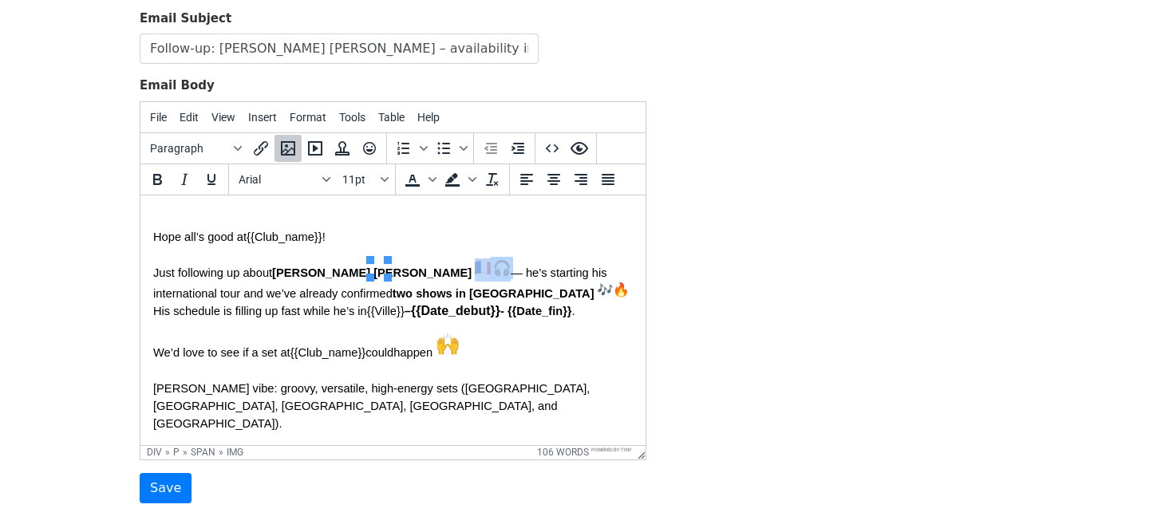
click at [475, 270] on img "🇫🇷" at bounding box center [484, 267] width 18 height 18
click at [353, 326] on div "Hey Hope all’s good at {{Club_name}} ! Just following up about DJ Jett Arton — …" at bounding box center [392, 413] width 479 height 557
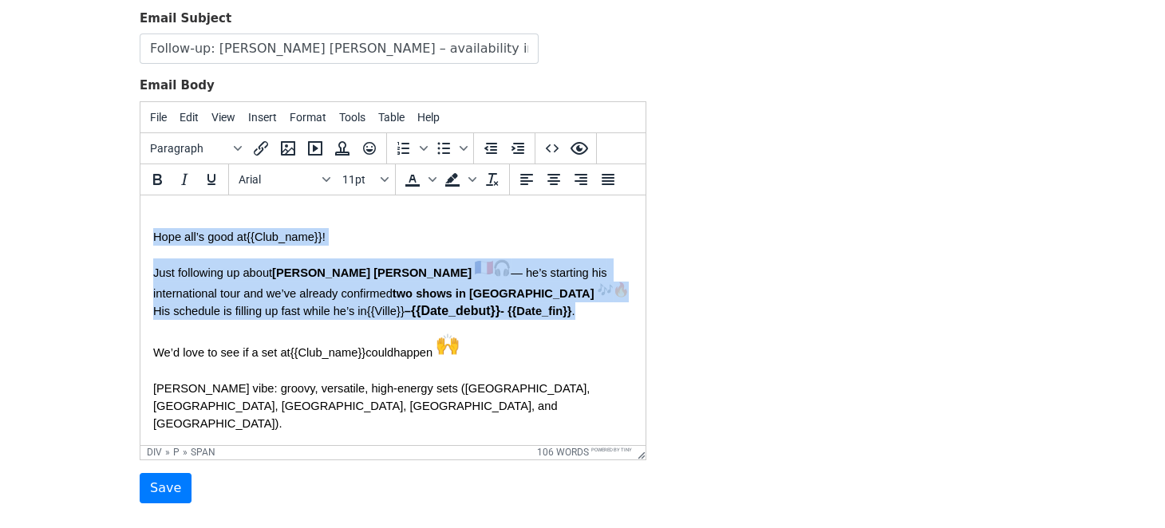
drag, startPoint x: 423, startPoint y: 312, endPoint x: 140, endPoint y: 227, distance: 294.8
click at [140, 227] on html "Hey Hope all’s good at {{Club_name}} ! Just following up about DJ Jett Arton — …" at bounding box center [392, 494] width 505 height 744
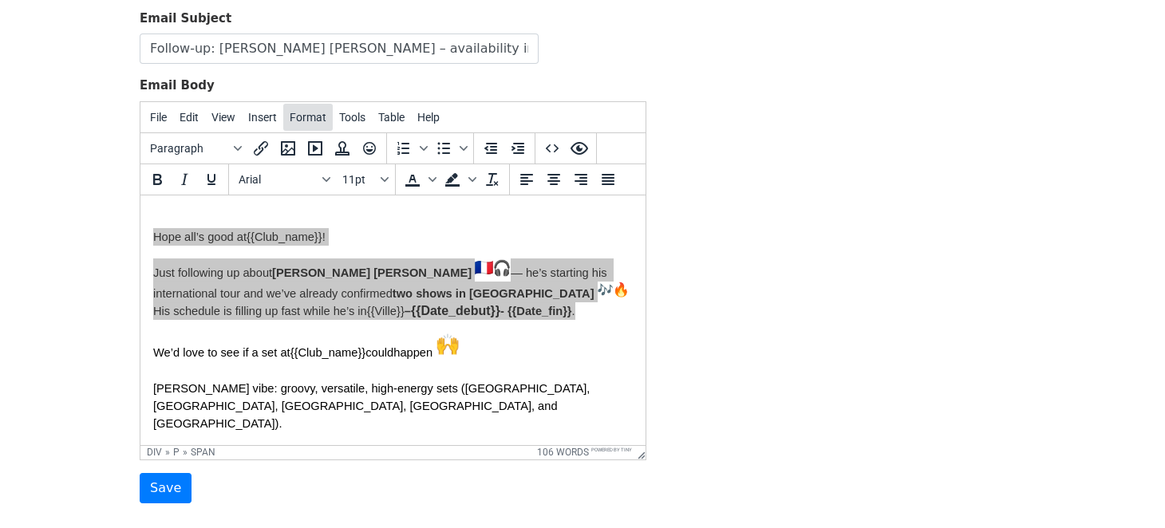
click at [299, 114] on span "Format" at bounding box center [308, 117] width 37 height 13
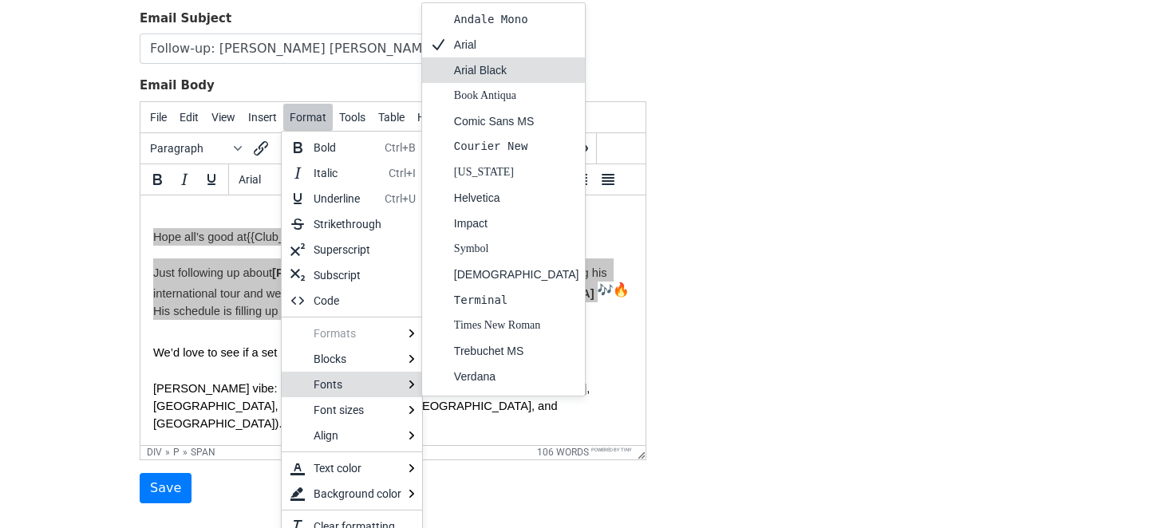
click at [507, 62] on div "Arial Black" at bounding box center [516, 70] width 125 height 19
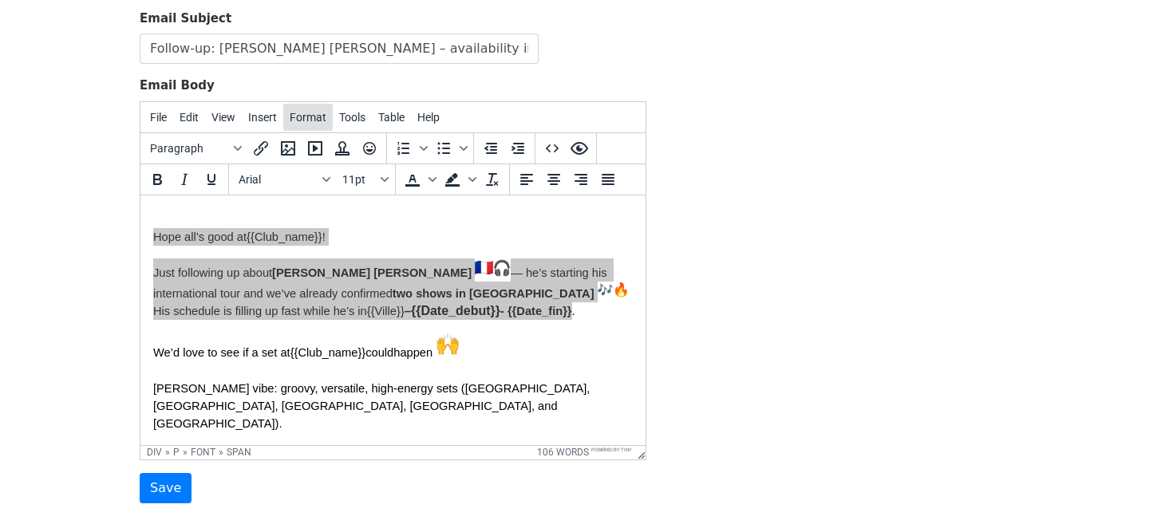
click at [305, 114] on span "Format" at bounding box center [308, 117] width 37 height 13
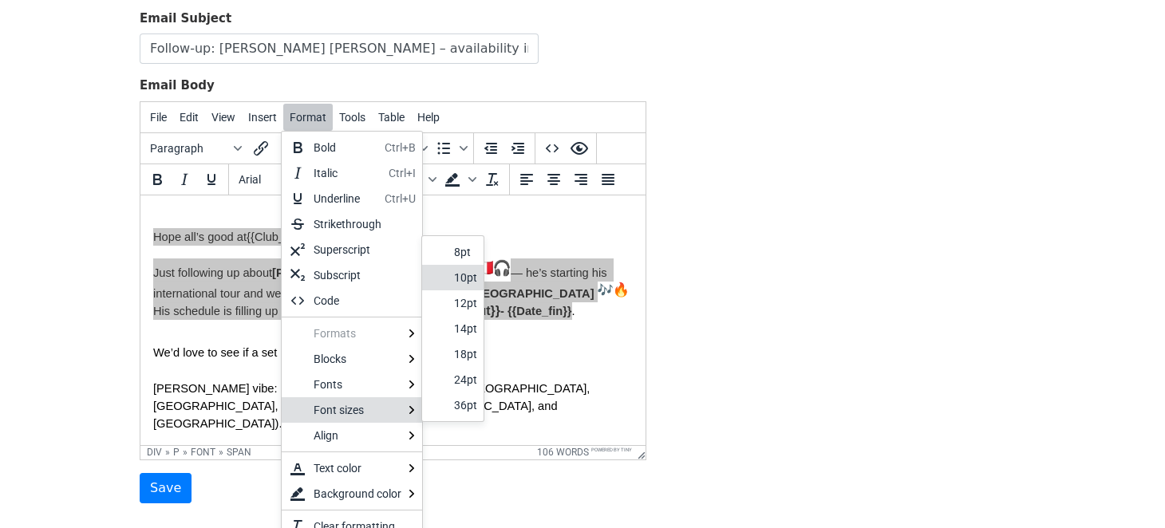
click at [478, 279] on div "10pt" at bounding box center [452, 278] width 61 height 26
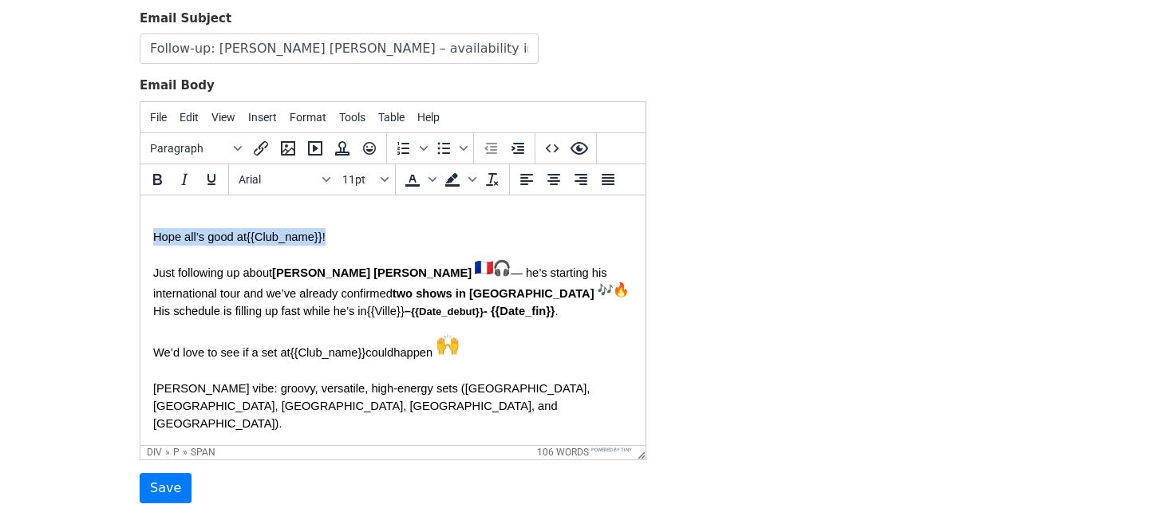
click at [463, 373] on p "We’d love to see if a set at {{Club_name}} could happen Jett’s vibe: groovy, ve…" at bounding box center [392, 402] width 479 height 140
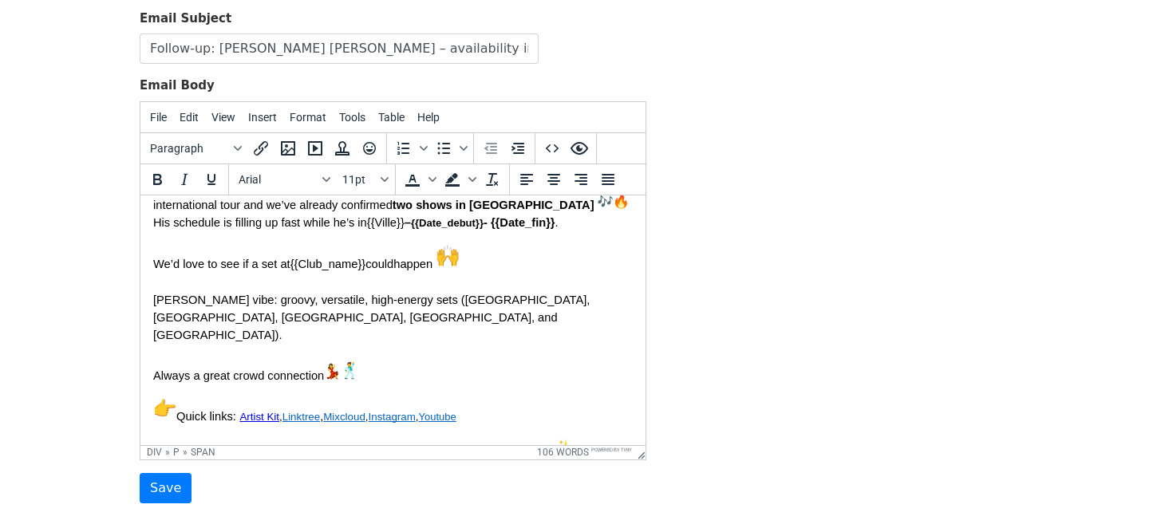
scroll to position [168, 0]
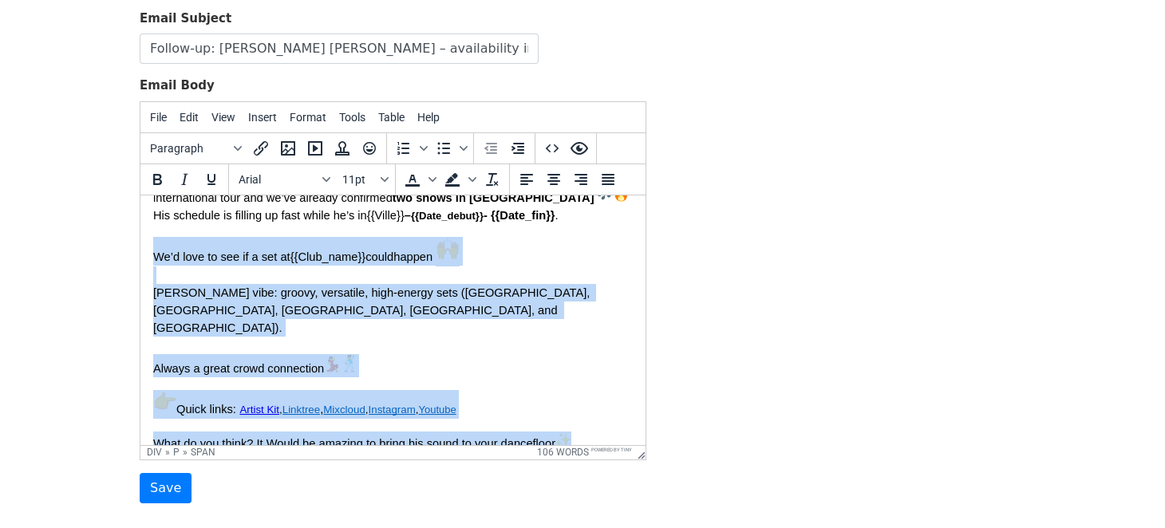
drag, startPoint x: 156, startPoint y: 255, endPoint x: 579, endPoint y: 425, distance: 456.8
click at [579, 425] on div "Hey Hope all’s good at {{Club_name}} ! Just following up about DJ Jett Arton — …" at bounding box center [392, 317] width 479 height 557
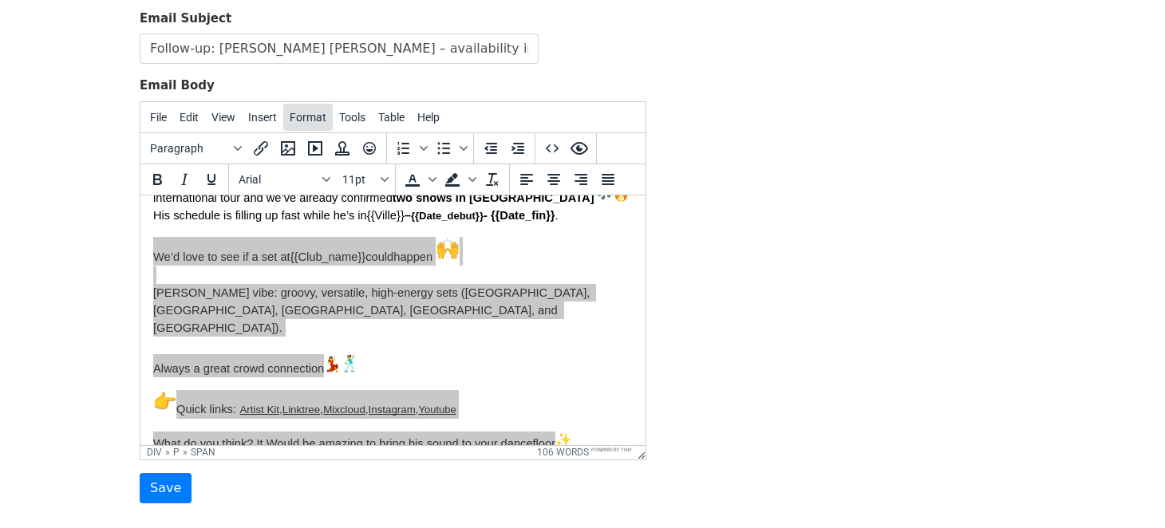
click at [308, 113] on span "Format" at bounding box center [308, 117] width 37 height 13
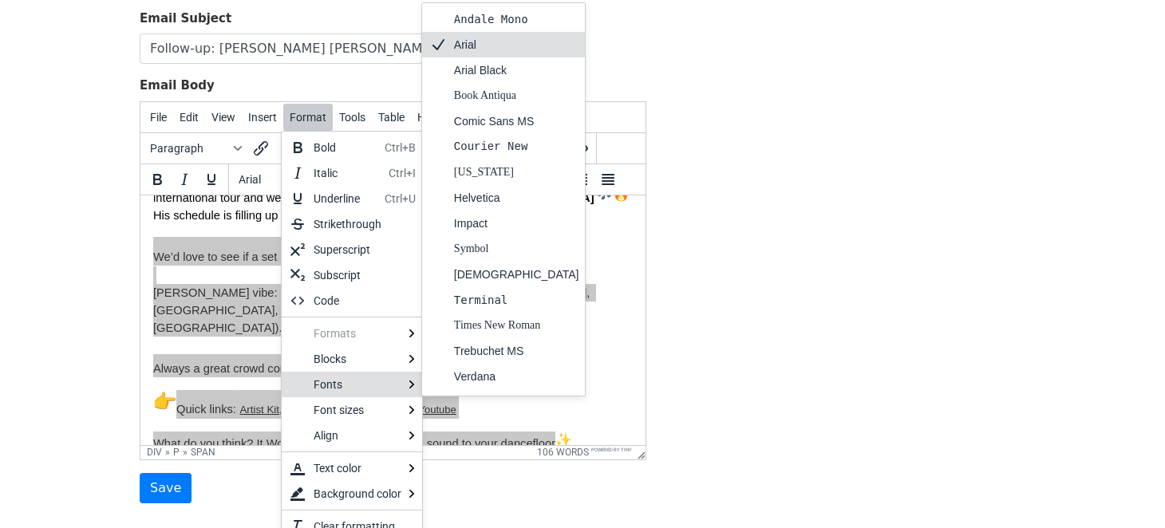
click at [499, 48] on div "Arial" at bounding box center [516, 44] width 125 height 19
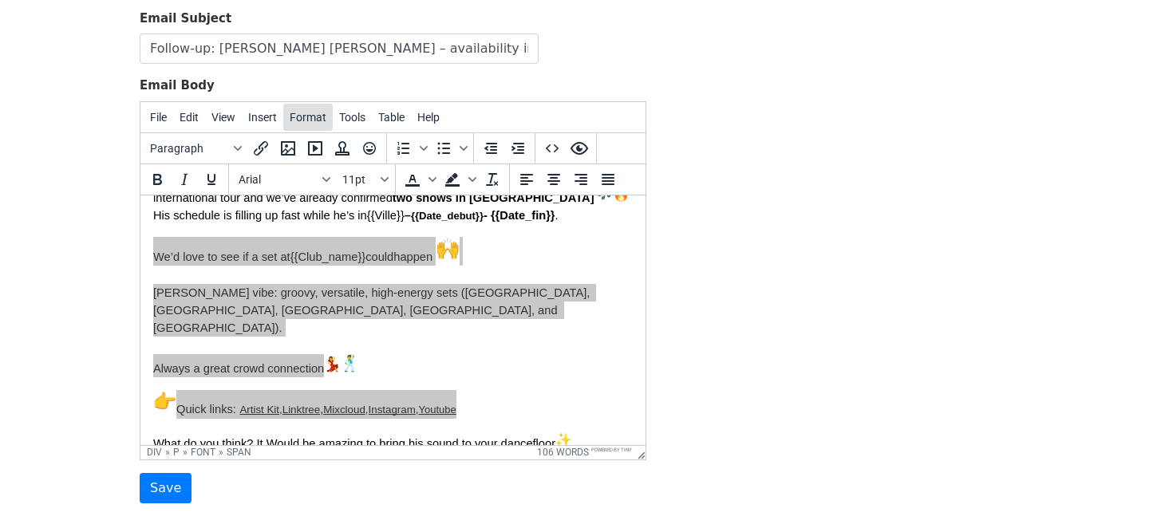
click at [311, 121] on button "Format" at bounding box center [307, 117] width 49 height 27
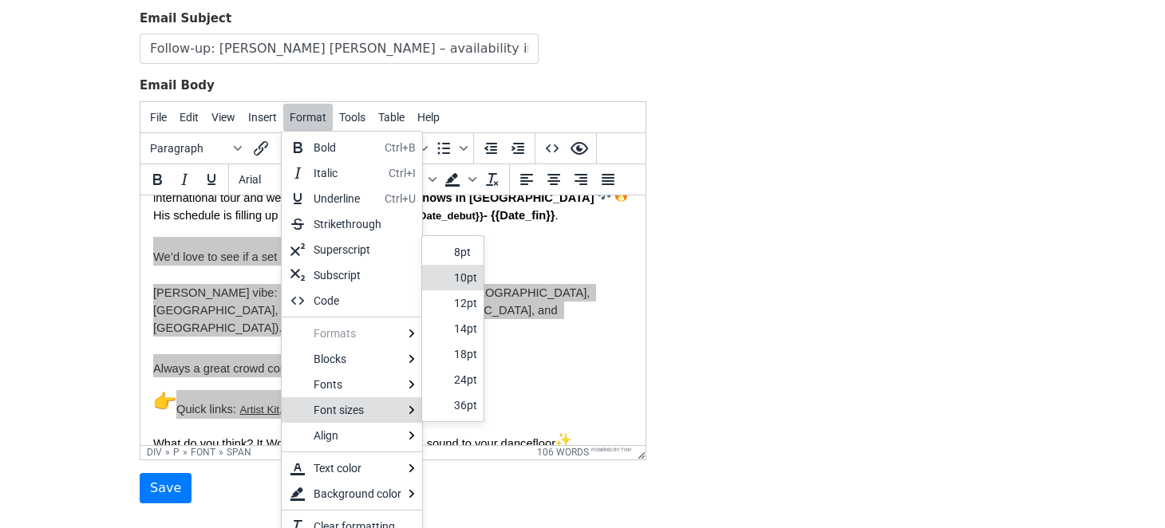
click at [469, 278] on div "10pt" at bounding box center [465, 277] width 23 height 19
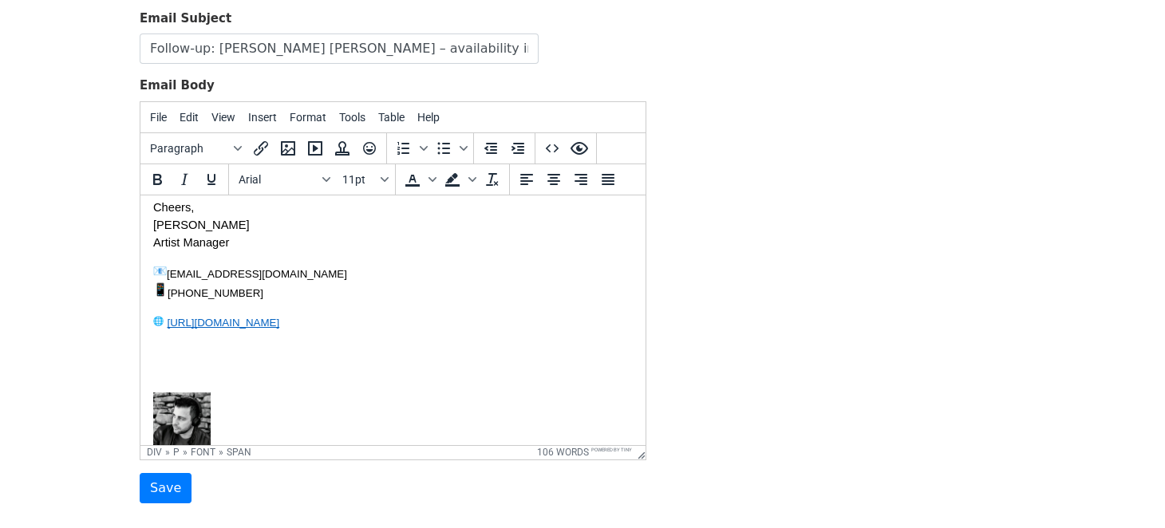
scroll to position [436, 0]
click at [412, 312] on p "https://jettarton.com﻿" at bounding box center [392, 320] width 479 height 17
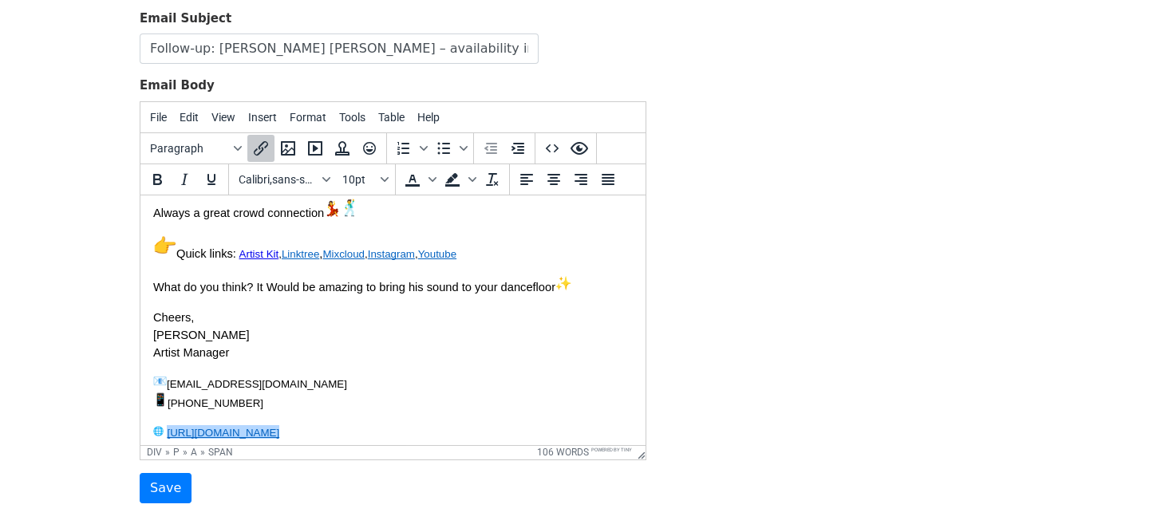
scroll to position [322, 0]
click at [302, 425] on p "https://jettarton.com﻿" at bounding box center [392, 433] width 479 height 17
drag, startPoint x: 283, startPoint y: 418, endPoint x: 152, endPoint y: 267, distance: 200.2
click at [152, 267] on html "Hey Hope all’s good at {{Club_name}} ! Just following up about DJ Jett Arton — …" at bounding box center [392, 244] width 505 height 744
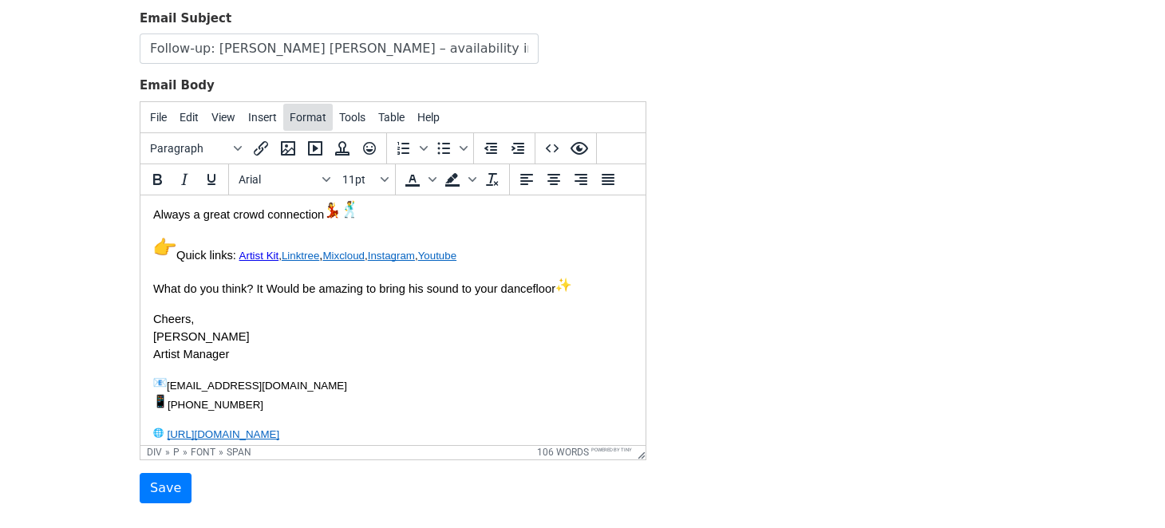
click at [310, 111] on span "Format" at bounding box center [308, 117] width 37 height 13
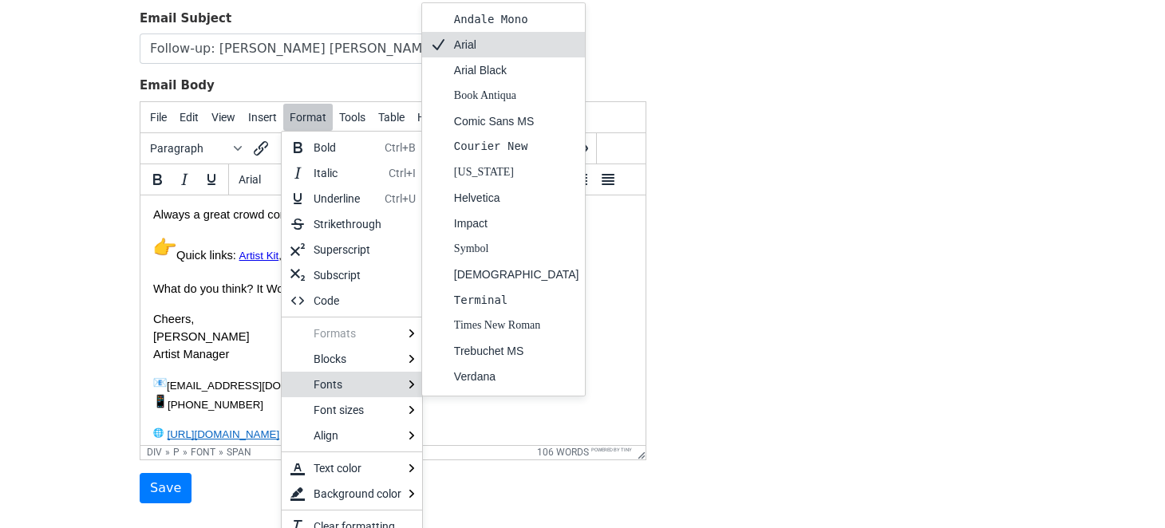
click at [491, 49] on div "Arial" at bounding box center [516, 44] width 125 height 19
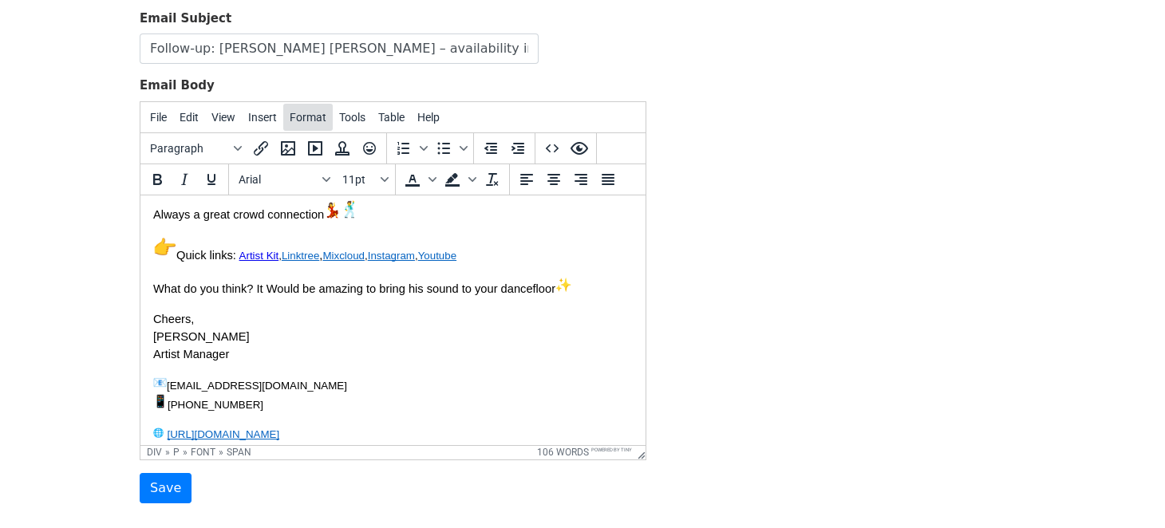
click at [304, 116] on span "Format" at bounding box center [308, 117] width 37 height 13
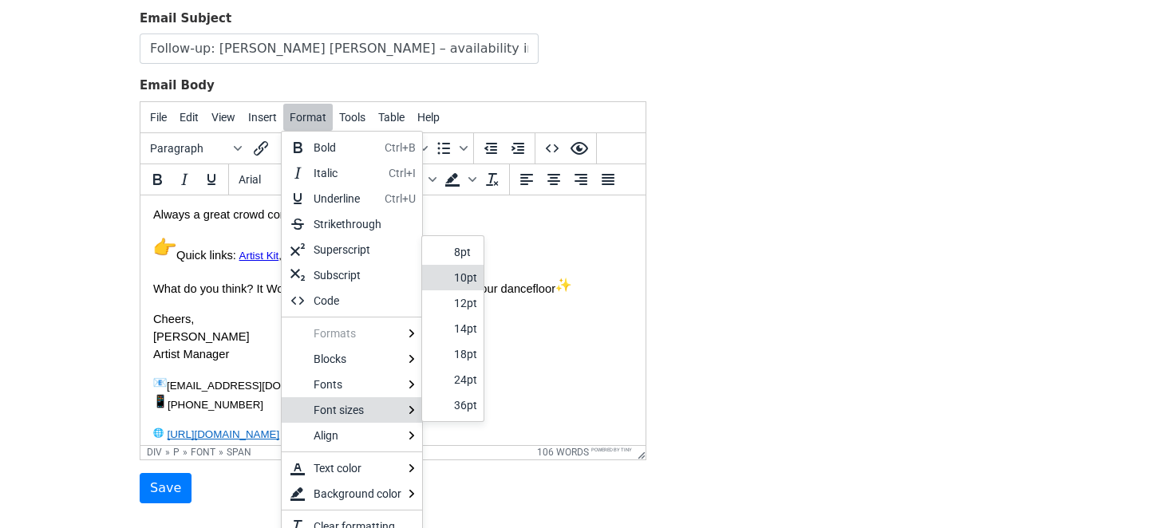
click at [469, 279] on div "10pt" at bounding box center [465, 277] width 23 height 19
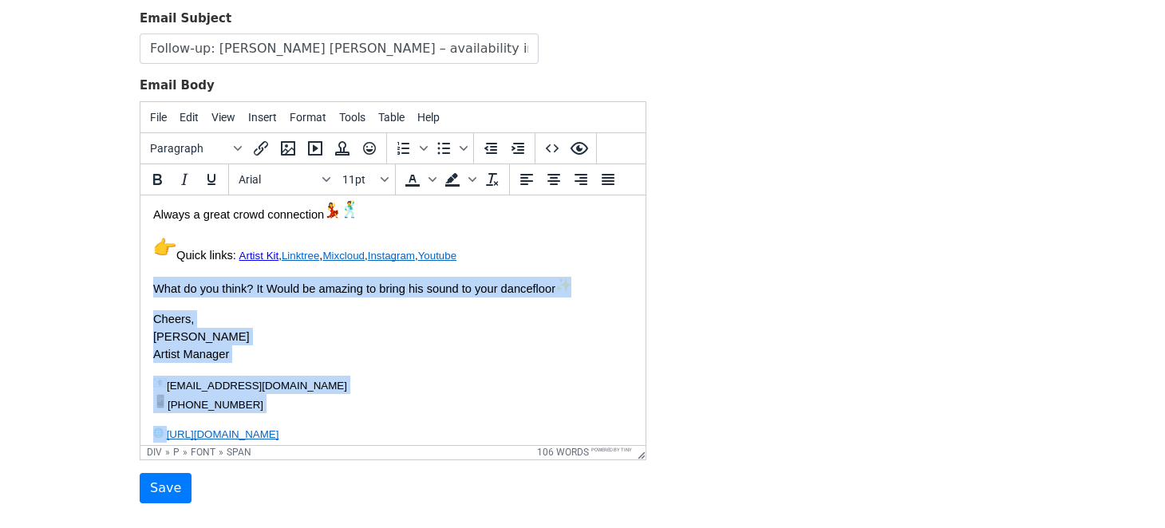
click at [480, 425] on p "https://jettarton.com﻿" at bounding box center [392, 433] width 479 height 17
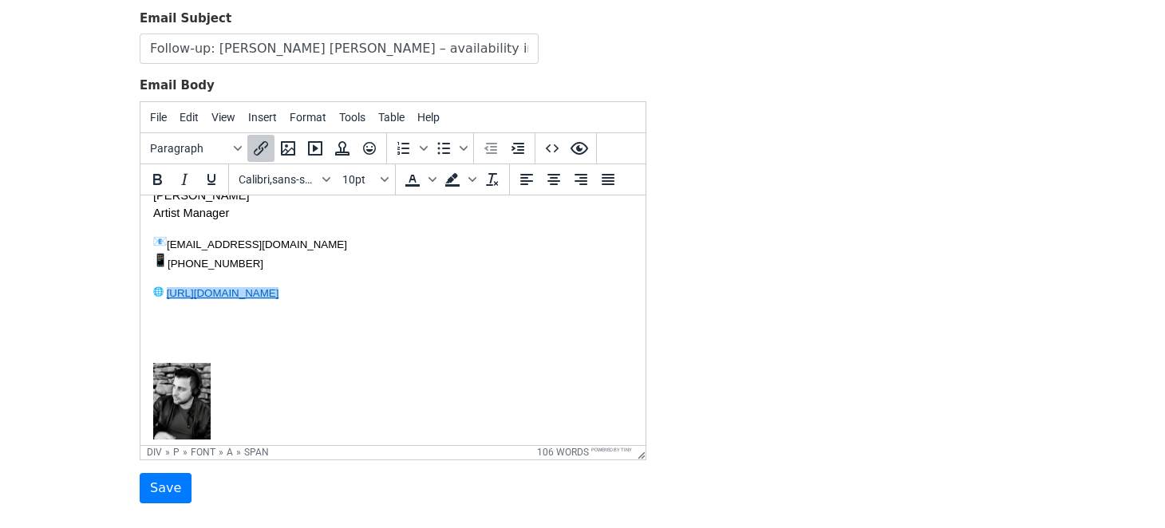
scroll to position [473, 0]
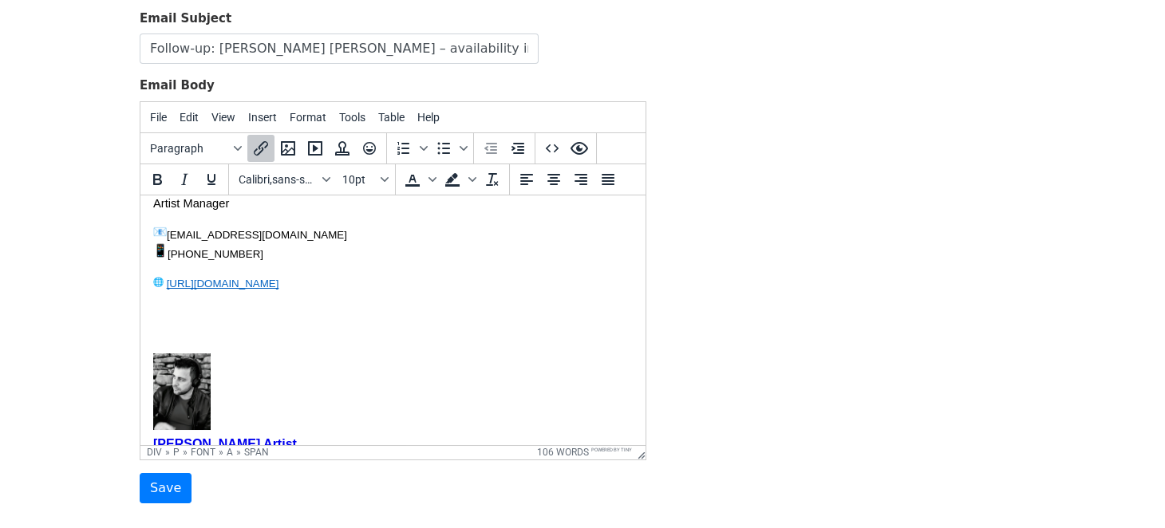
click at [442, 335] on div at bounding box center [392, 344] width 479 height 18
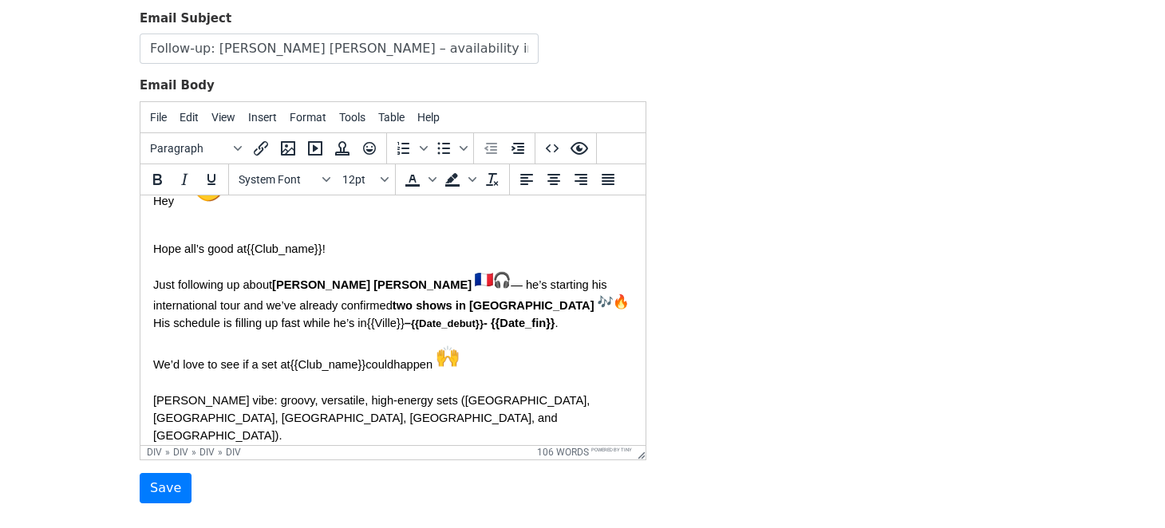
scroll to position [68, 0]
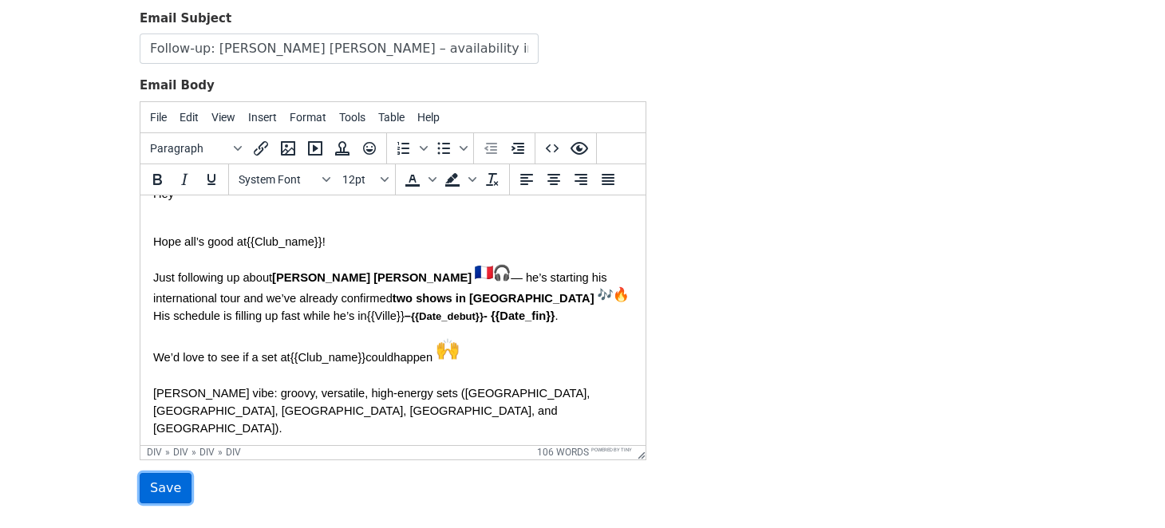
click at [178, 482] on input "Save" at bounding box center [166, 488] width 52 height 30
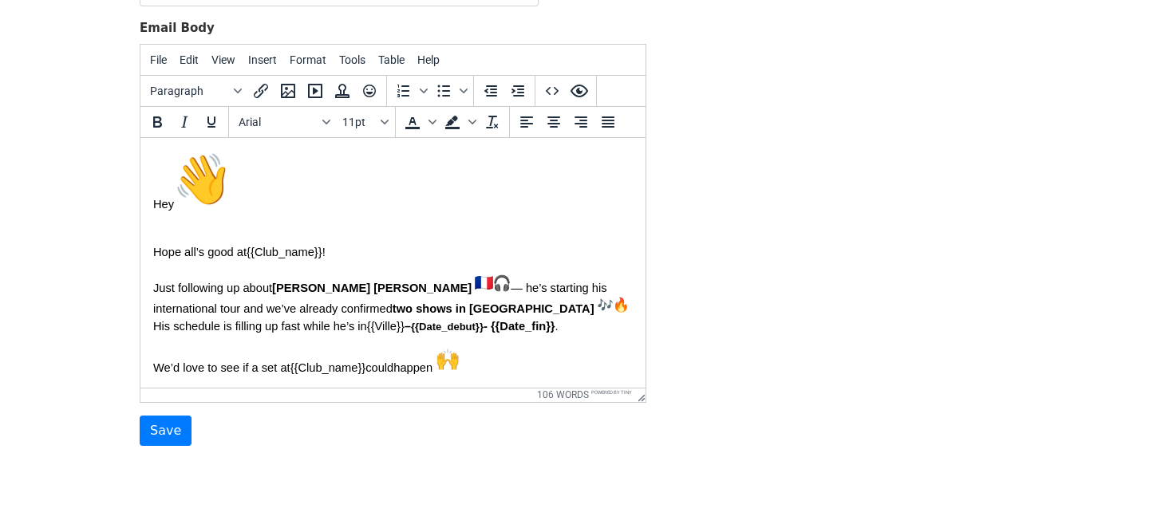
scroll to position [303, 0]
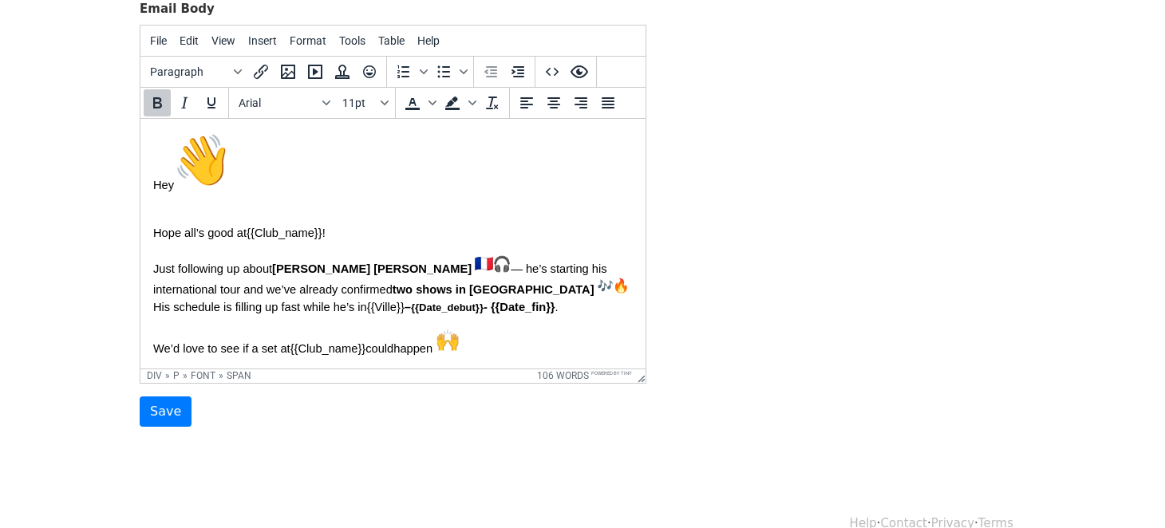
click at [483, 306] on span "- {{Date_fin}}" at bounding box center [519, 306] width 72 height 13
click at [411, 305] on strong "{{Date_debut}}" at bounding box center [447, 307] width 73 height 12
drag, startPoint x: 322, startPoint y: 308, endPoint x: 241, endPoint y: 304, distance: 81.5
click at [241, 304] on font "Just following up about [PERSON_NAME] [PERSON_NAME] — he’s starting his interna…" at bounding box center [391, 287] width 476 height 50
click at [310, 34] on span "Format" at bounding box center [308, 40] width 37 height 13
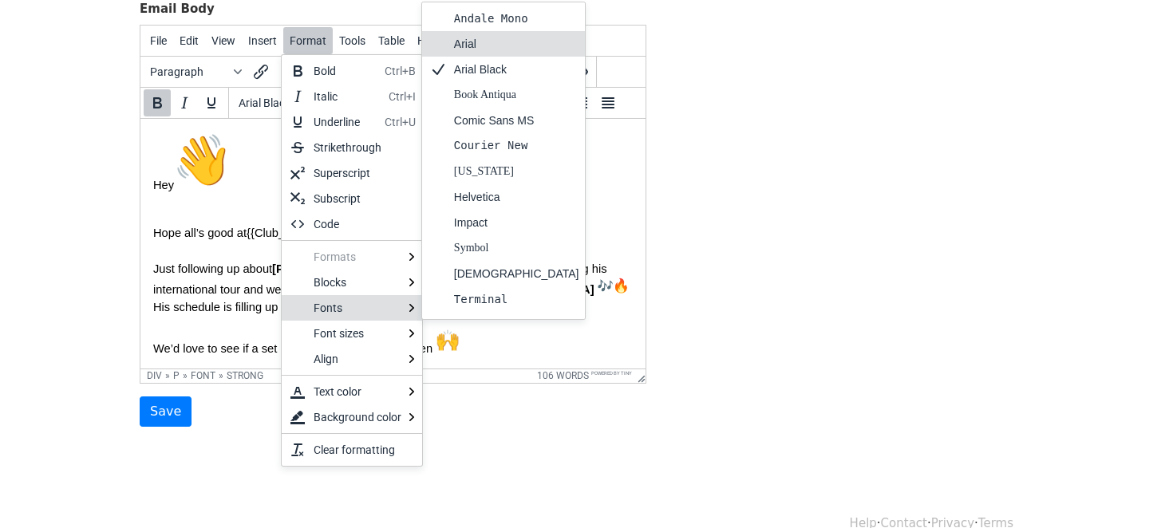
click at [472, 43] on div "Arial" at bounding box center [516, 43] width 125 height 19
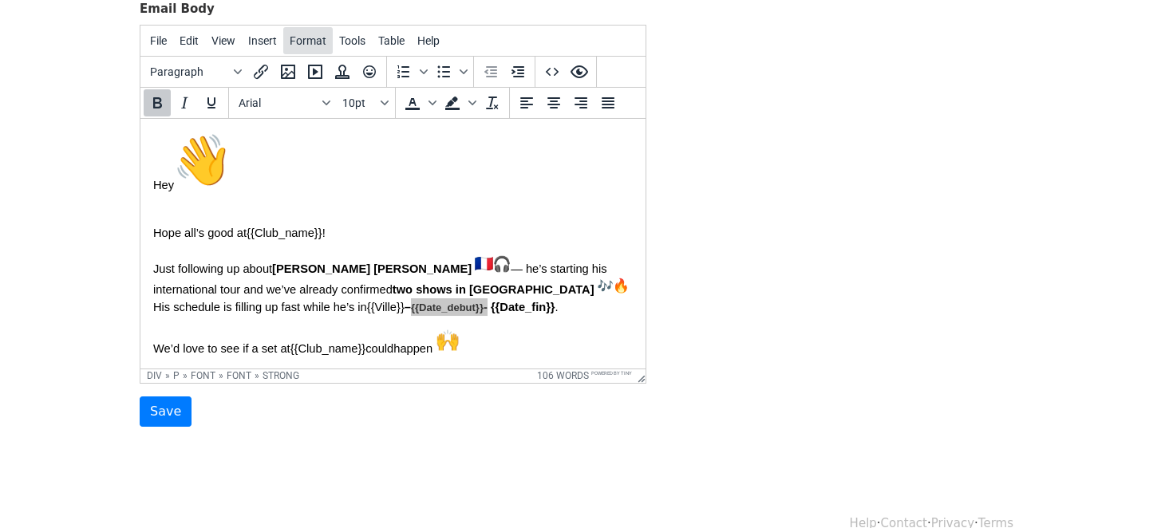
click at [299, 42] on span "Format" at bounding box center [308, 40] width 37 height 13
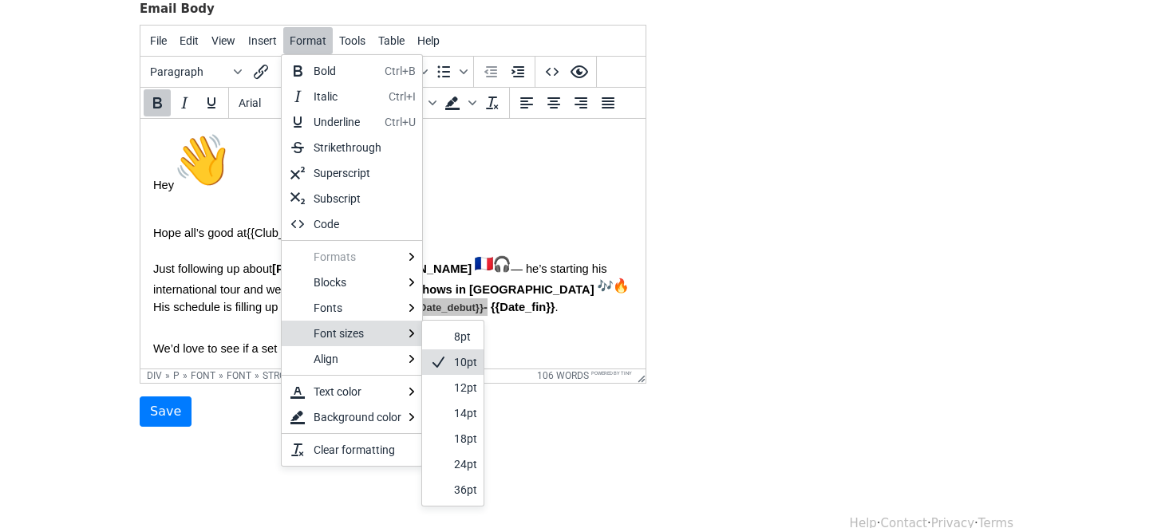
click at [456, 355] on div "10pt" at bounding box center [465, 362] width 23 height 19
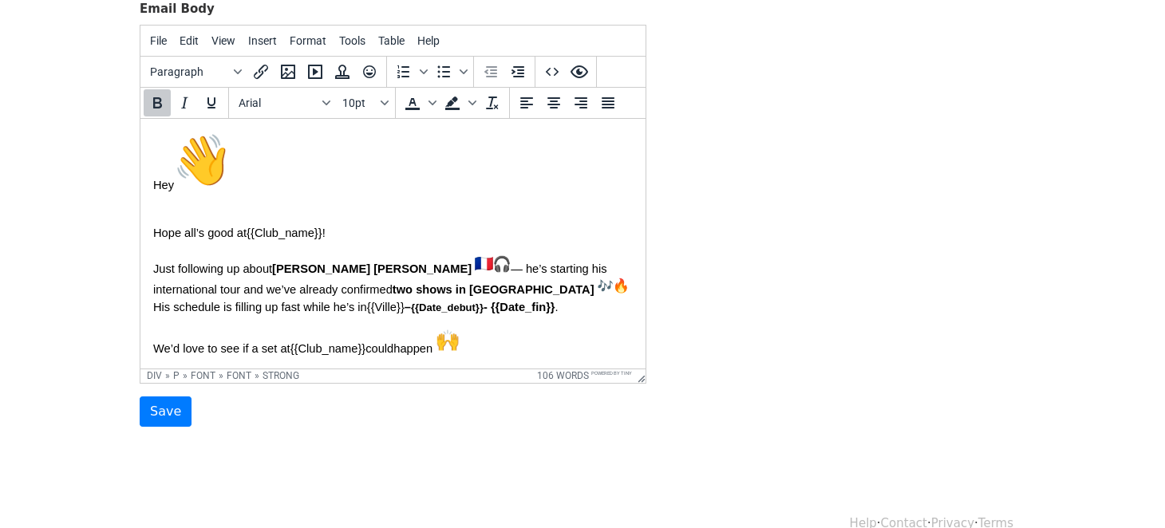
click at [405, 321] on div "Hey [PERSON_NAME] all’s good at {{Club_name}} ! Just following up about [PERSON…" at bounding box center [392, 409] width 479 height 557
click at [483, 303] on span "- {{Date_fin}}" at bounding box center [519, 306] width 72 height 13
click at [411, 305] on strong "{{Date_debut}}" at bounding box center [447, 307] width 73 height 12
click at [393, 282] on span "two shows in [GEOGRAPHIC_DATA]" at bounding box center [494, 288] width 202 height 13
click at [271, 234] on span "{{Club_name}}" at bounding box center [285, 232] width 76 height 13
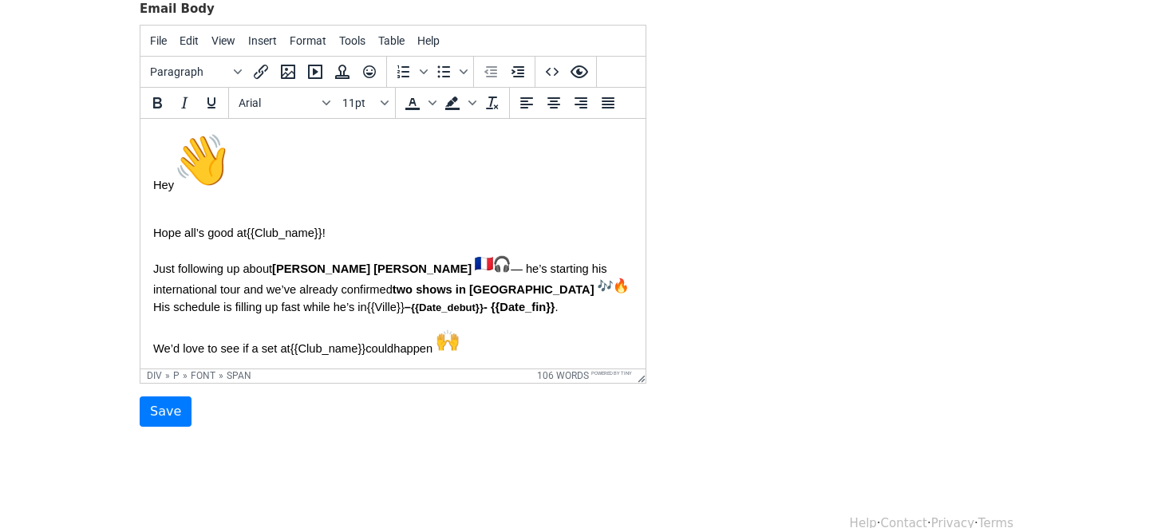
click at [411, 310] on strong "{{Date_debut}}" at bounding box center [447, 307] width 73 height 12
drag, startPoint x: 315, startPoint y: 305, endPoint x: 389, endPoint y: 305, distance: 73.4
click at [389, 305] on font "Just following up about [PERSON_NAME] [PERSON_NAME] — he’s starting his interna…" at bounding box center [391, 287] width 476 height 50
click at [314, 41] on span "Format" at bounding box center [308, 40] width 37 height 13
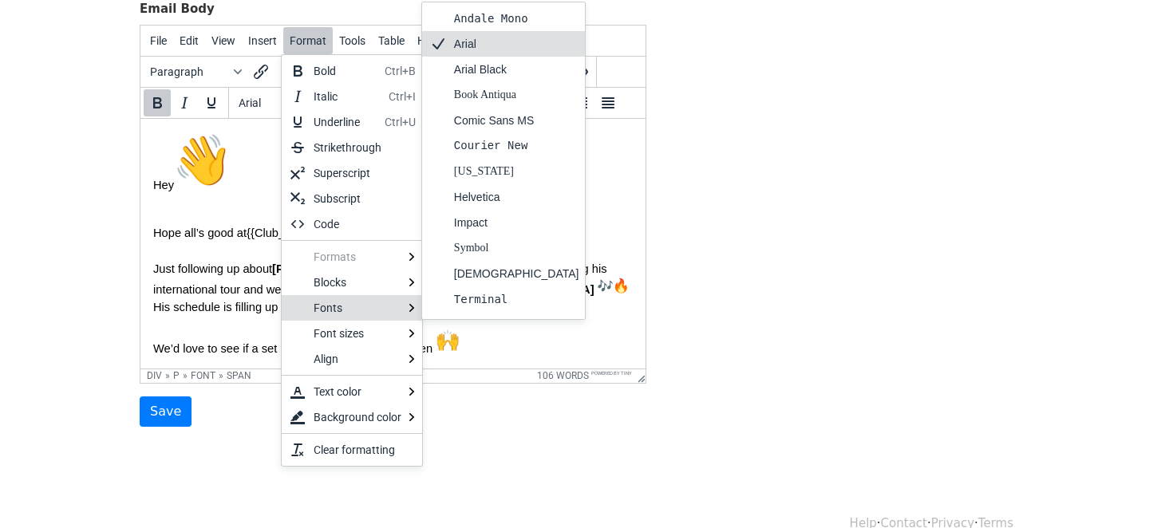
click at [487, 45] on div "Arial" at bounding box center [516, 43] width 125 height 19
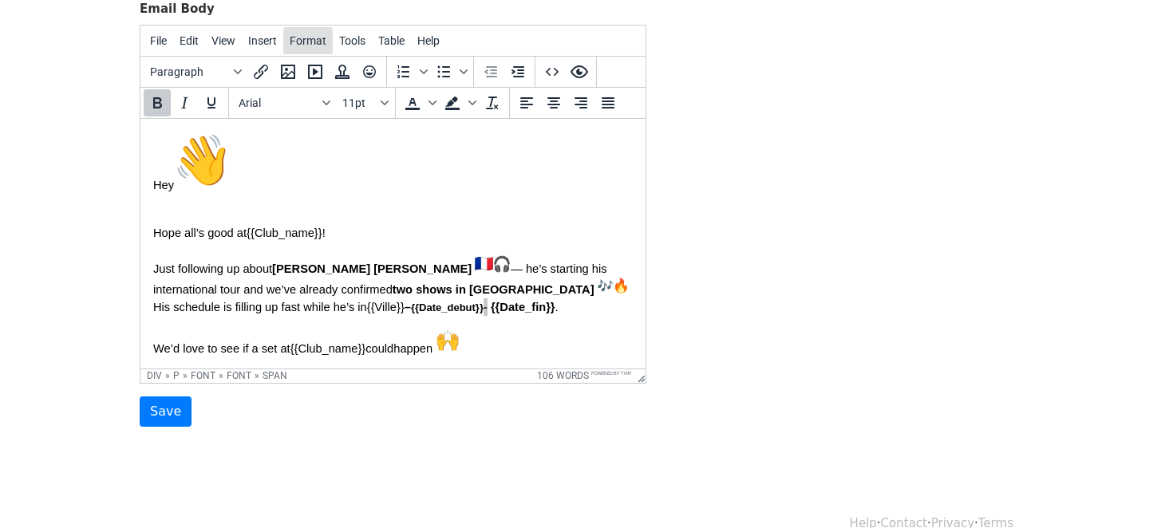
click at [295, 48] on button "Format" at bounding box center [307, 40] width 49 height 27
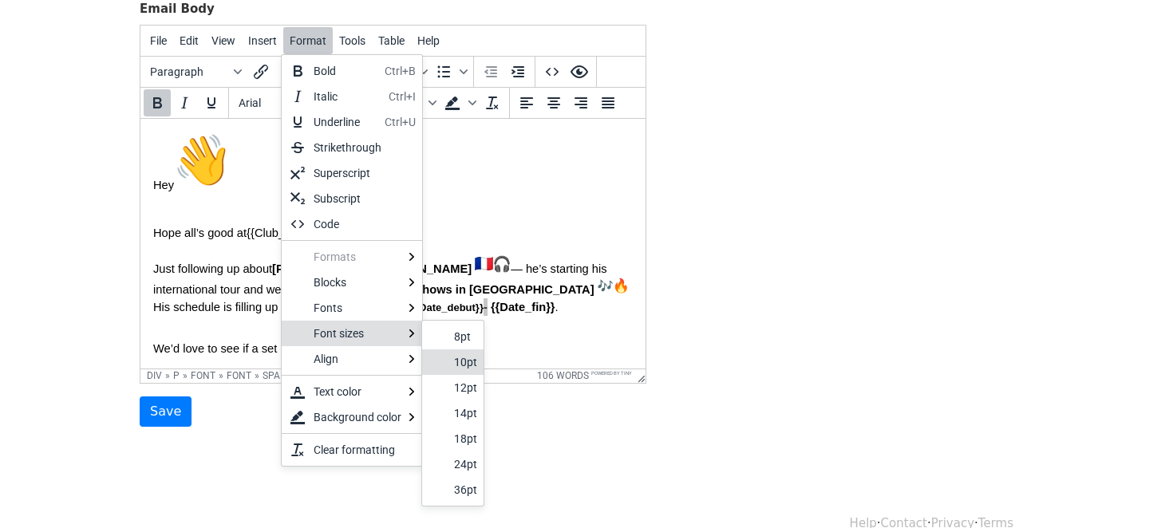
click at [459, 359] on div "10pt" at bounding box center [465, 362] width 23 height 19
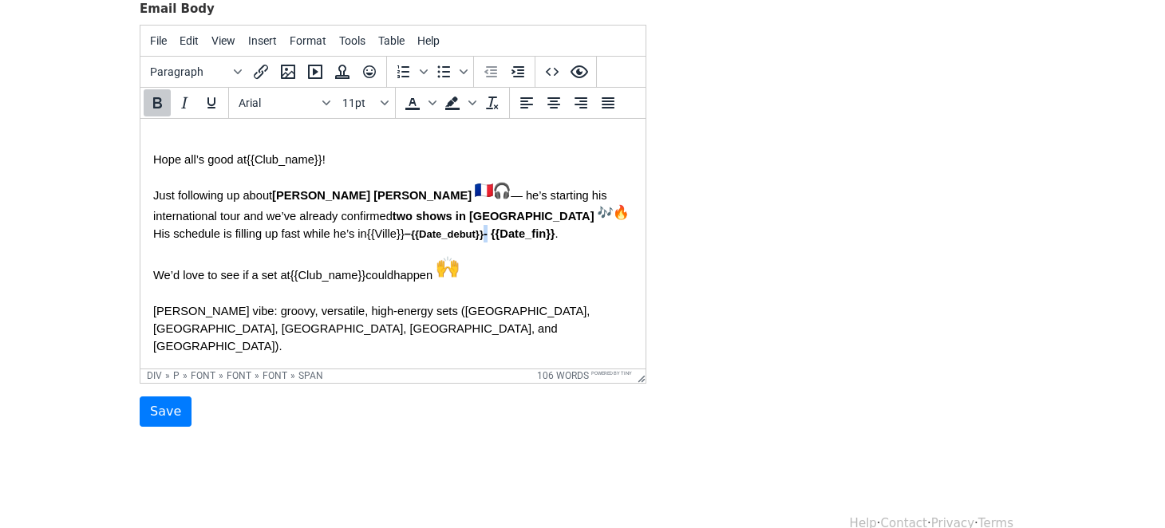
scroll to position [30, 0]
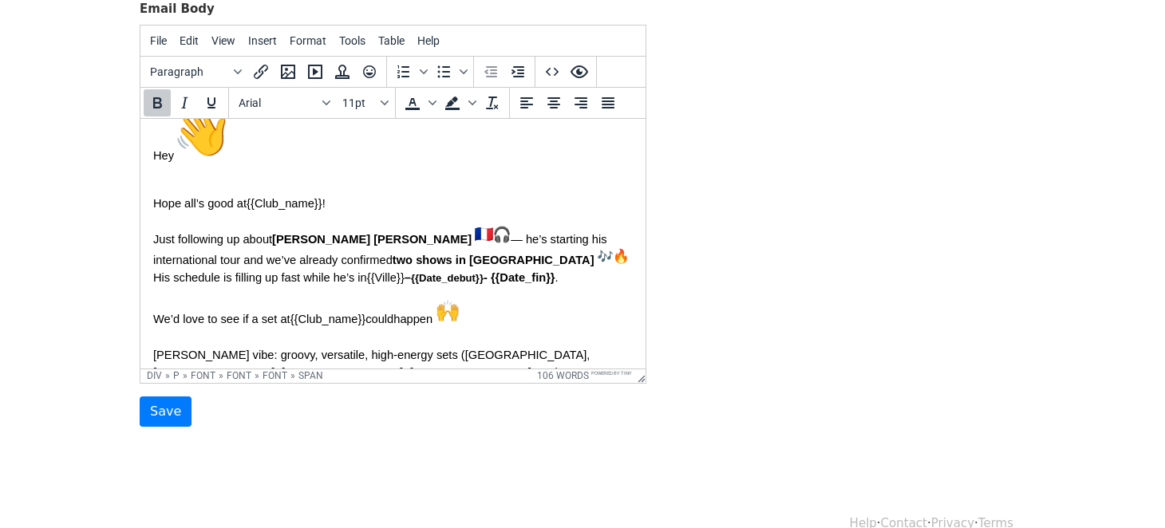
click at [411, 278] on strong "{{Date_debut}}" at bounding box center [447, 277] width 73 height 12
click at [367, 276] on span "{{Ville}}" at bounding box center [385, 276] width 37 height 13
click at [226, 251] on font "Just following up about DJ Jett Arton — he’s starting his international tour an…" at bounding box center [391, 258] width 476 height 50
click at [256, 256] on span "— he’s starting his international tour and we’ve already confirmed" at bounding box center [381, 249] width 457 height 34
click at [311, 35] on span "Format" at bounding box center [308, 40] width 37 height 13
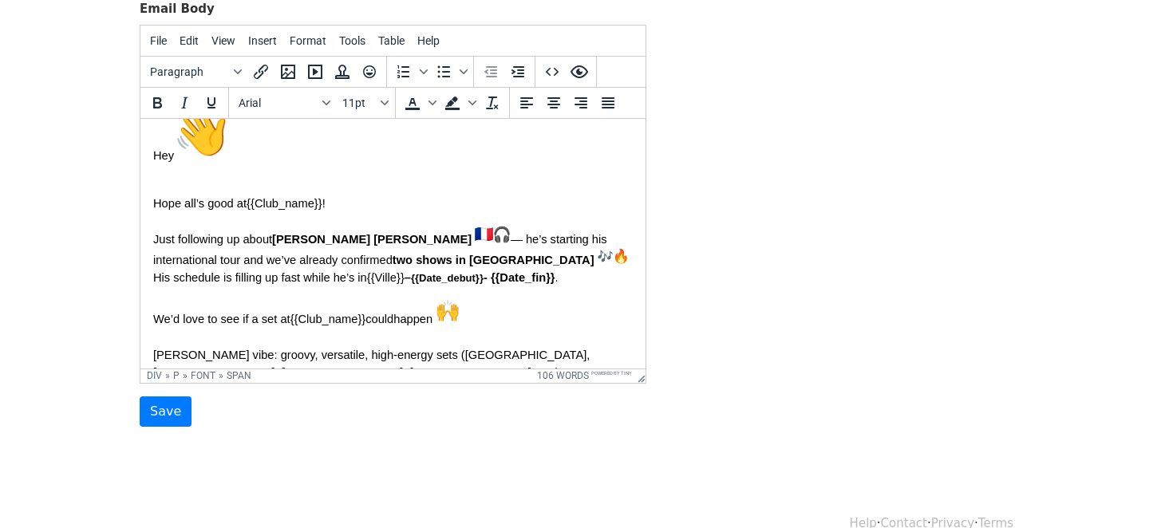
click at [266, 266] on font "Just following up about DJ Jett Arton — he’s starting his international tour an…" at bounding box center [391, 258] width 476 height 50
drag, startPoint x: 322, startPoint y: 278, endPoint x: 393, endPoint y: 272, distance: 70.4
click at [393, 272] on p "Just following up about DJ Jett Arton — he’s starting his international tour an…" at bounding box center [392, 254] width 479 height 61
click at [298, 37] on span "Format" at bounding box center [308, 40] width 37 height 13
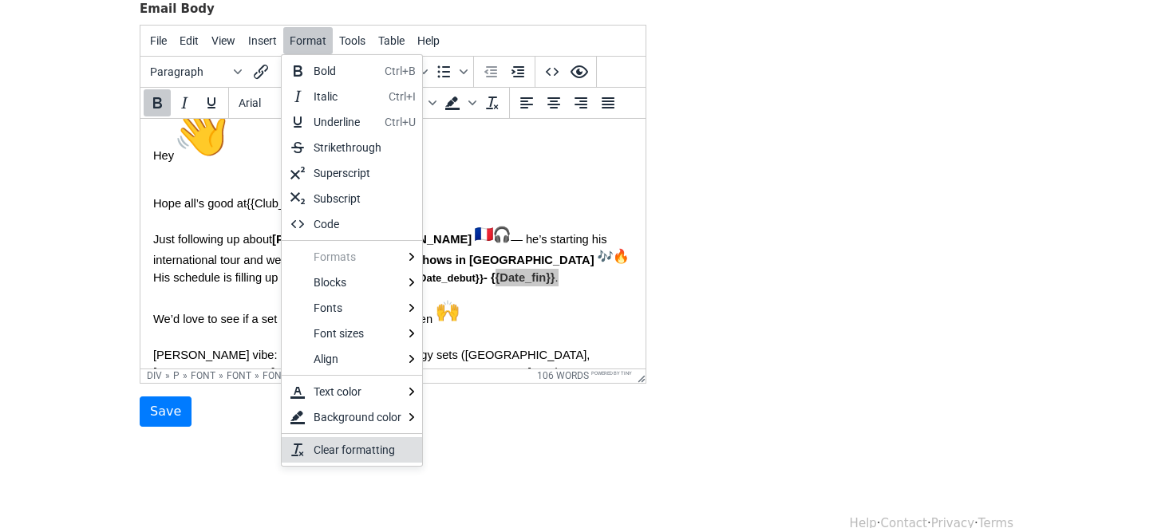
click at [317, 447] on div "Clear formatting" at bounding box center [362, 449] width 96 height 19
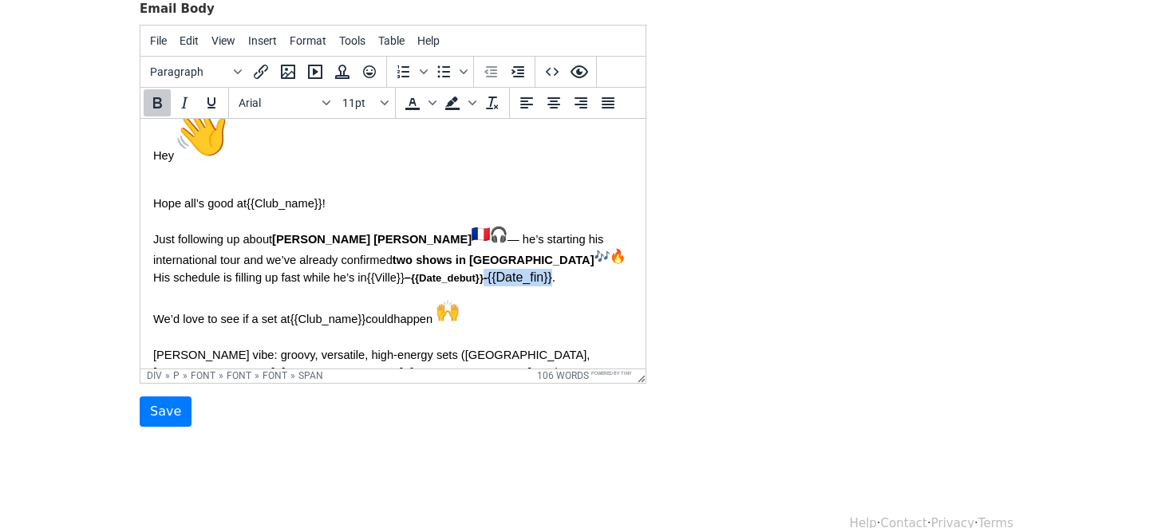
click at [376, 294] on div "Hey Hope all’s good at {{Club_name}} ! Just following up about DJ Jett Arton — …" at bounding box center [392, 379] width 479 height 557
drag, startPoint x: 389, startPoint y: 277, endPoint x: 322, endPoint y: 272, distance: 66.4
click at [322, 272] on p "Just following up about DJ Jett Arton — he’s starting his international tour an…" at bounding box center [392, 254] width 479 height 61
drag, startPoint x: 233, startPoint y: 276, endPoint x: 390, endPoint y: 278, distance: 157.2
click at [390, 278] on p "Just following up about DJ Jett Arton — he’s starting his international tour an…" at bounding box center [392, 254] width 479 height 61
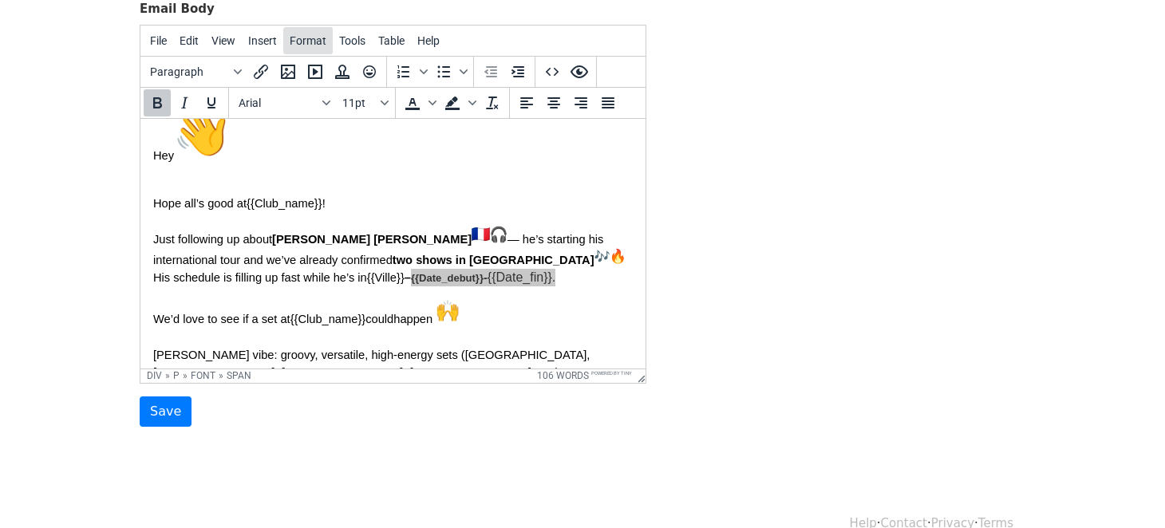
click at [309, 44] on span "Format" at bounding box center [308, 40] width 37 height 13
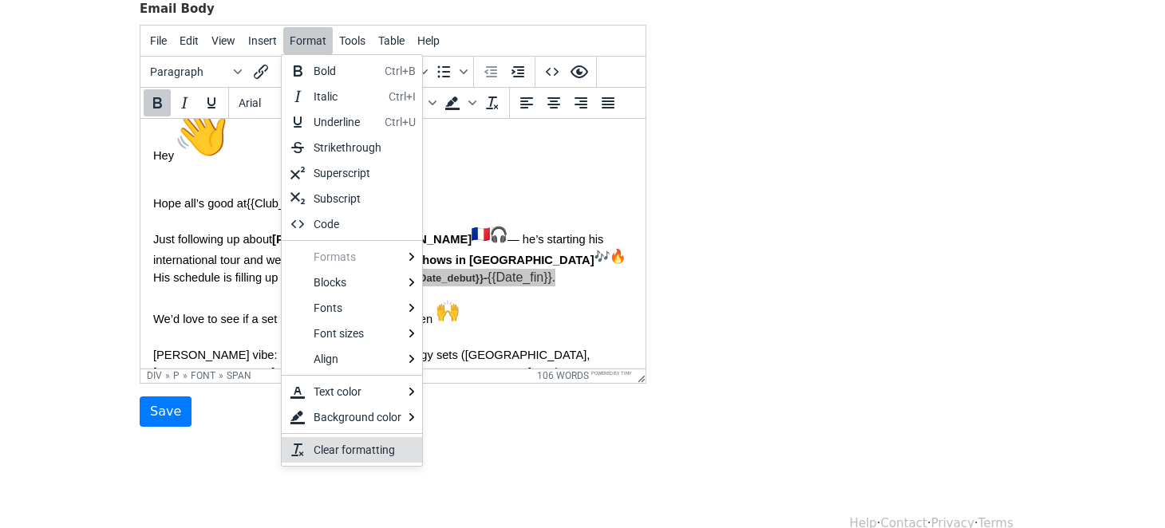
click at [351, 442] on div "Clear formatting" at bounding box center [362, 449] width 96 height 19
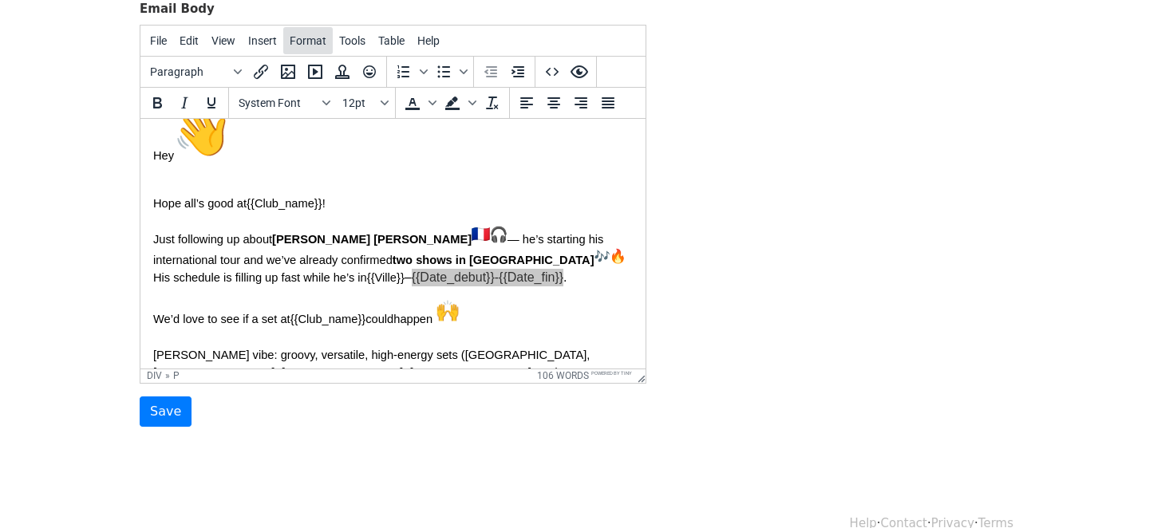
click at [316, 41] on span "Format" at bounding box center [308, 40] width 37 height 13
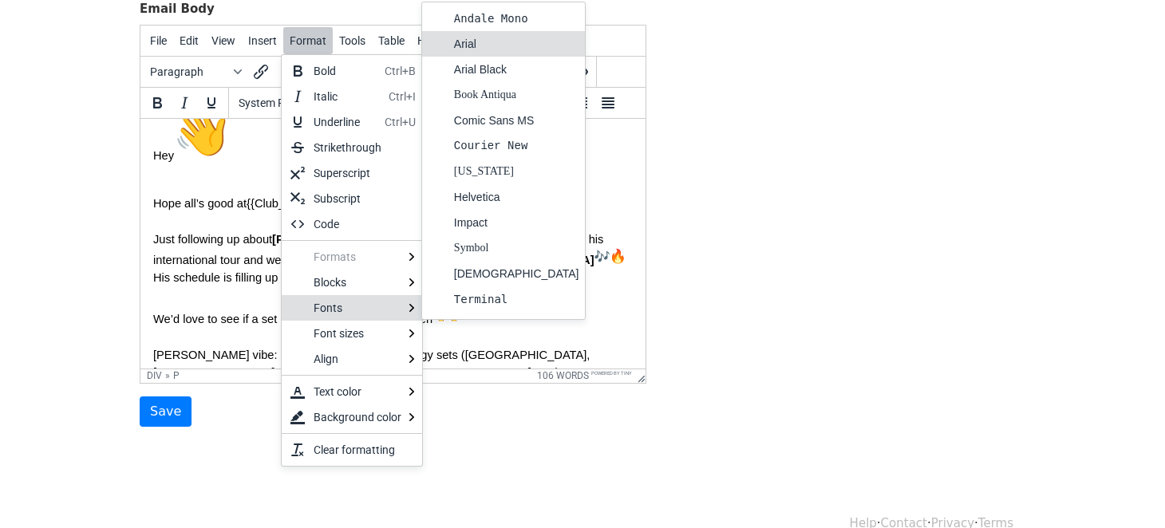
click at [487, 37] on div "Arial" at bounding box center [516, 43] width 125 height 19
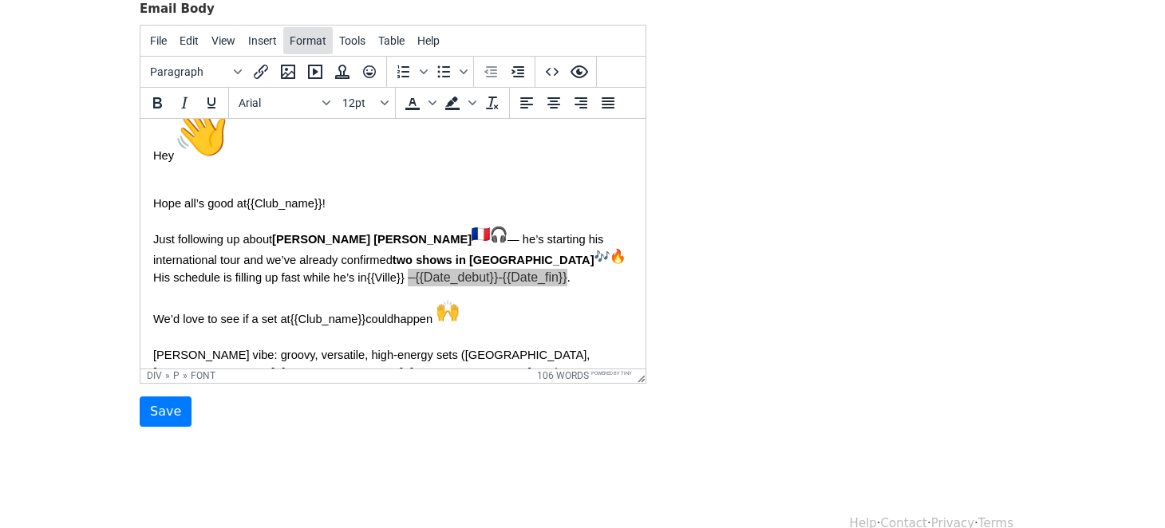
click at [298, 35] on span "Format" at bounding box center [308, 40] width 37 height 13
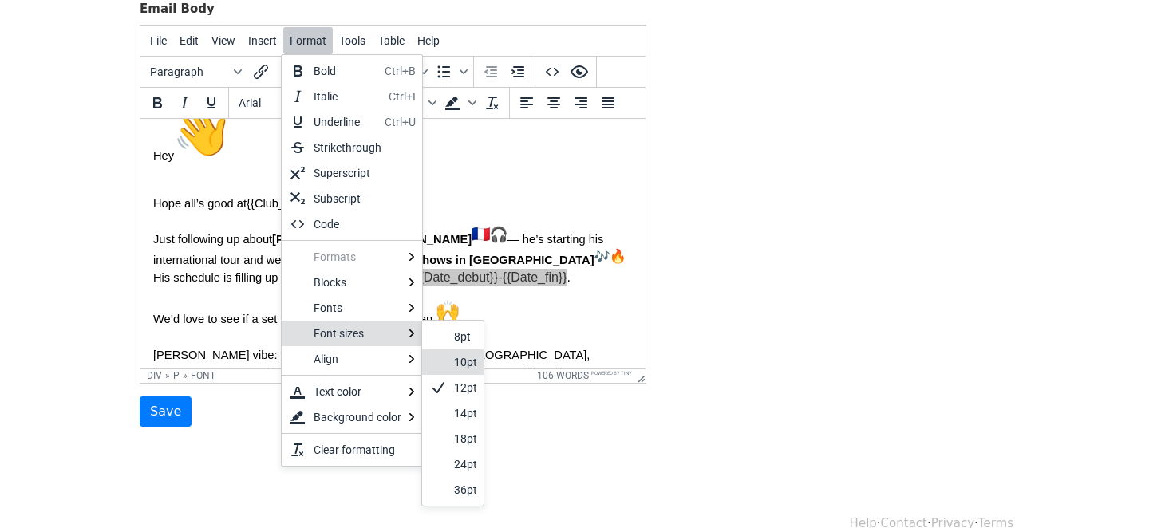
click at [448, 361] on div "10pt" at bounding box center [452, 362] width 61 height 26
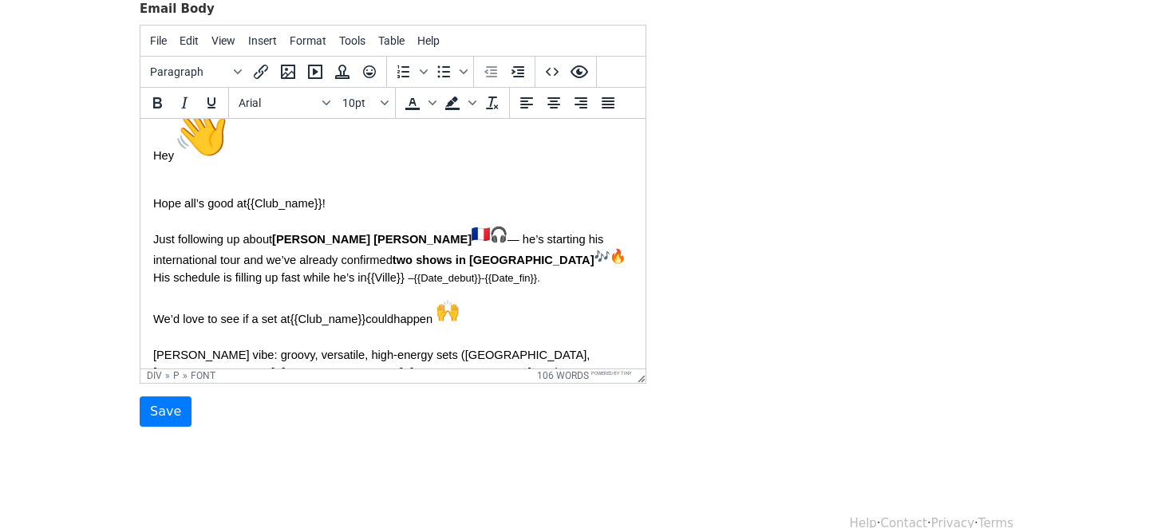
click at [412, 285] on p "Just following up about DJ Jett Arton — he’s starting his international tour an…" at bounding box center [392, 254] width 479 height 61
drag, startPoint x: 240, startPoint y: 276, endPoint x: 368, endPoint y: 270, distance: 127.8
click at [408, 271] on font "– {{Date_debut}} - {{Date_fin}} ." at bounding box center [474, 277] width 132 height 12
click at [164, 98] on icon "Bold" at bounding box center [157, 102] width 19 height 19
click at [328, 308] on p "We’d love to see if a set at {{Club_name}} could happen Jett’s vibe: groovy, ve…" at bounding box center [392, 368] width 479 height 140
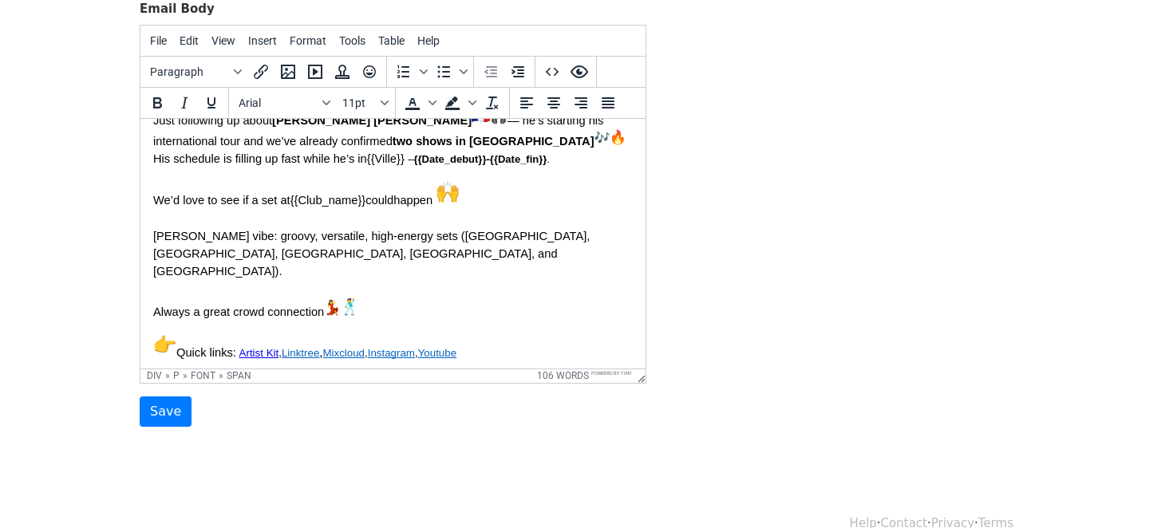
scroll to position [148, 0]
click at [417, 275] on p "We’d love to see if a set at {{Club_name}} could happen Jett’s vibe: groovy, ve…" at bounding box center [392, 250] width 479 height 140
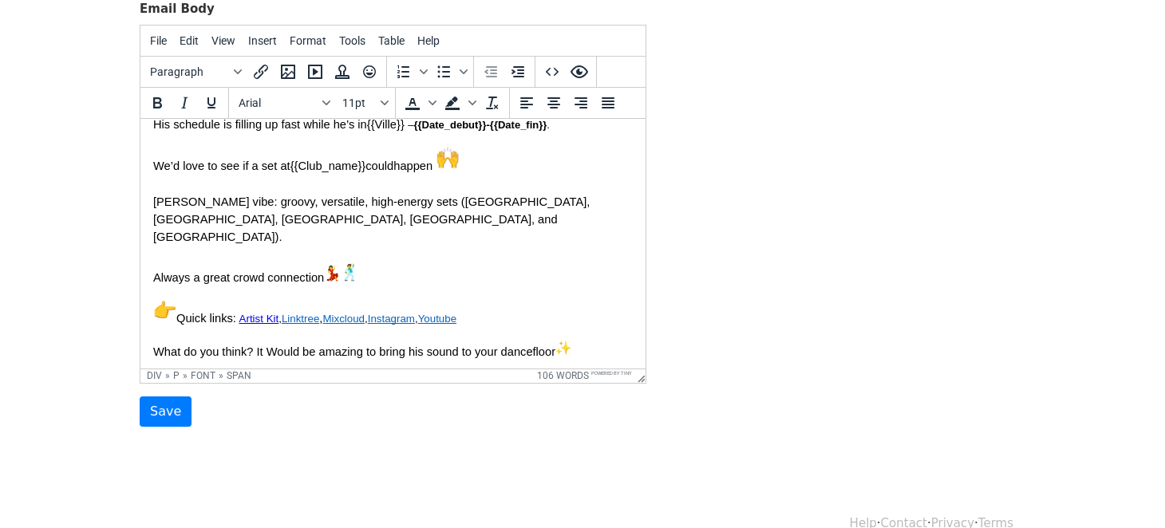
scroll to position [164, 0]
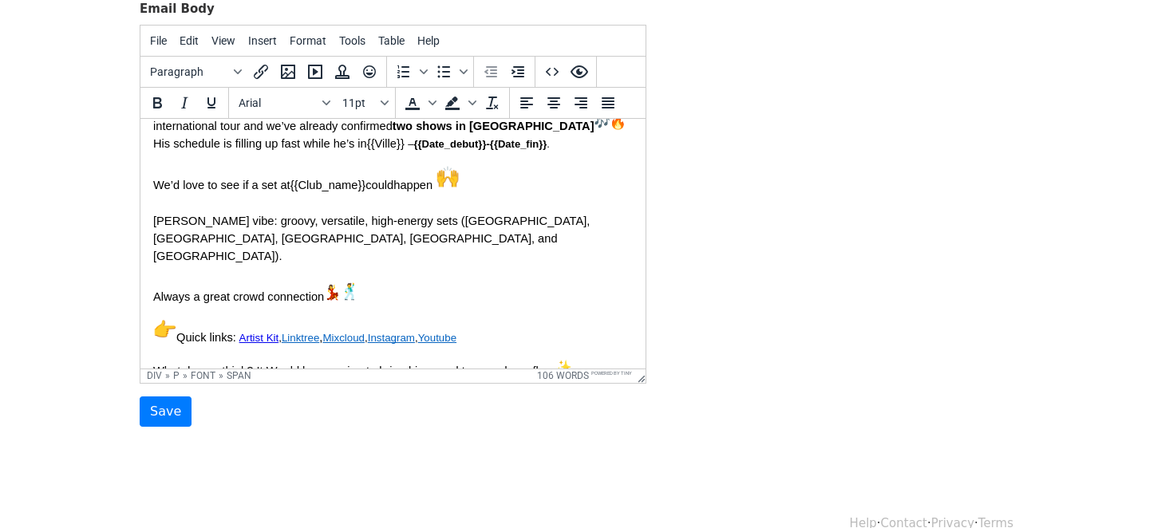
click at [185, 237] on span "Jett’s vibe: groovy, versatile, high-energy sets (Ibiza, Saint-Tropez, Montreux…" at bounding box center [373, 258] width 440 height 89
click at [198, 251] on p "We’d love to see if a set at {{Club_name}} could happen Jett’s vibe: groovy, ve…" at bounding box center [392, 234] width 479 height 140
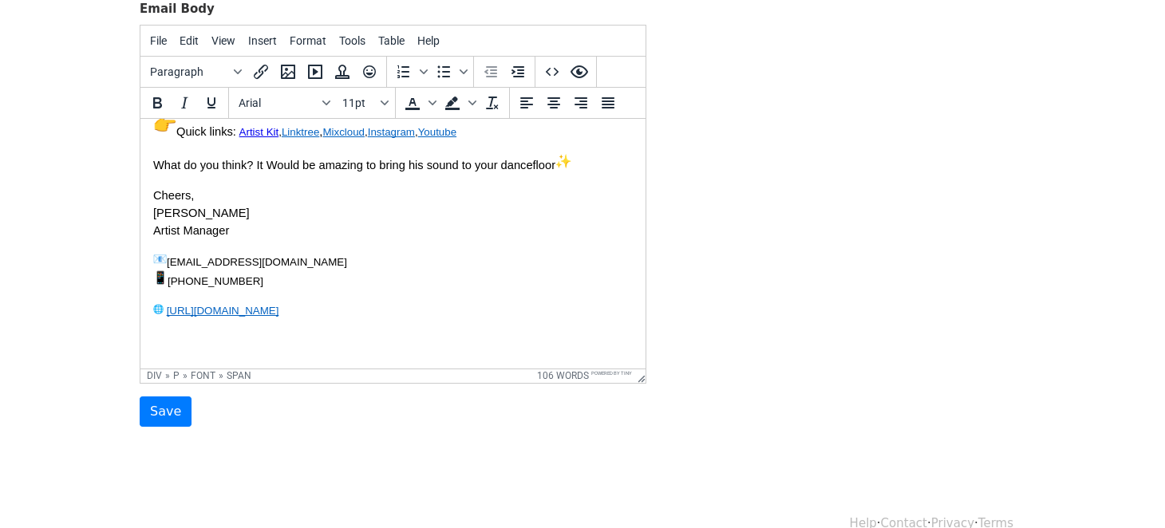
scroll to position [243, 0]
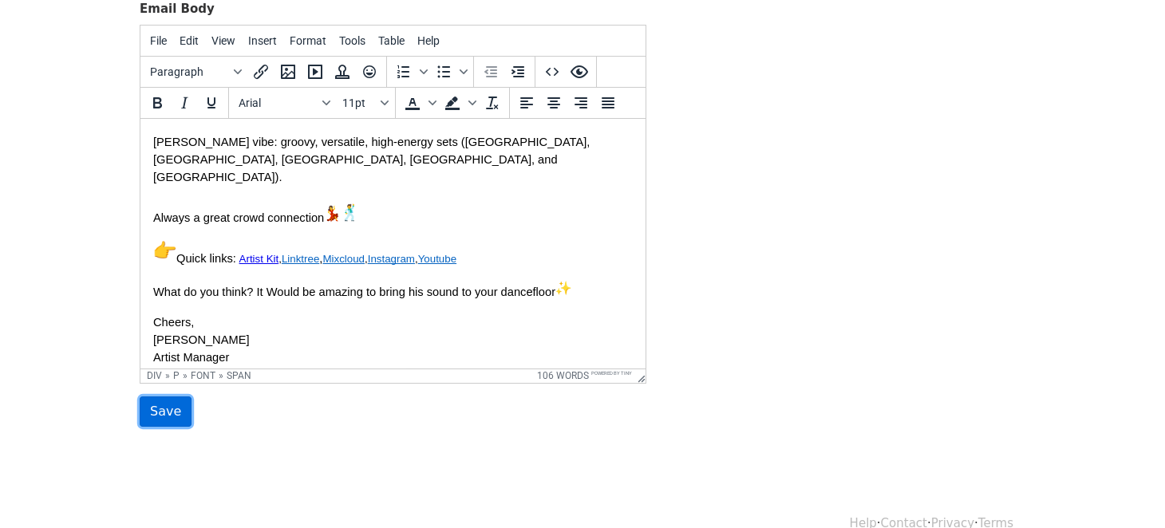
click at [171, 408] on input "Save" at bounding box center [166, 412] width 52 height 30
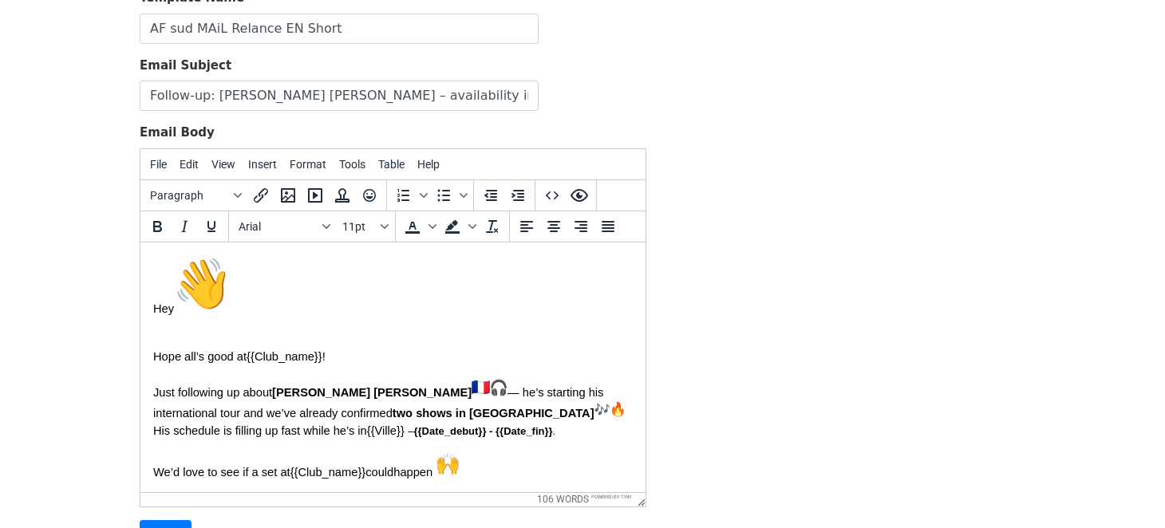
scroll to position [285, 0]
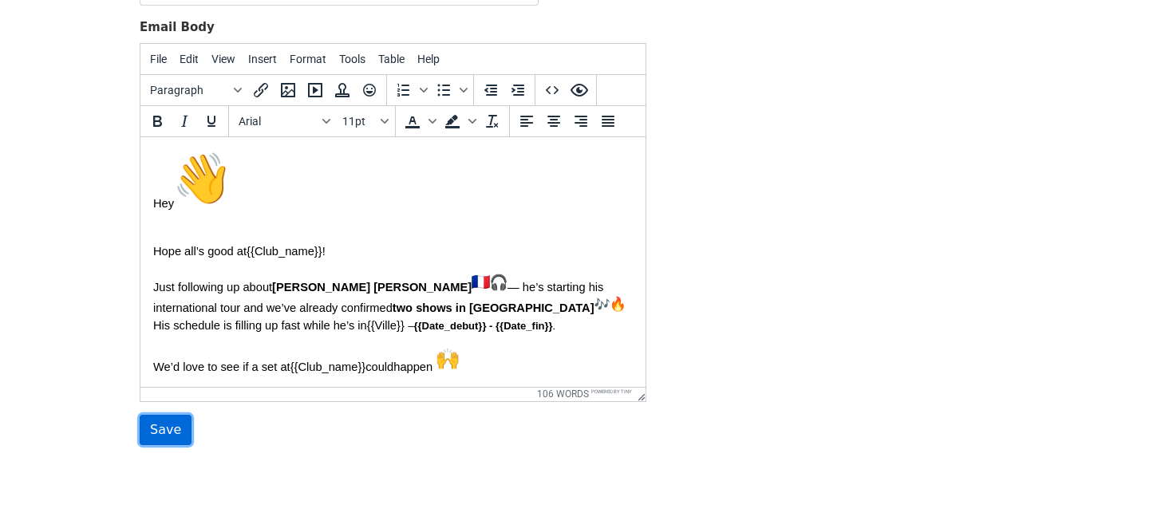
click at [163, 432] on input "Save" at bounding box center [166, 430] width 52 height 30
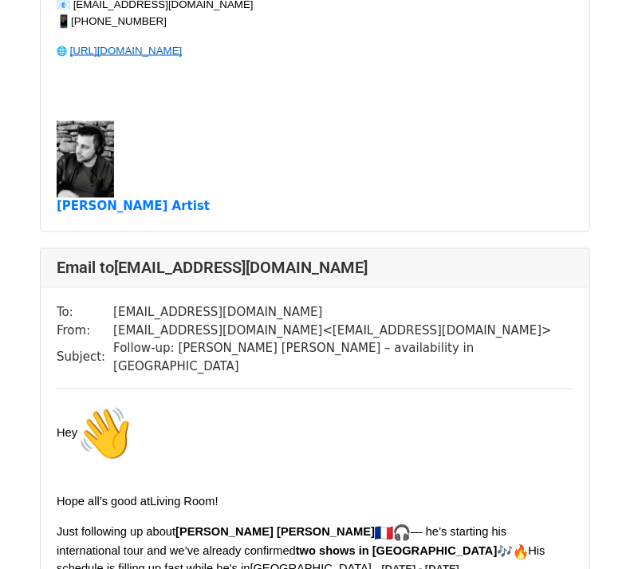
scroll to position [17339, 0]
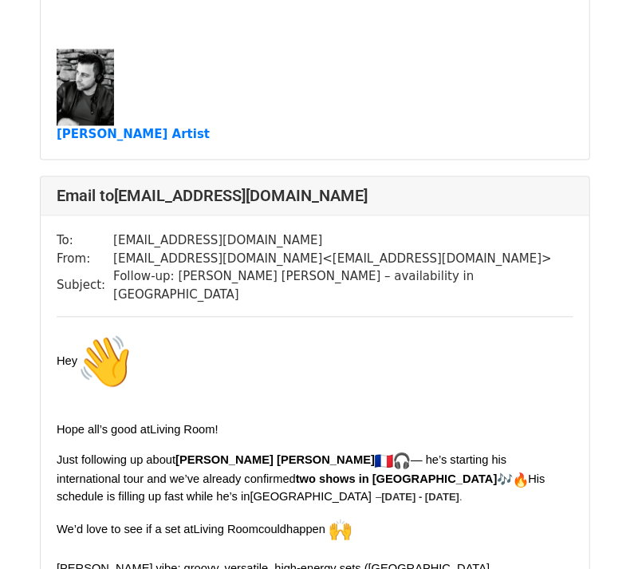
scroll to position [17339, 0]
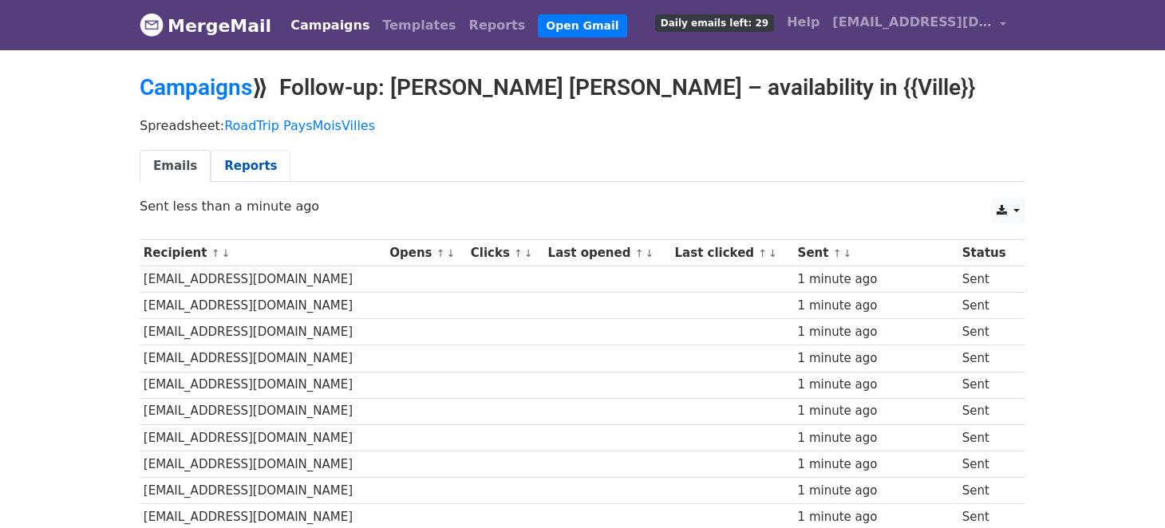
click at [258, 170] on link "Reports" at bounding box center [251, 166] width 80 height 33
